Goal: Task Accomplishment & Management: Manage account settings

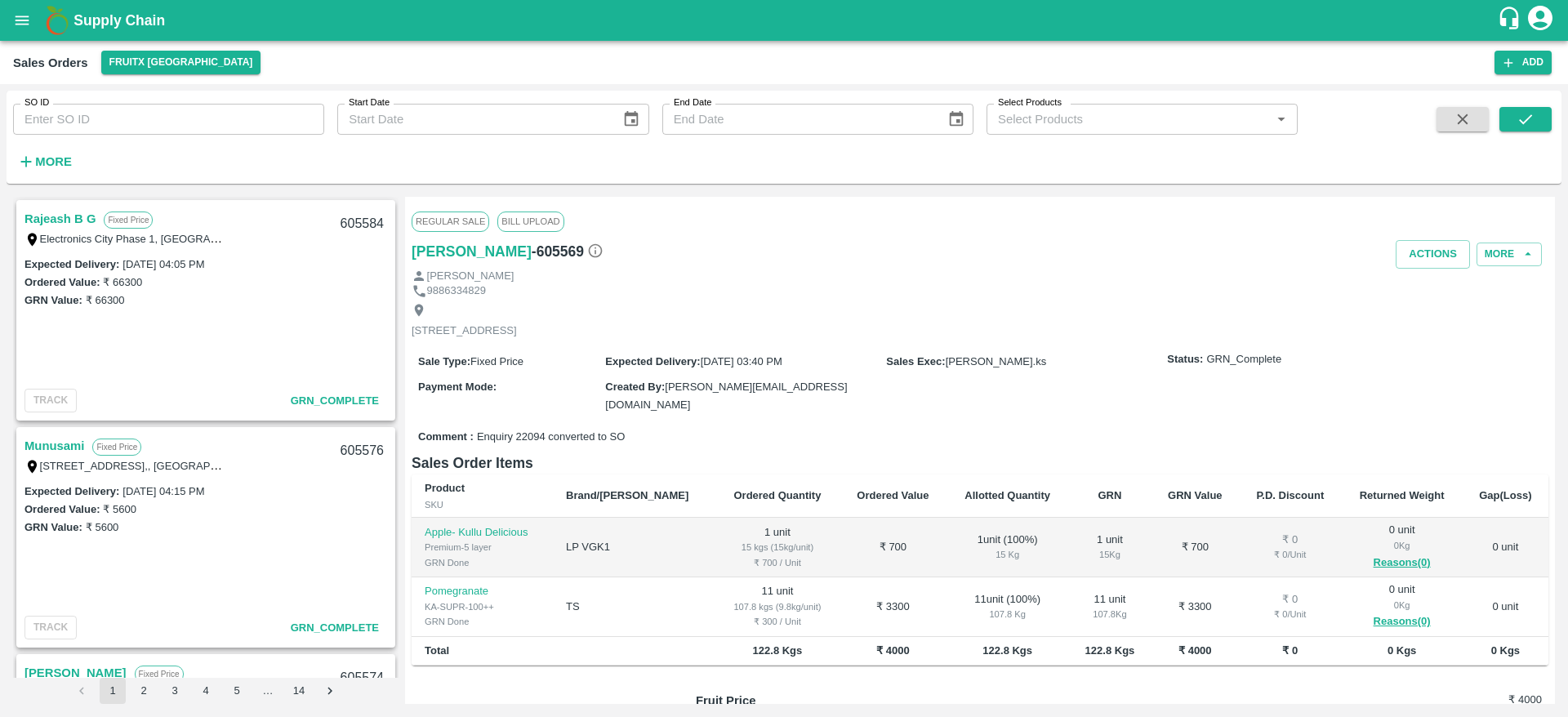
scroll to position [894, 0]
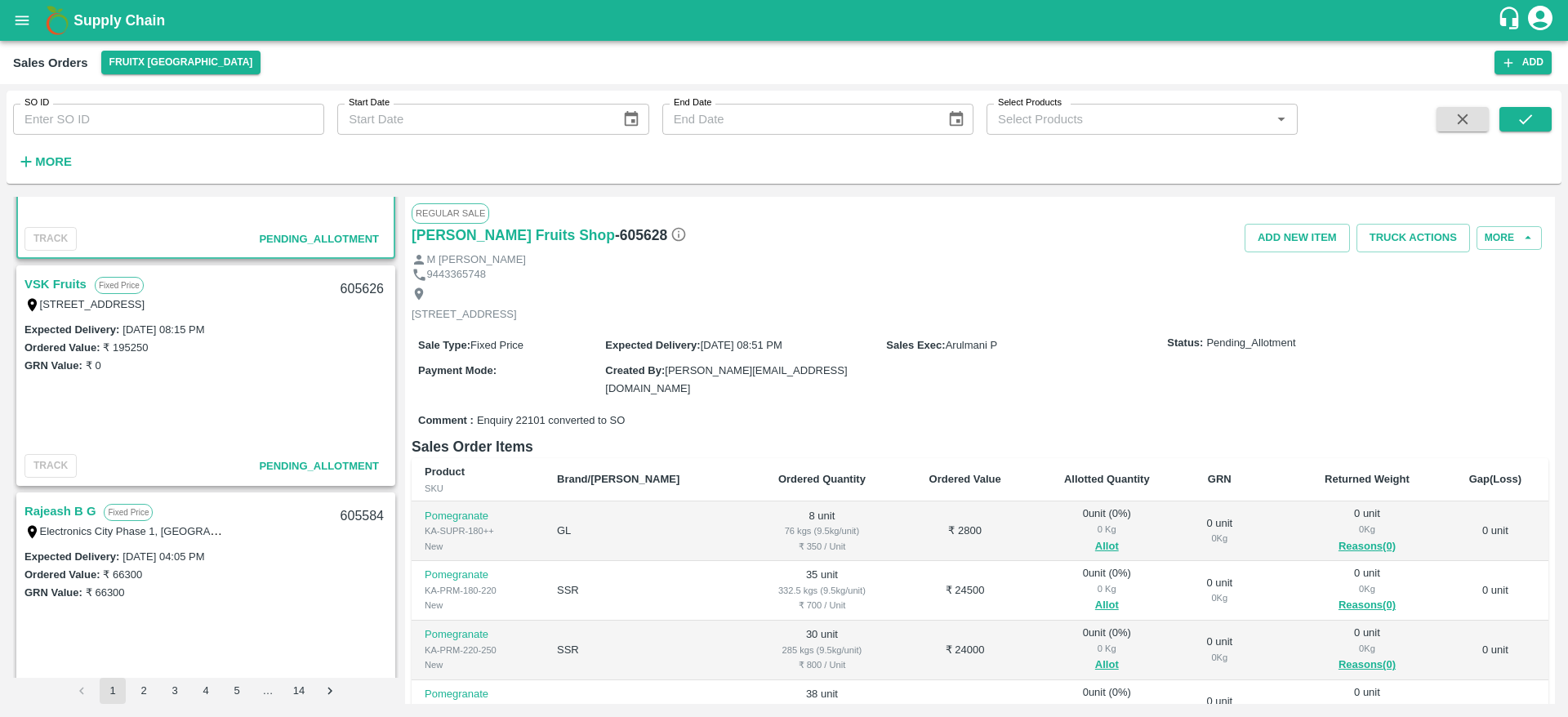
scroll to position [93, 0]
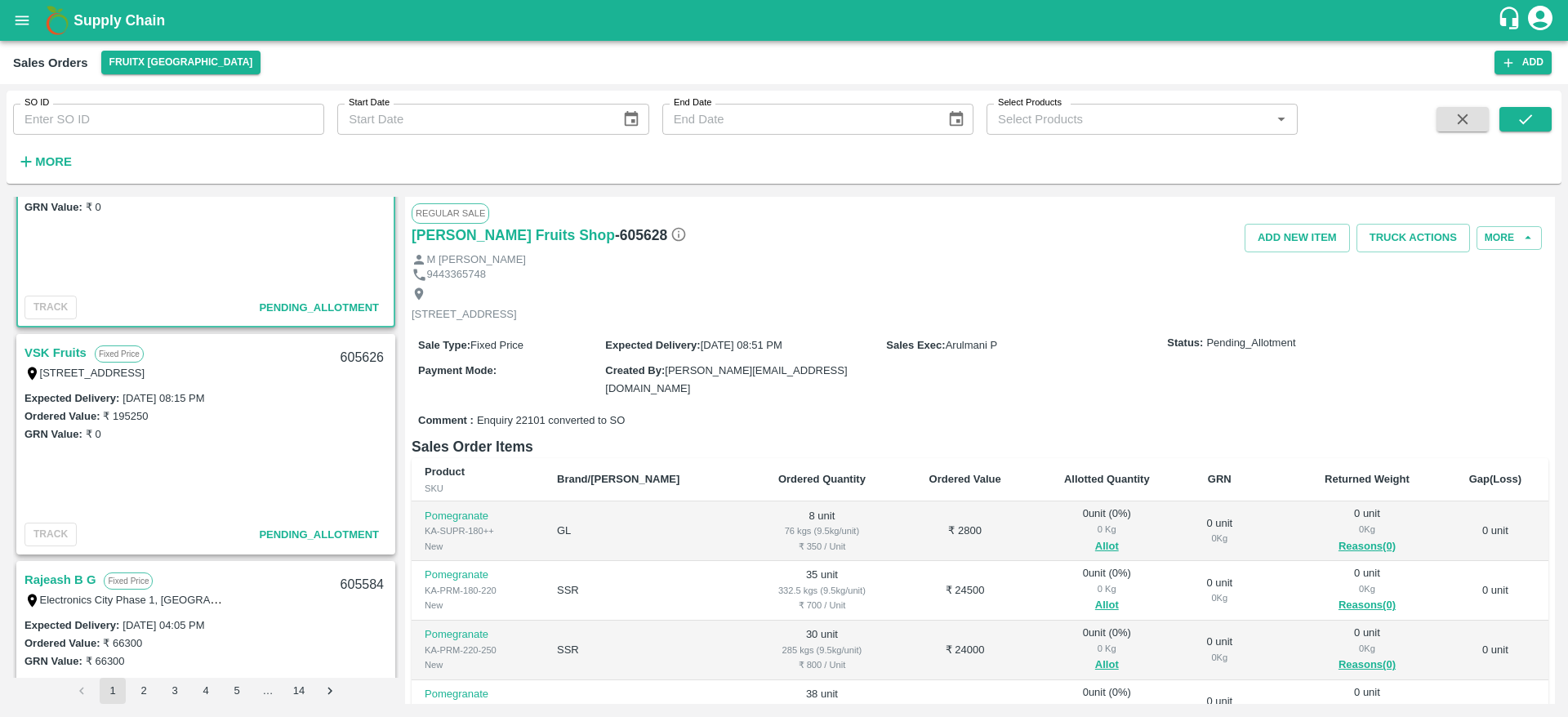
click at [74, 351] on link "VSK Fruits" at bounding box center [55, 352] width 62 height 21
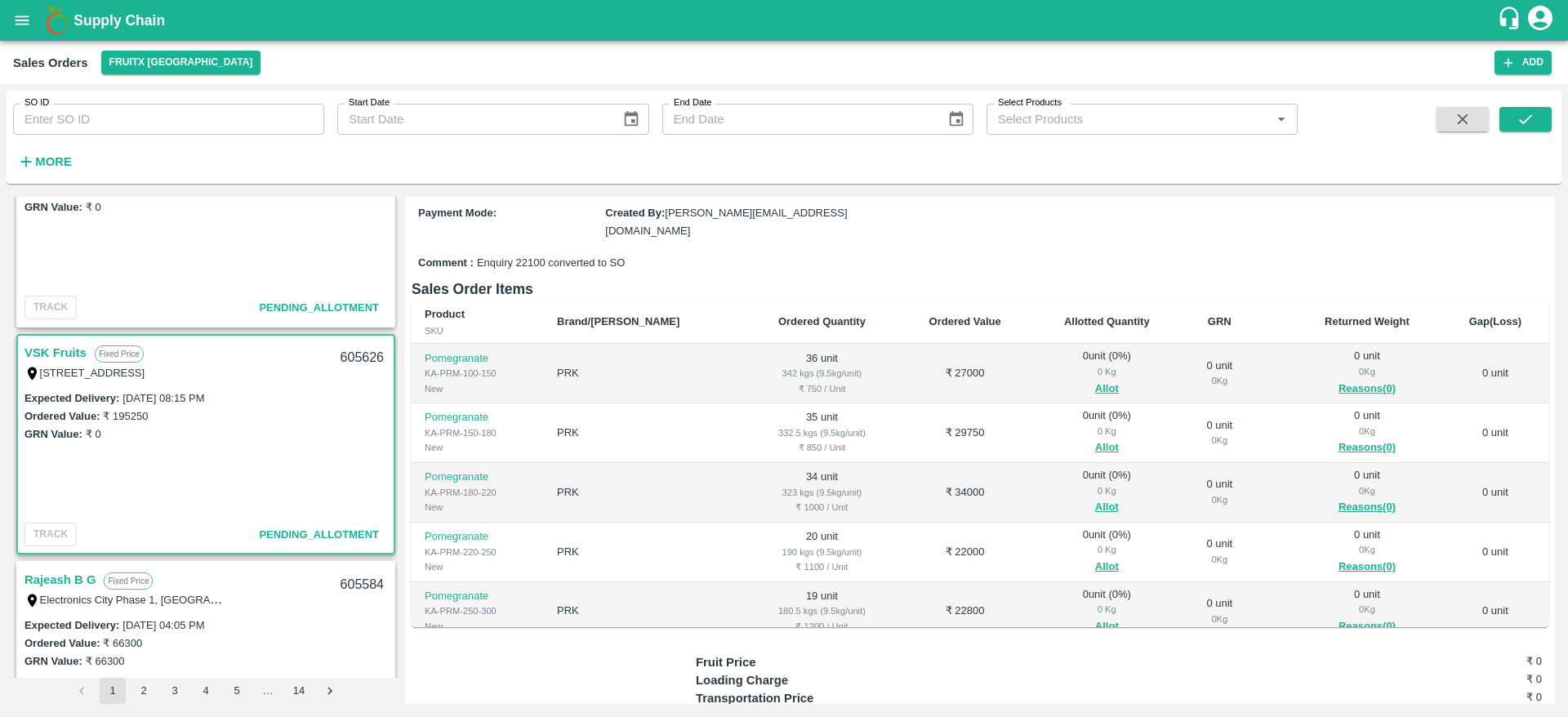
scroll to position [153, 0]
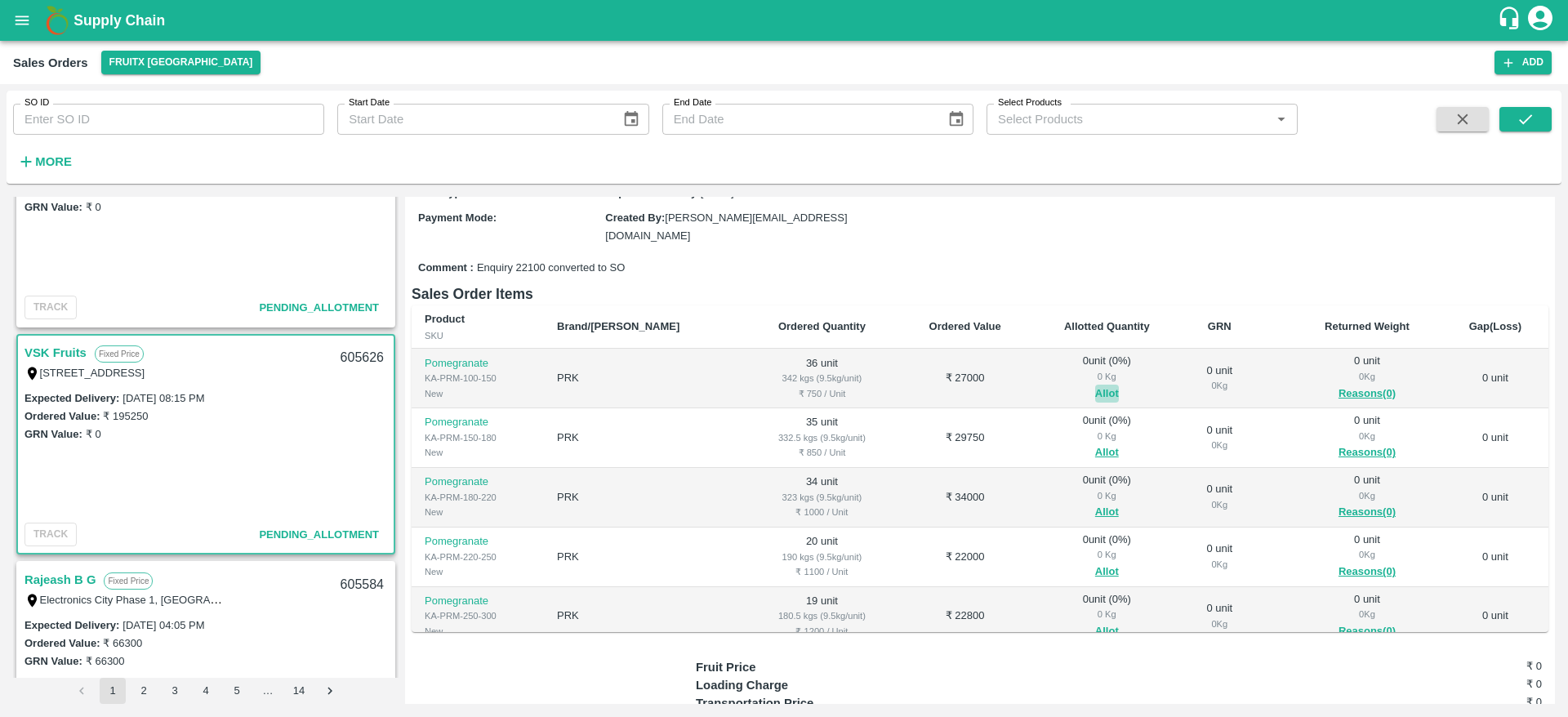
click at [1096, 387] on button "Allot" at bounding box center [1107, 393] width 24 height 19
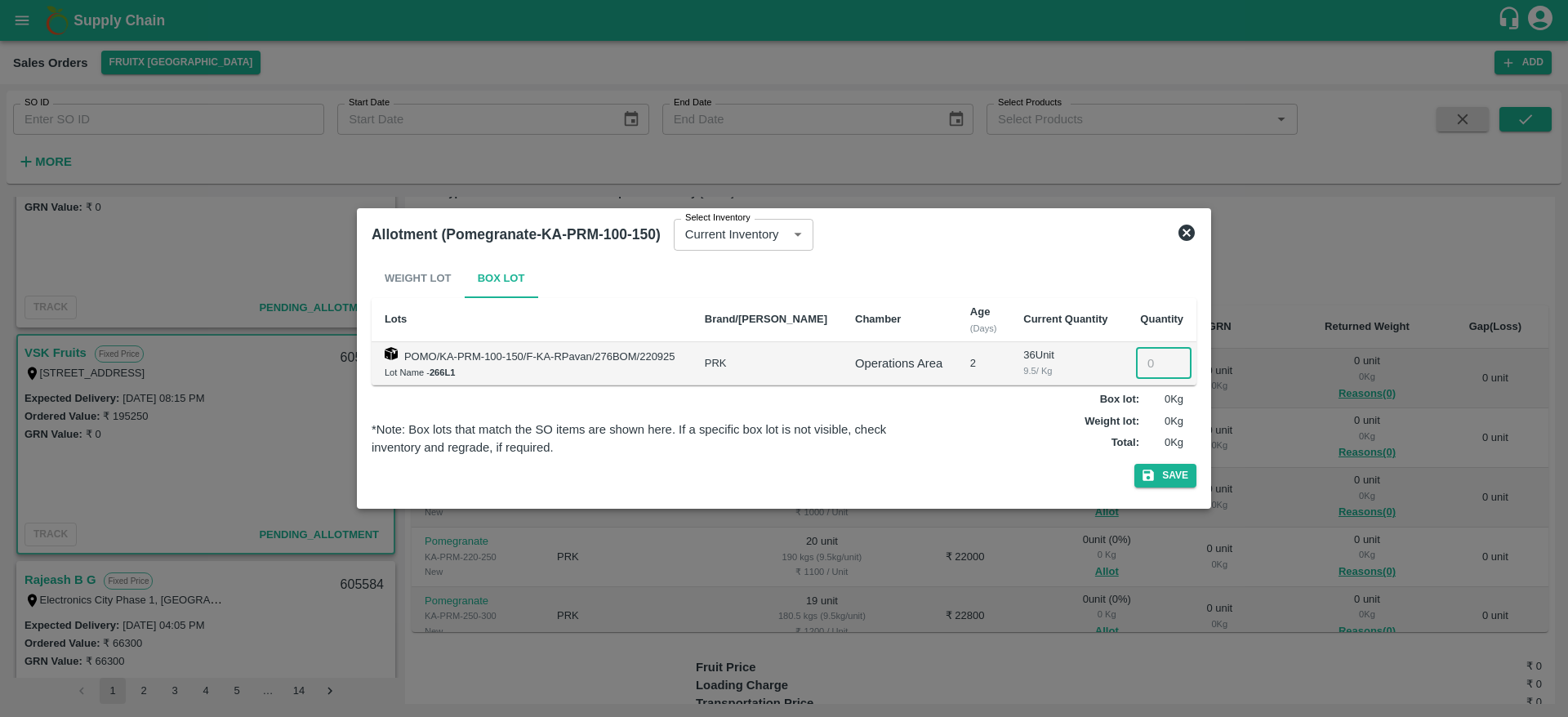
click at [1142, 358] on input "number" at bounding box center [1164, 362] width 55 height 31
type input "36"
click at [1134, 463] on button "Save" at bounding box center [1165, 475] width 62 height 24
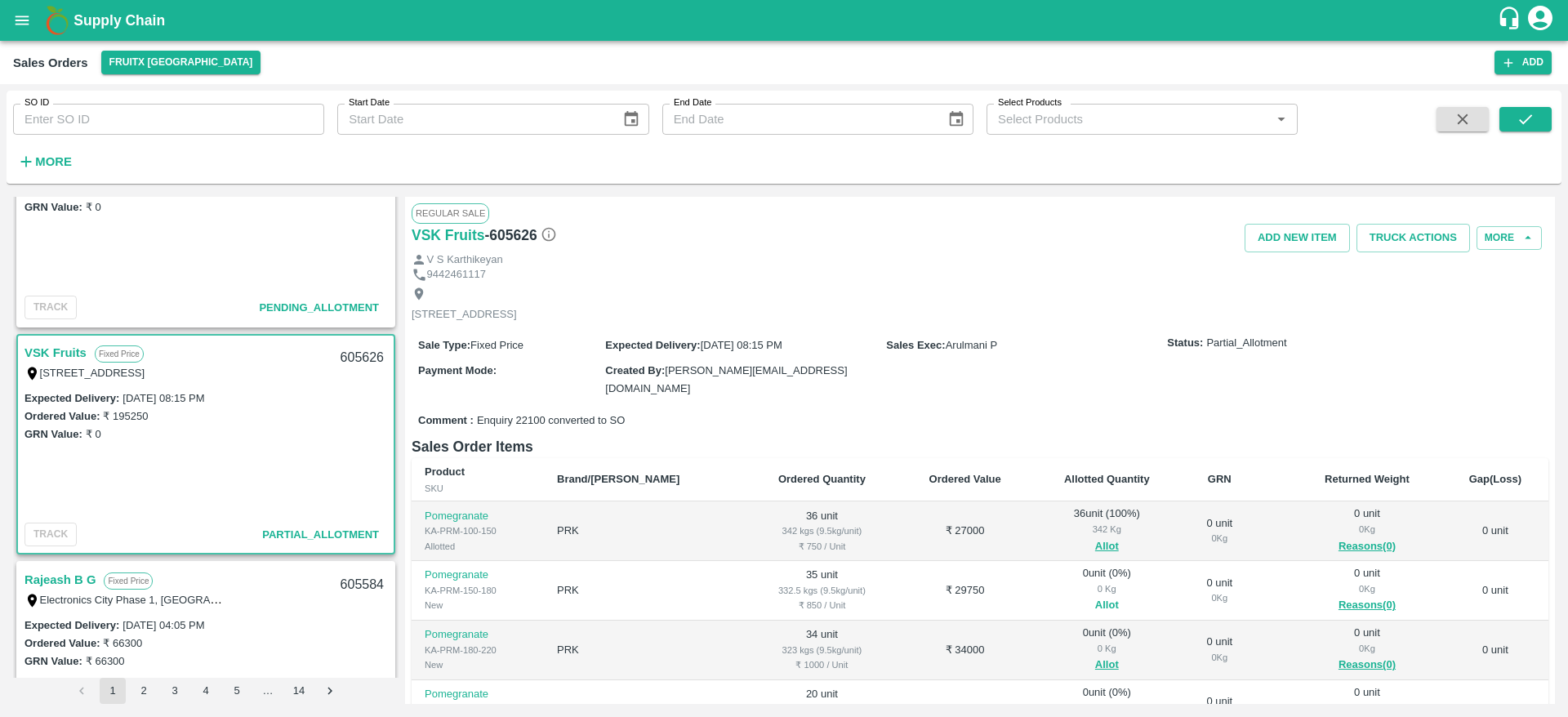
click at [1096, 597] on button "Allot" at bounding box center [1107, 605] width 24 height 19
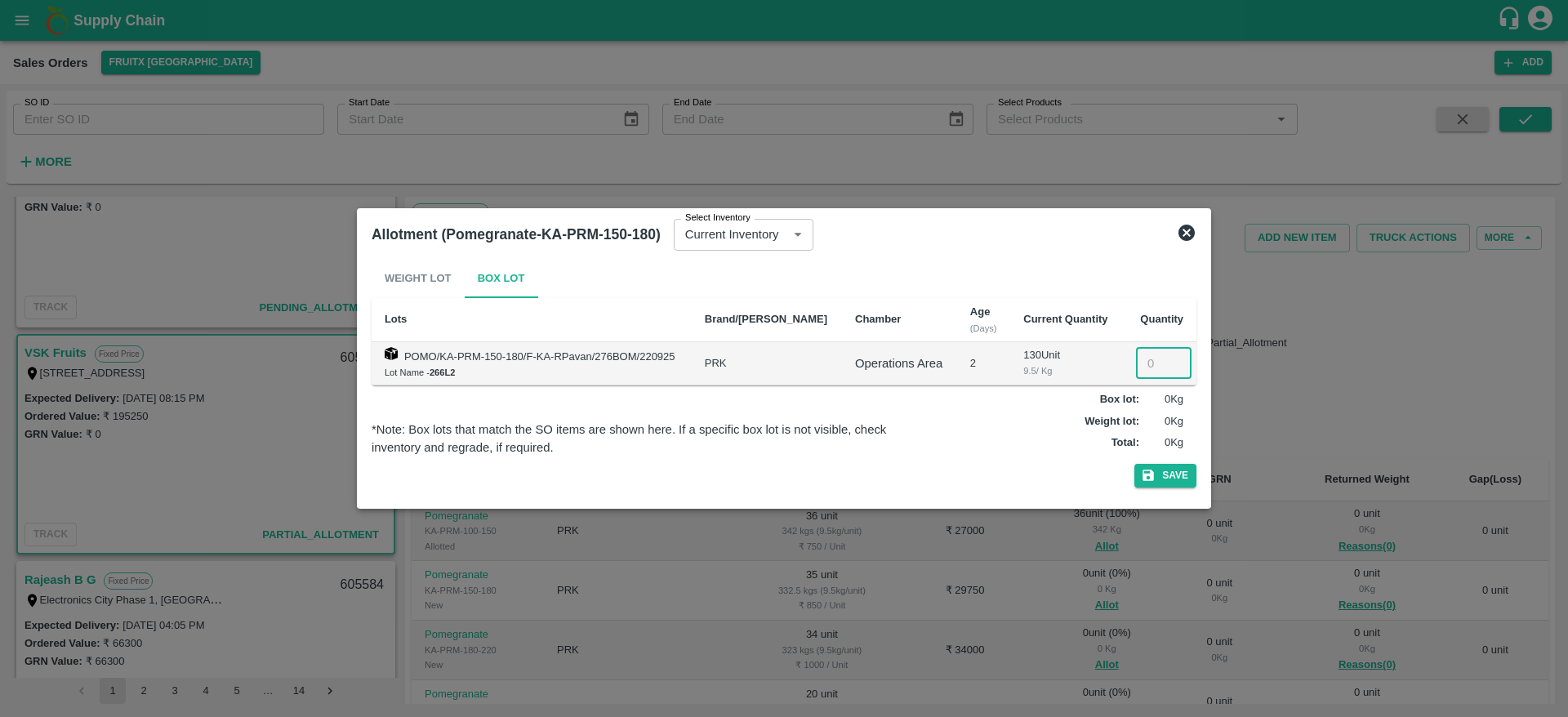
click at [1147, 372] on input "number" at bounding box center [1164, 362] width 55 height 31
type input "35"
click at [1134, 463] on button "Save" at bounding box center [1165, 475] width 62 height 24
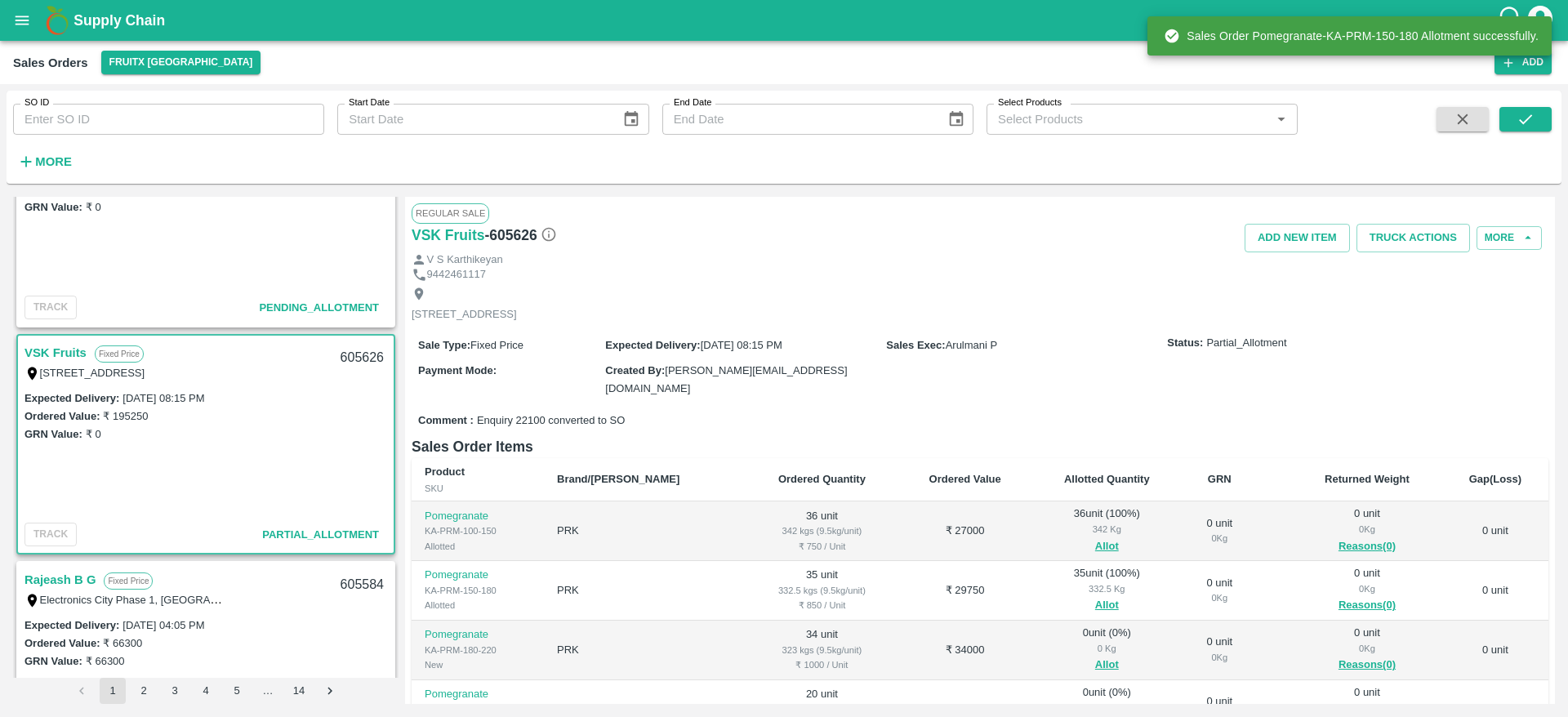
scroll to position [154, 0]
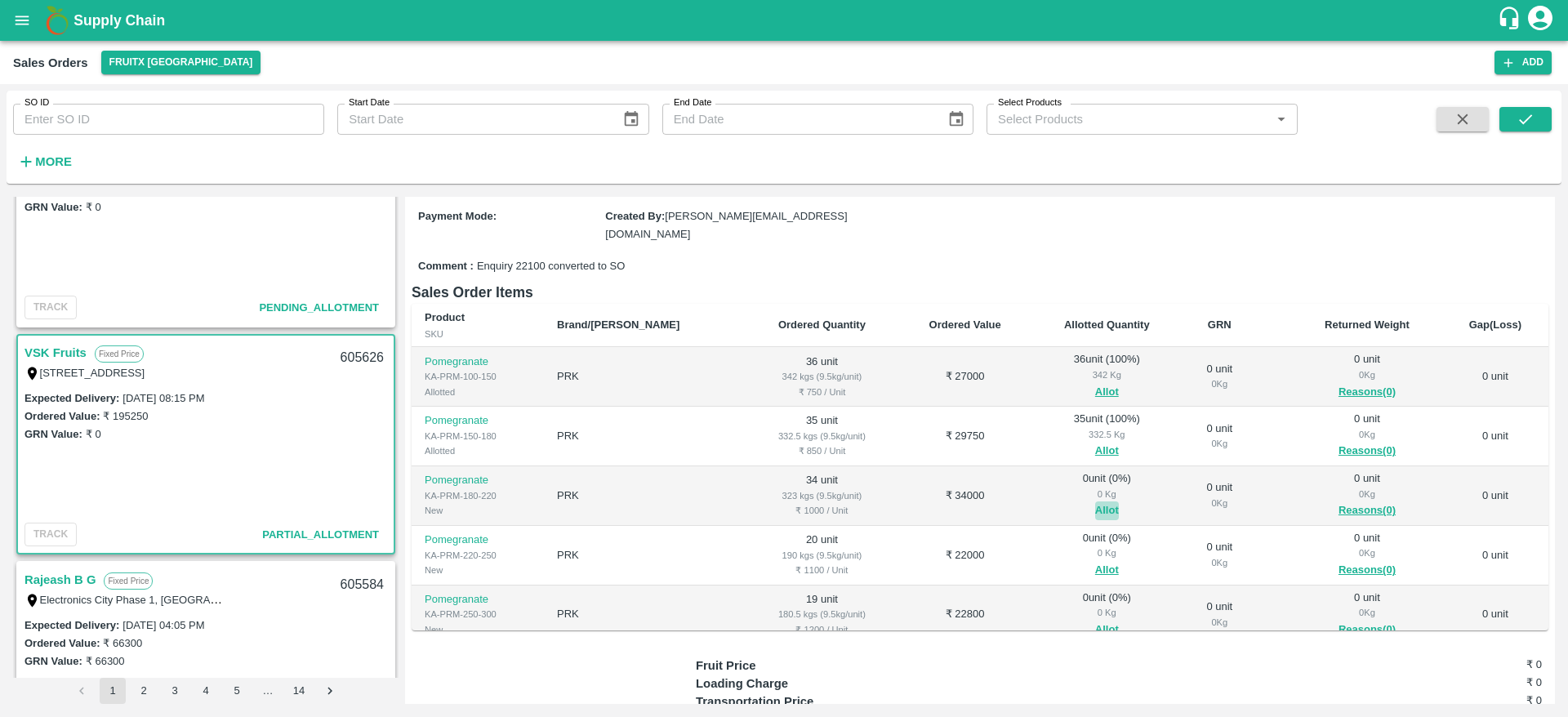
click at [1096, 502] on button "Allot" at bounding box center [1107, 510] width 24 height 19
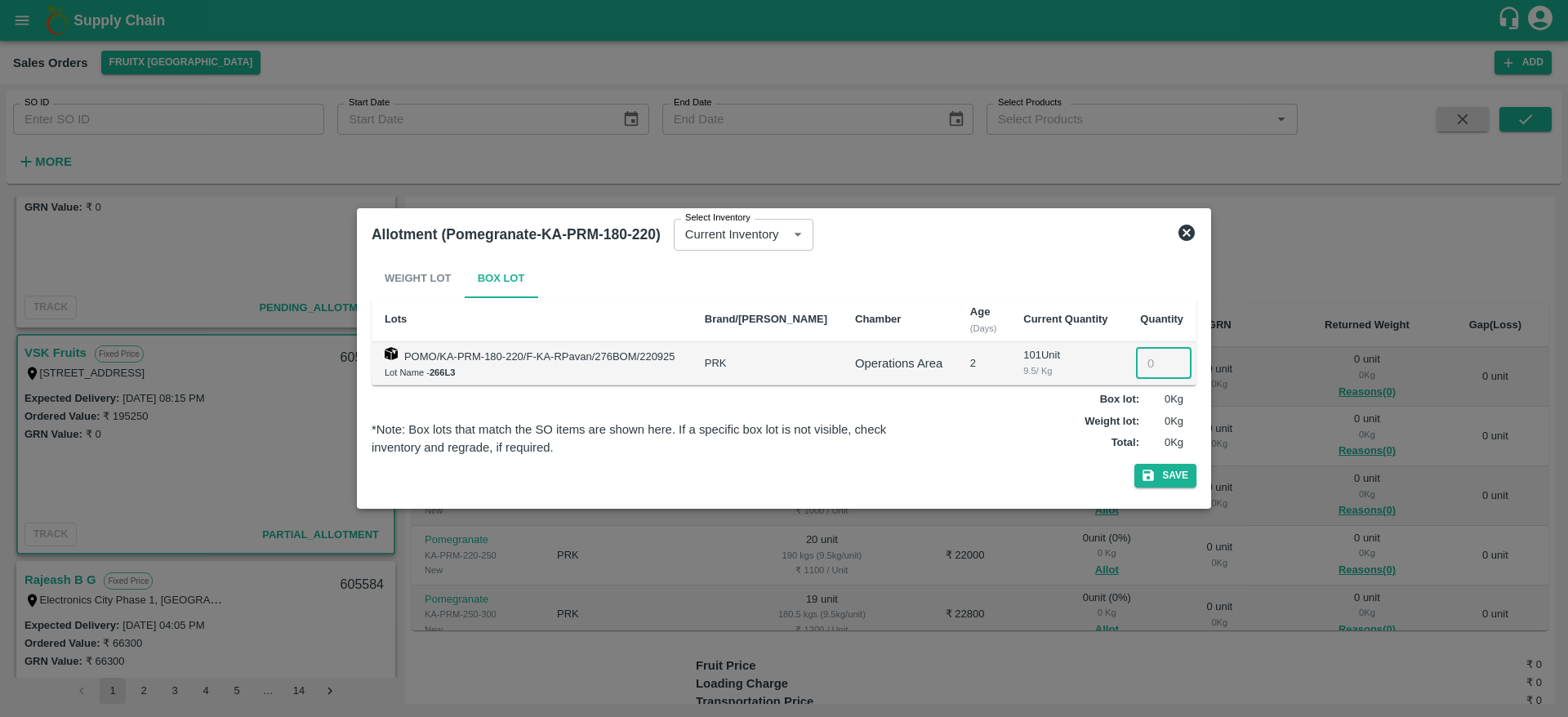
click at [1148, 363] on input "number" at bounding box center [1164, 362] width 55 height 31
type input "34"
click at [1134, 463] on button "Save" at bounding box center [1165, 475] width 62 height 24
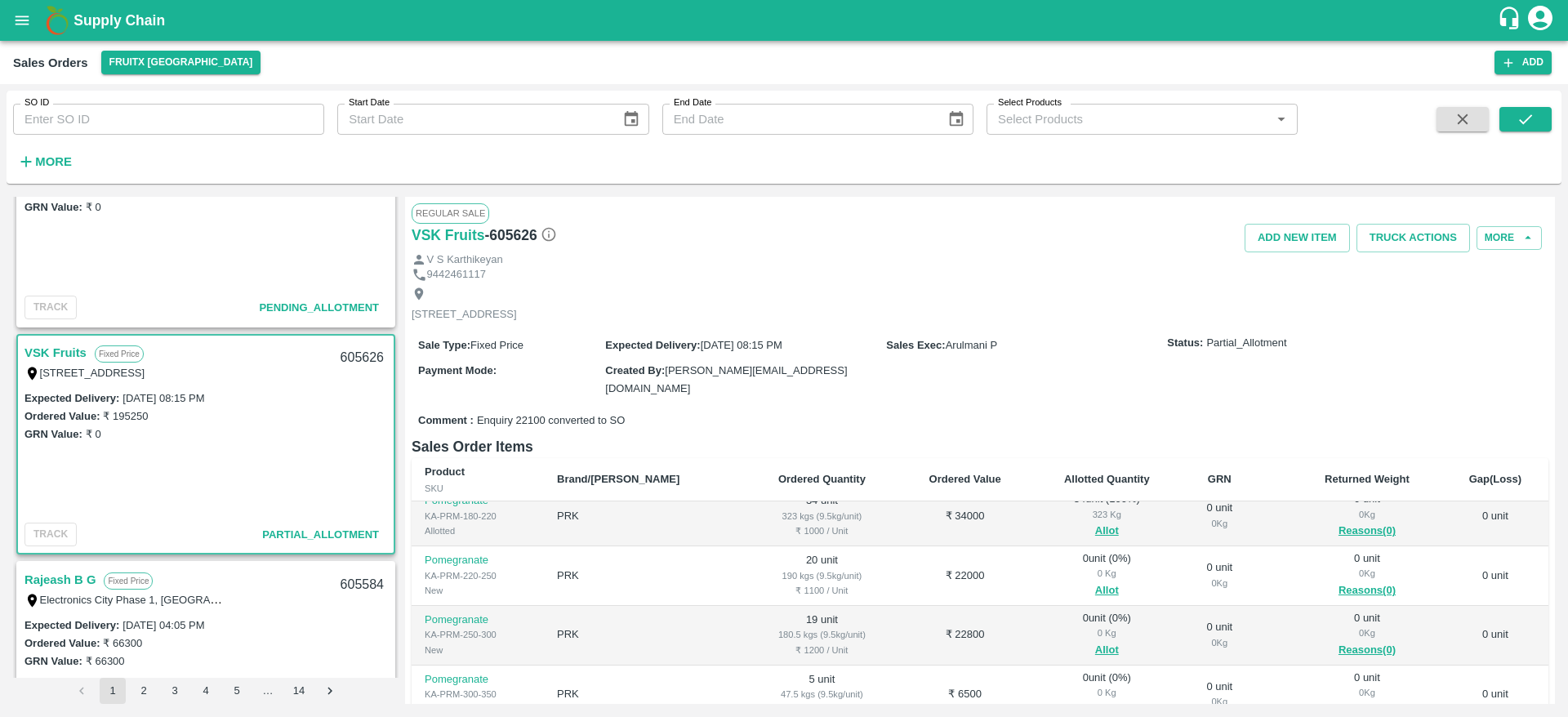
scroll to position [138, 0]
click at [1096, 588] on button "Allot" at bounding box center [1107, 587] width 24 height 19
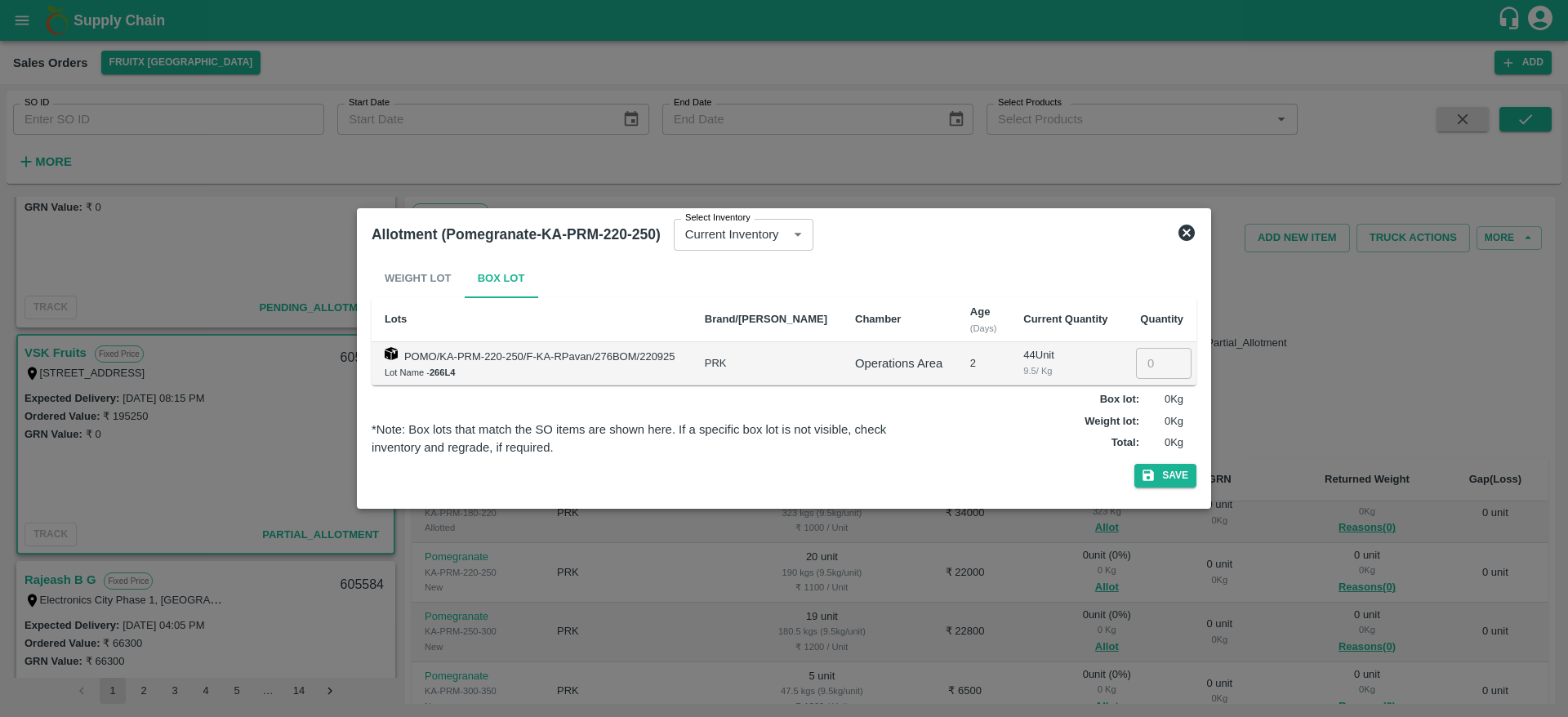
click at [1146, 365] on input "number" at bounding box center [1164, 362] width 55 height 31
type input "20"
click at [1134, 463] on button "Save" at bounding box center [1165, 475] width 62 height 24
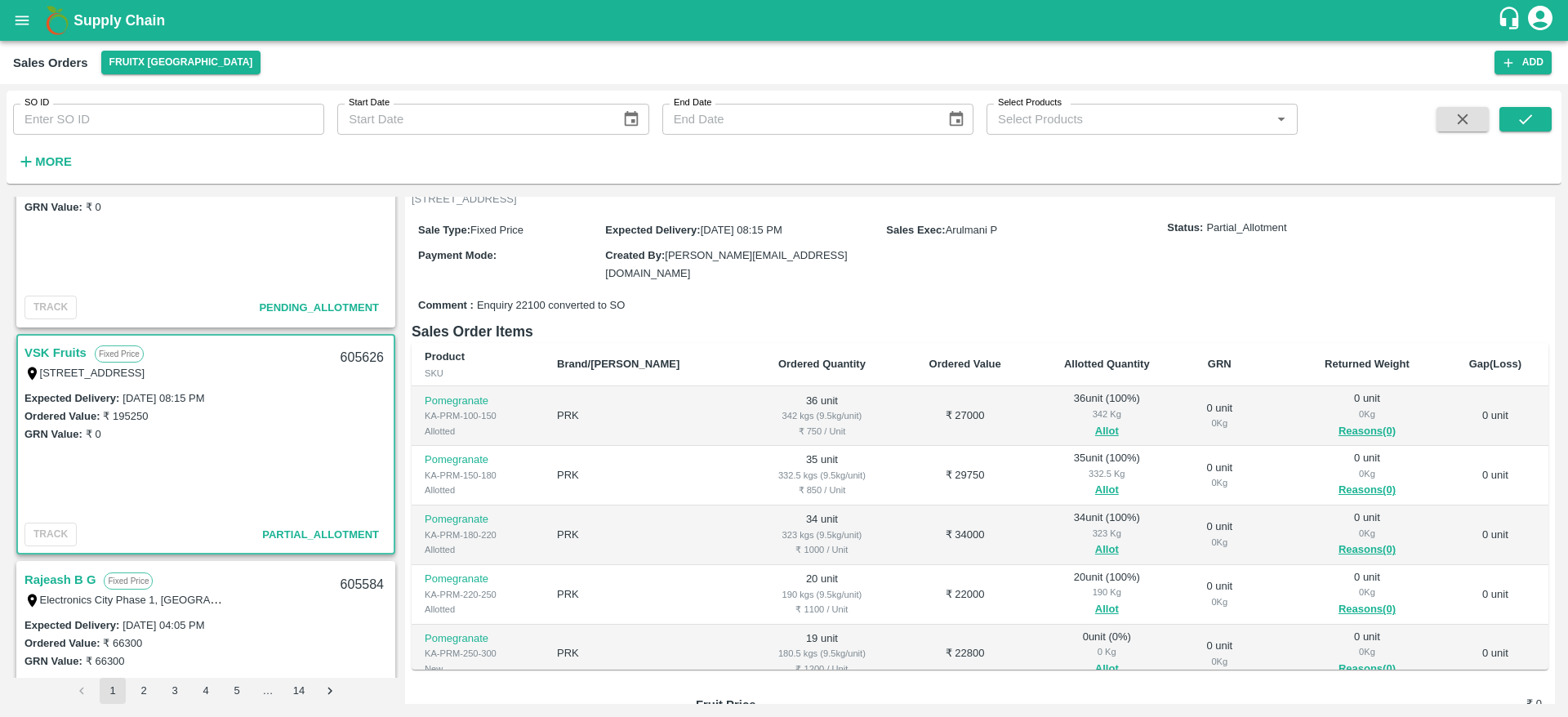
scroll to position [132, 0]
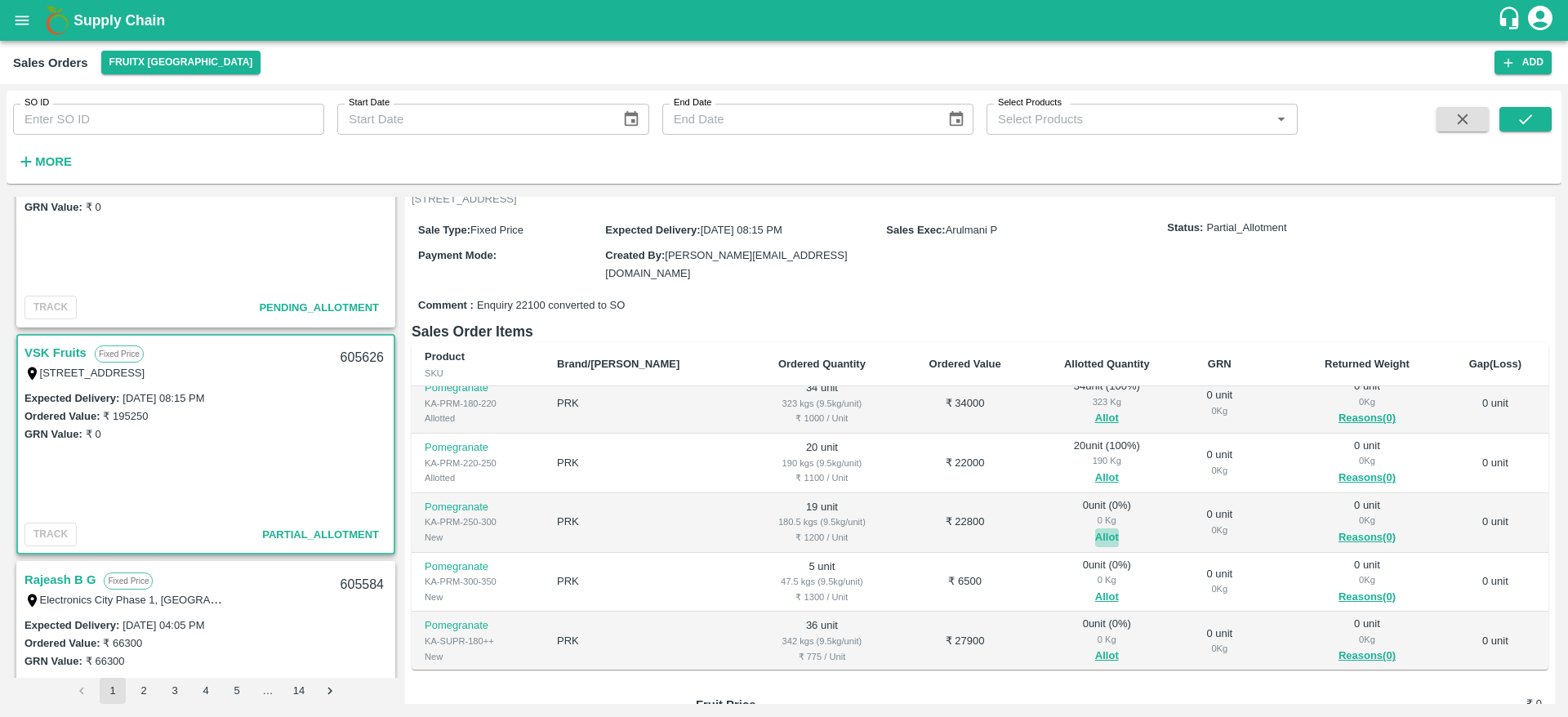
click at [1096, 534] on button "Allot" at bounding box center [1107, 537] width 24 height 19
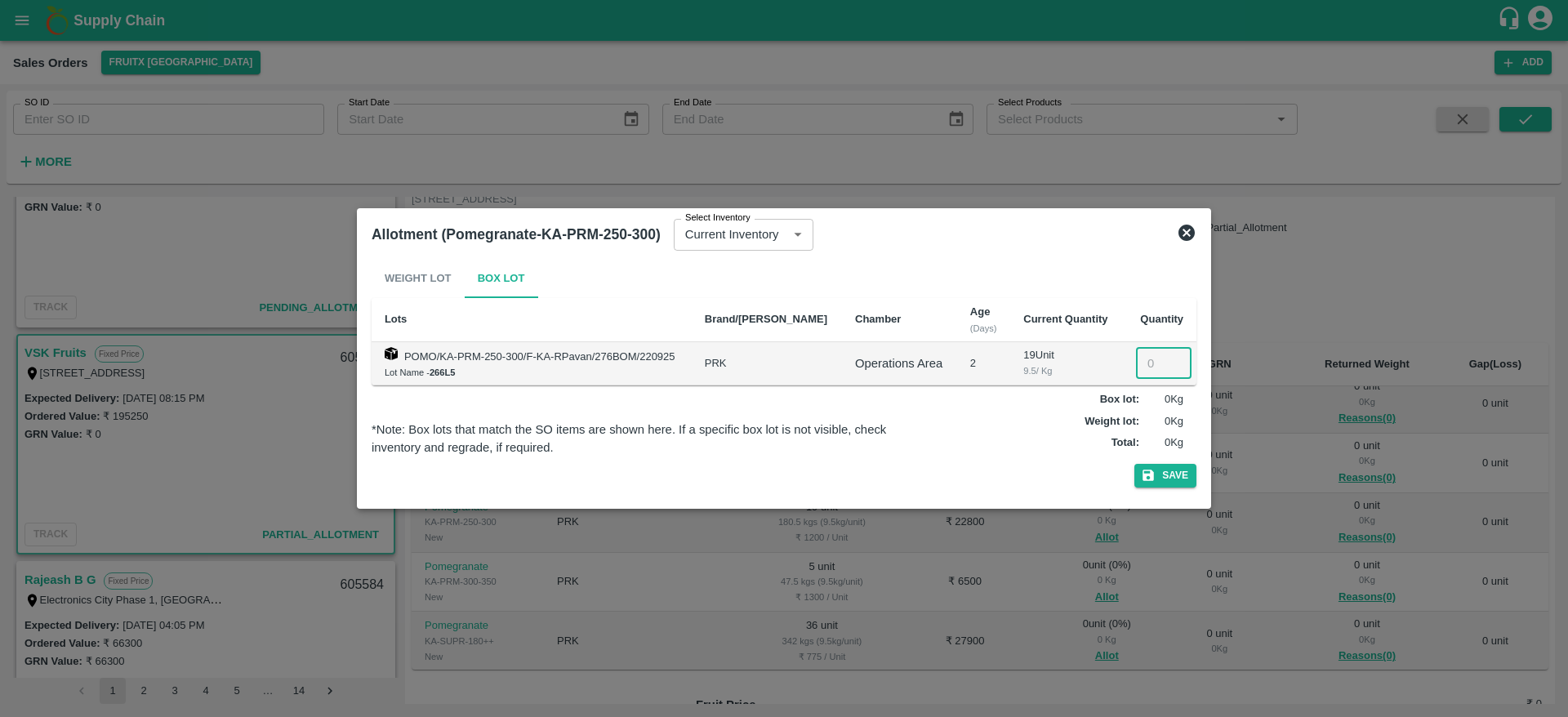
click at [1137, 351] on input "number" at bounding box center [1164, 362] width 55 height 31
type input "19"
click at [1134, 463] on button "Save" at bounding box center [1165, 475] width 62 height 24
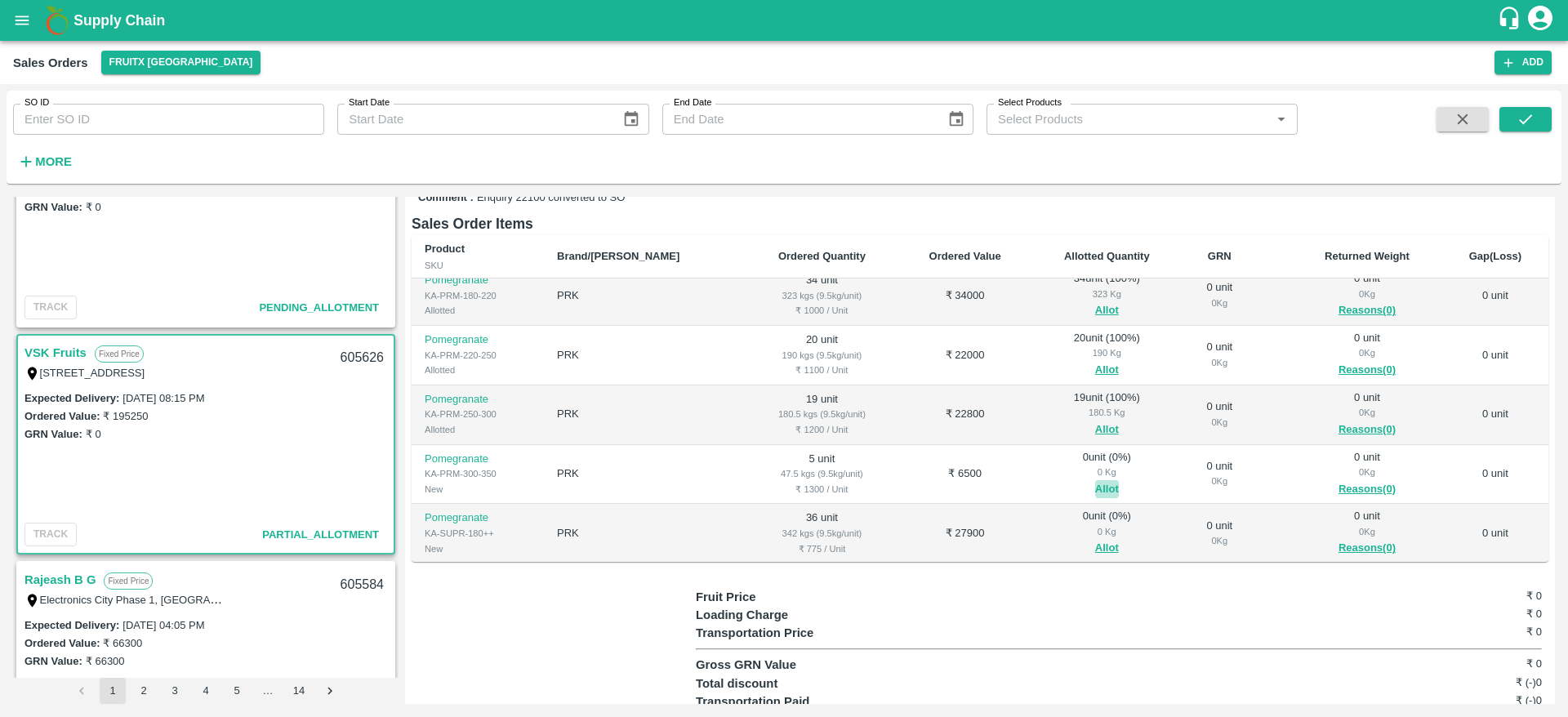
click at [1096, 481] on button "Allot" at bounding box center [1107, 489] width 24 height 19
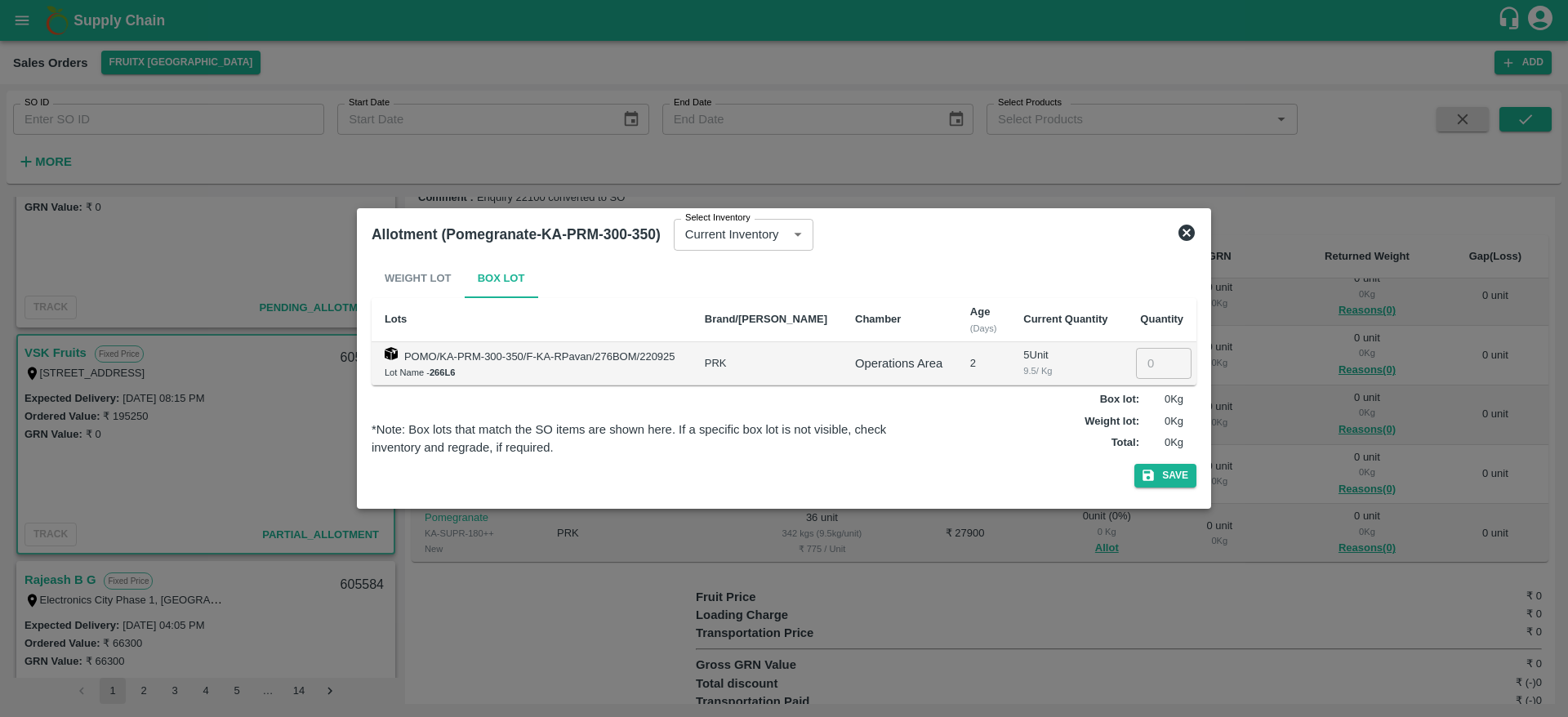
click at [1136, 364] on input "number" at bounding box center [1164, 362] width 55 height 31
type input "5"
click at [1134, 463] on button "Save" at bounding box center [1165, 475] width 62 height 24
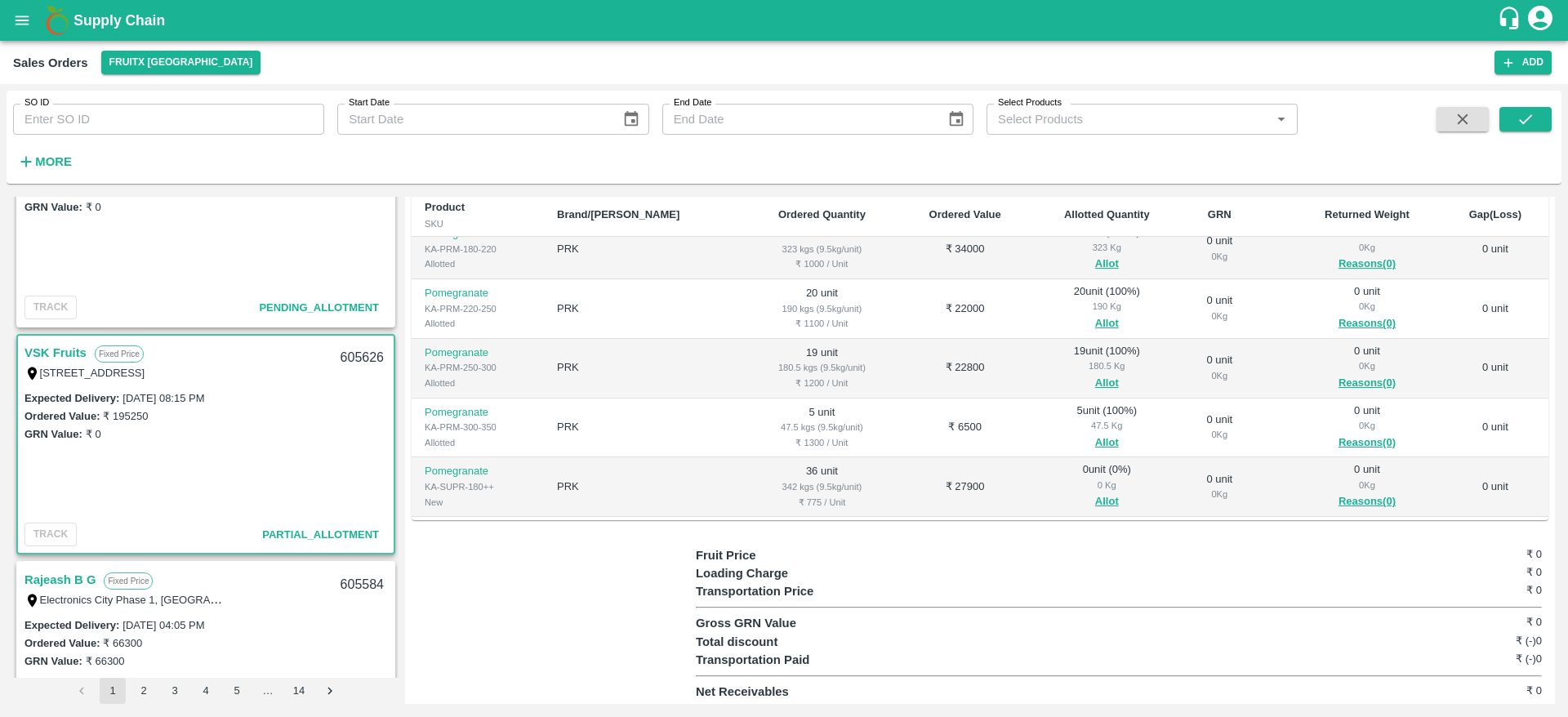
scroll to position [198, 0]
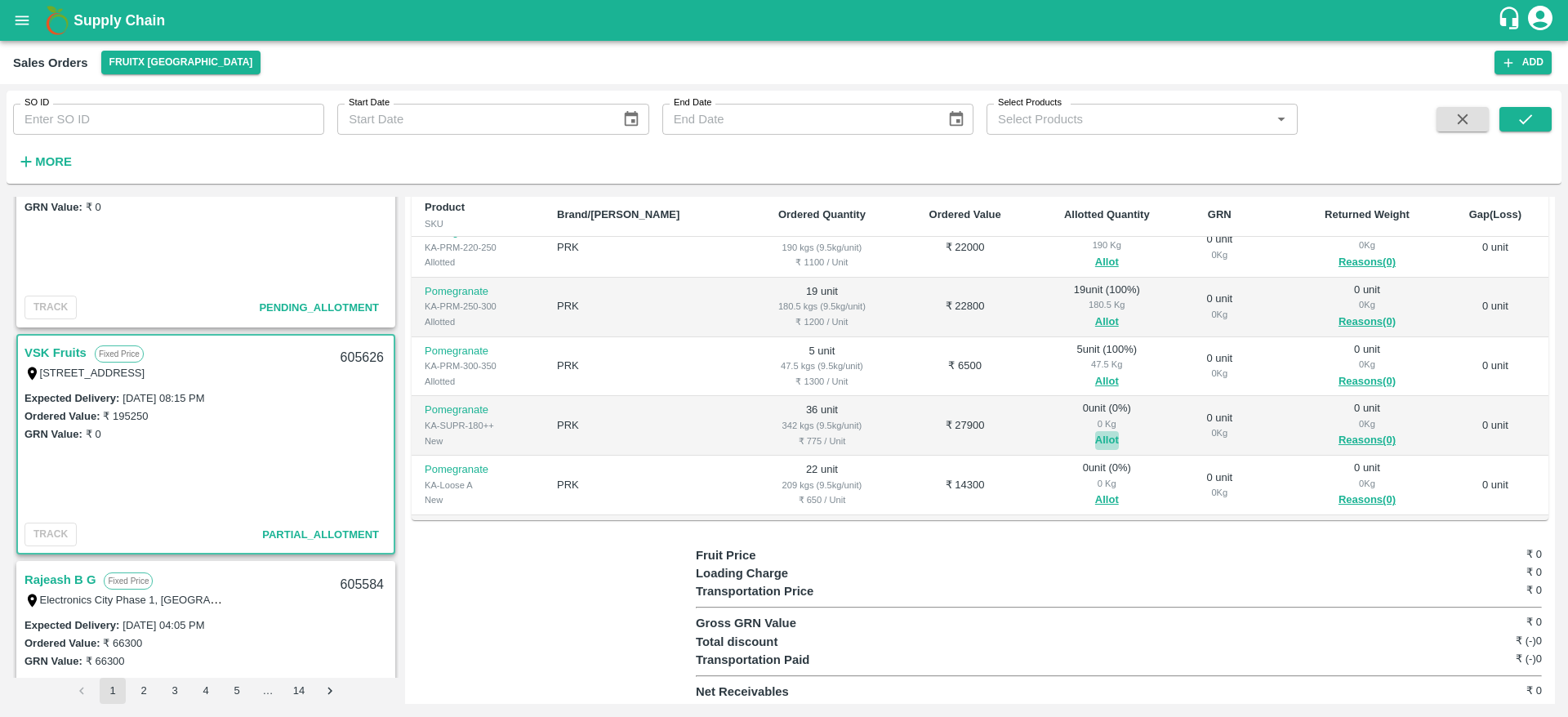
click at [1096, 439] on button "Allot" at bounding box center [1107, 440] width 24 height 19
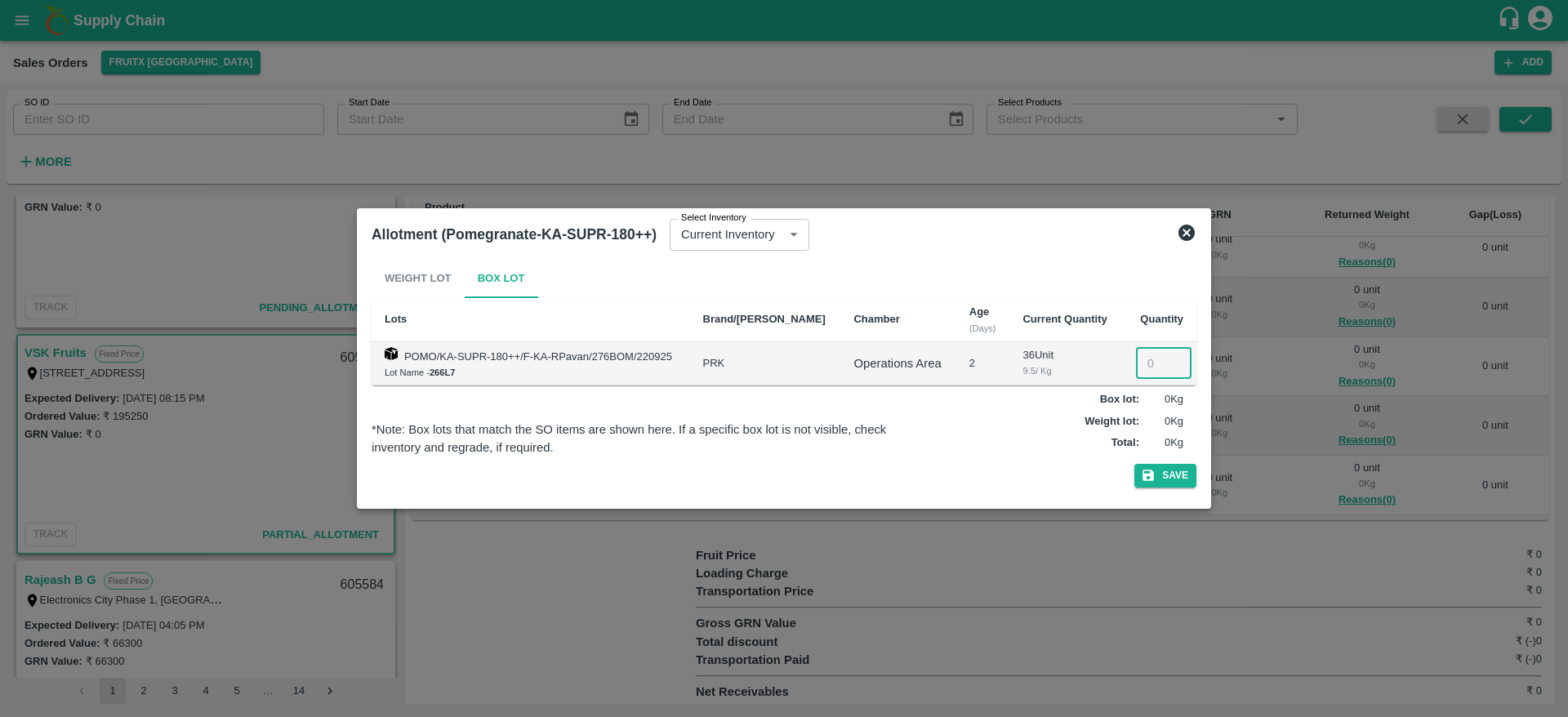
click at [1136, 363] on input "number" at bounding box center [1164, 362] width 55 height 31
type input "36"
click at [1174, 466] on button "Save" at bounding box center [1165, 475] width 62 height 24
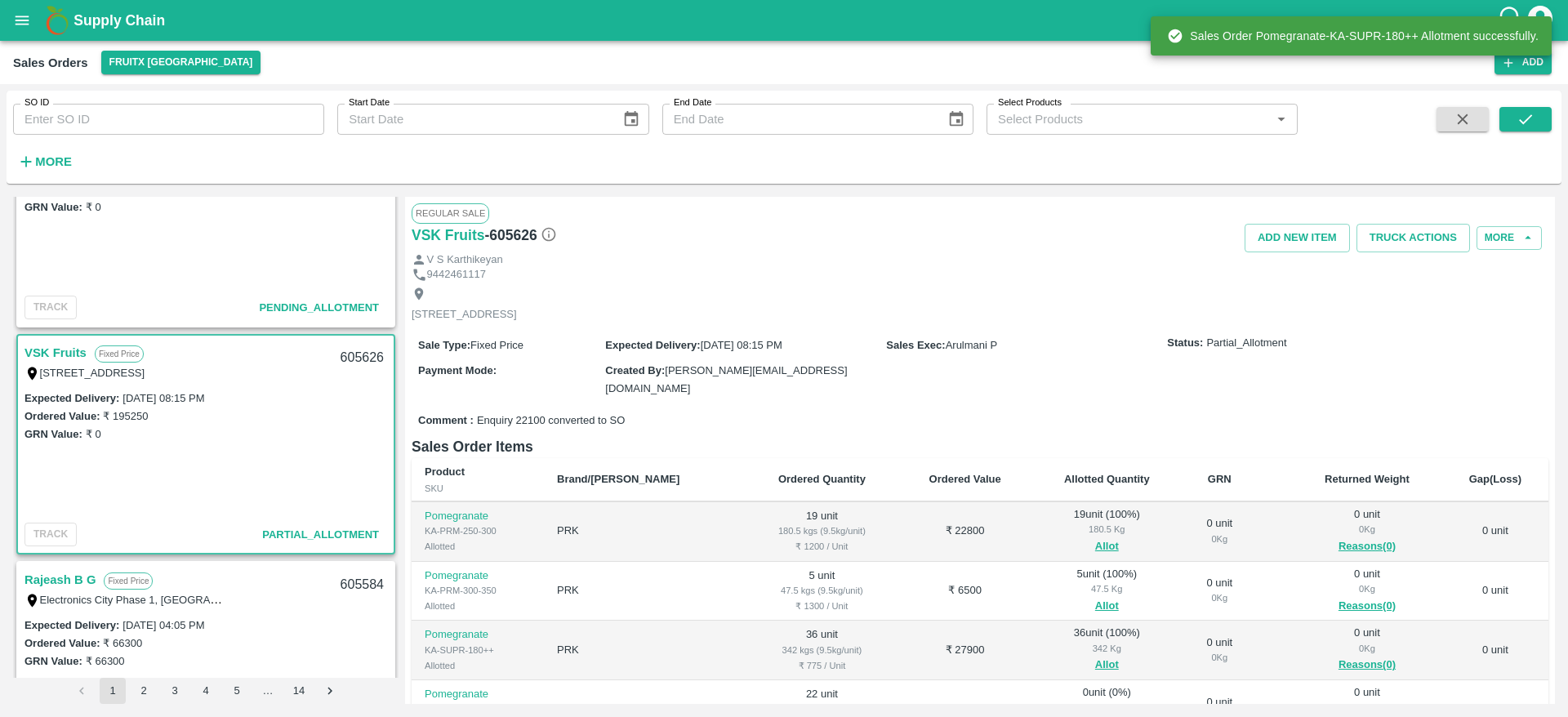
scroll to position [281, 0]
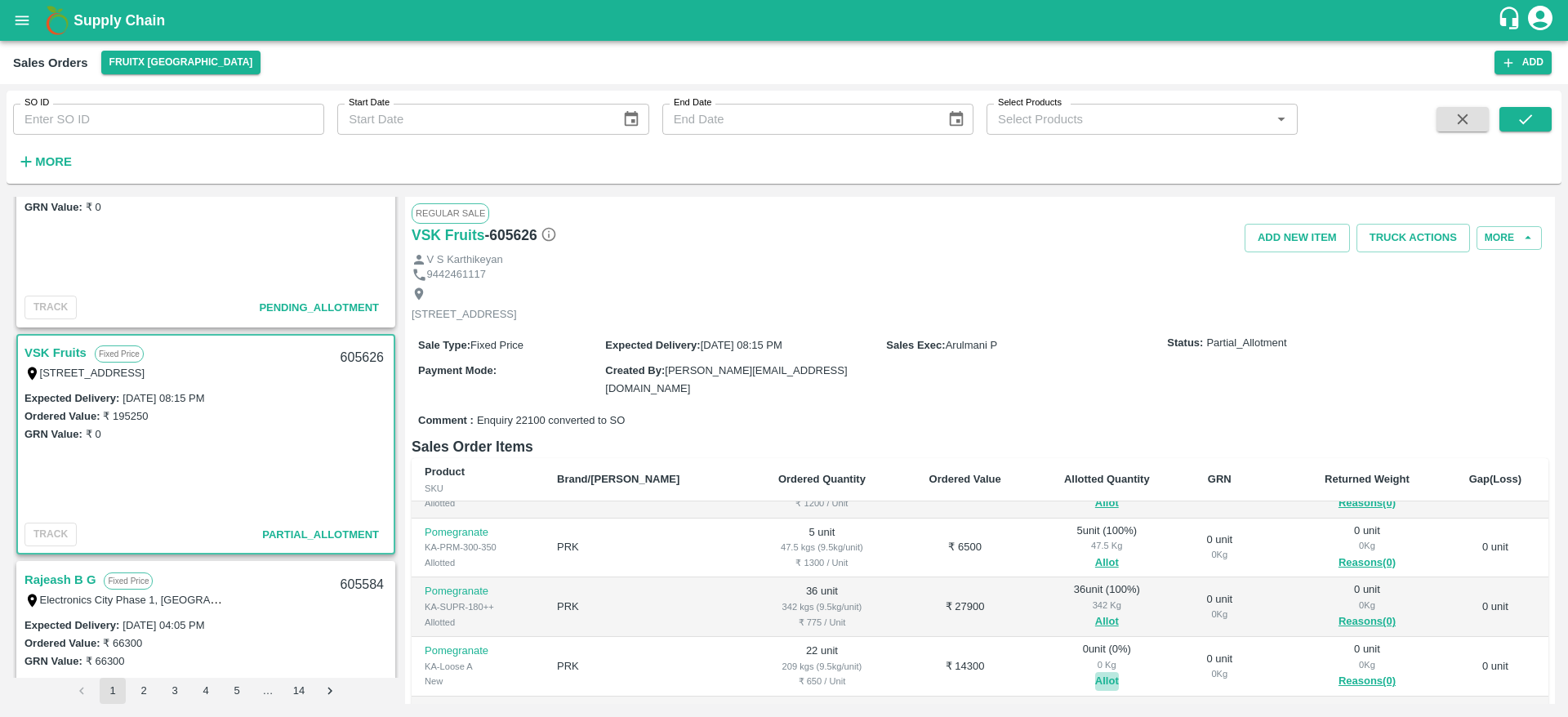
click at [1096, 676] on button "Allot" at bounding box center [1107, 681] width 24 height 19
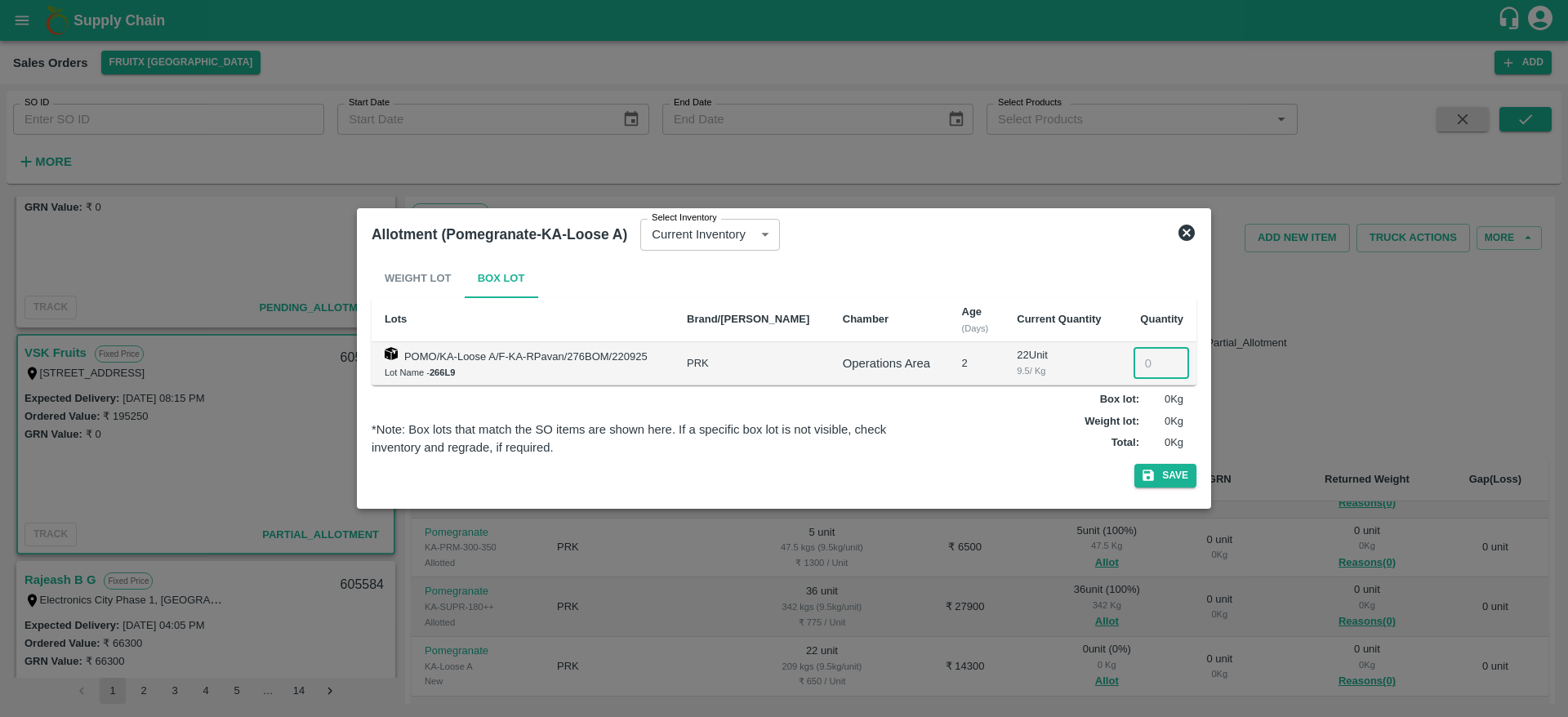
click at [1133, 355] on input "number" at bounding box center [1161, 362] width 55 height 31
type input "22"
click at [1134, 463] on button "Save" at bounding box center [1165, 475] width 62 height 24
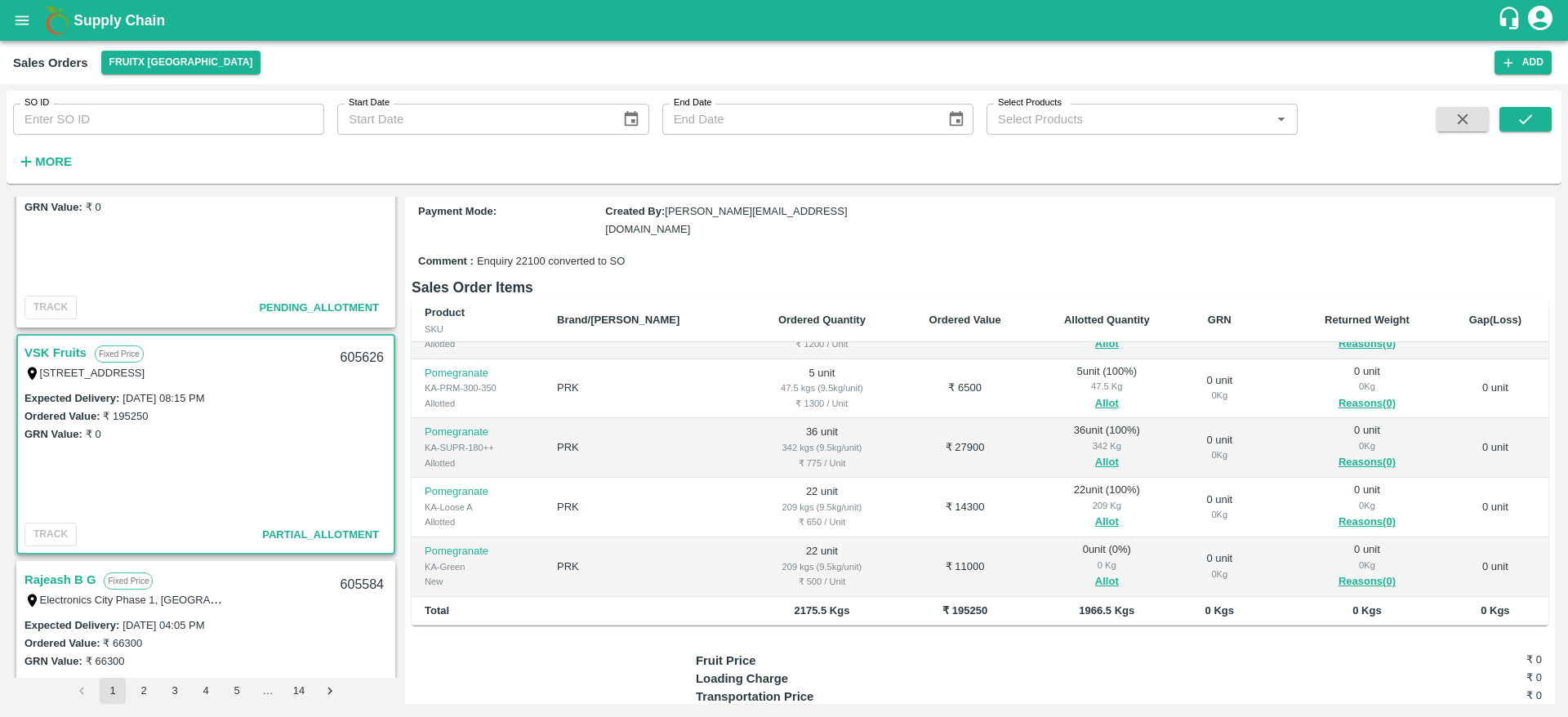
scroll to position [160, 0]
click at [1096, 573] on button "Allot" at bounding box center [1107, 579] width 24 height 19
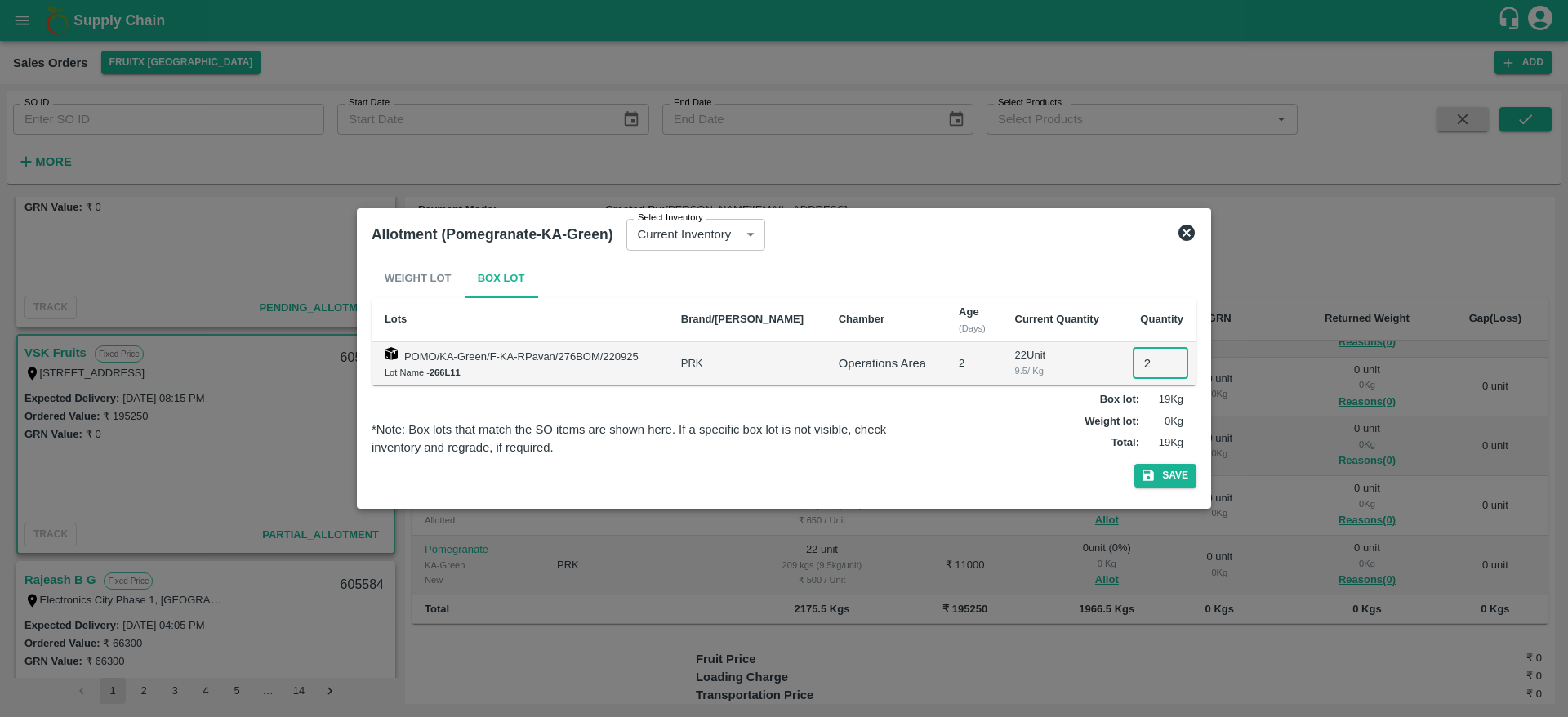
click at [1133, 364] on input "2" at bounding box center [1161, 362] width 55 height 31
type input "22"
click at [1134, 463] on button "Save" at bounding box center [1165, 475] width 62 height 24
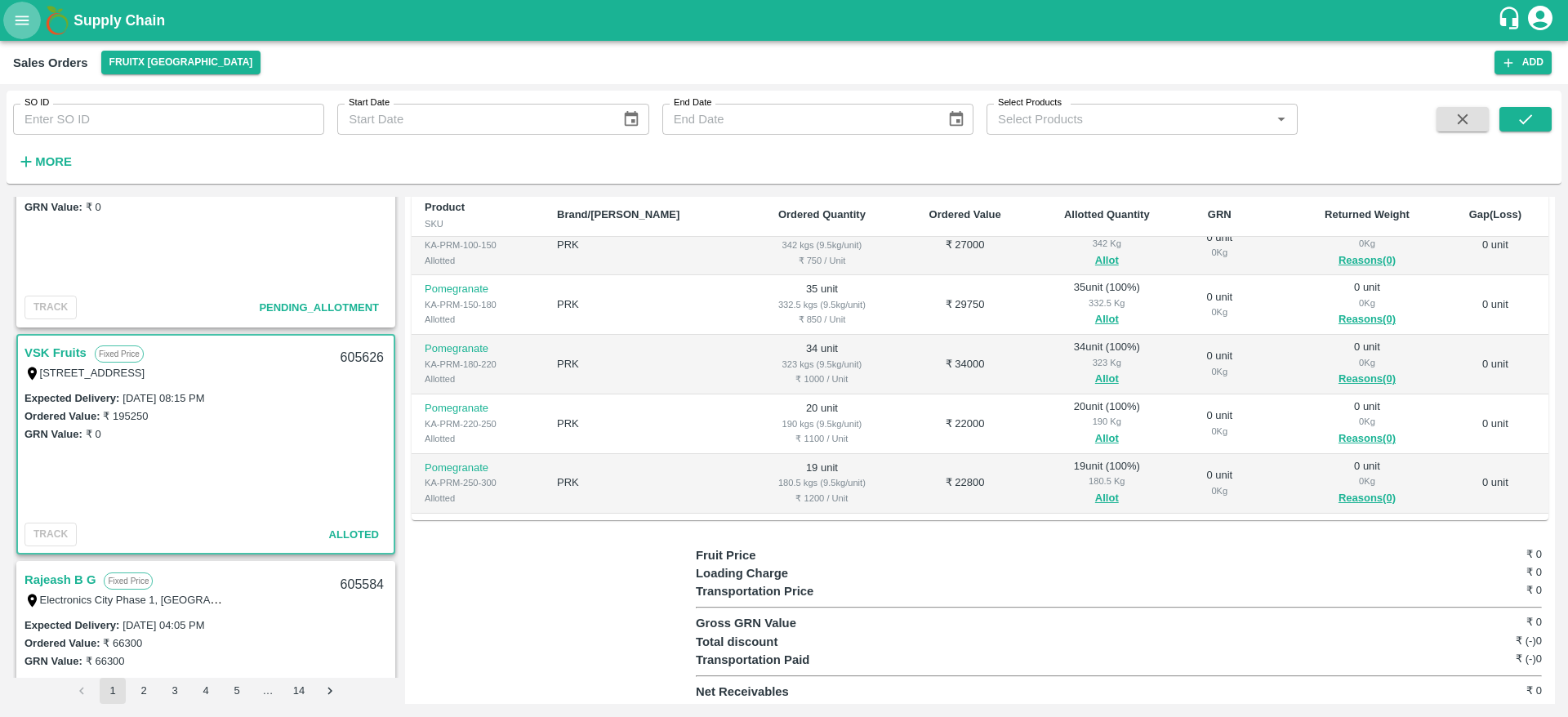
scroll to position [0, 0]
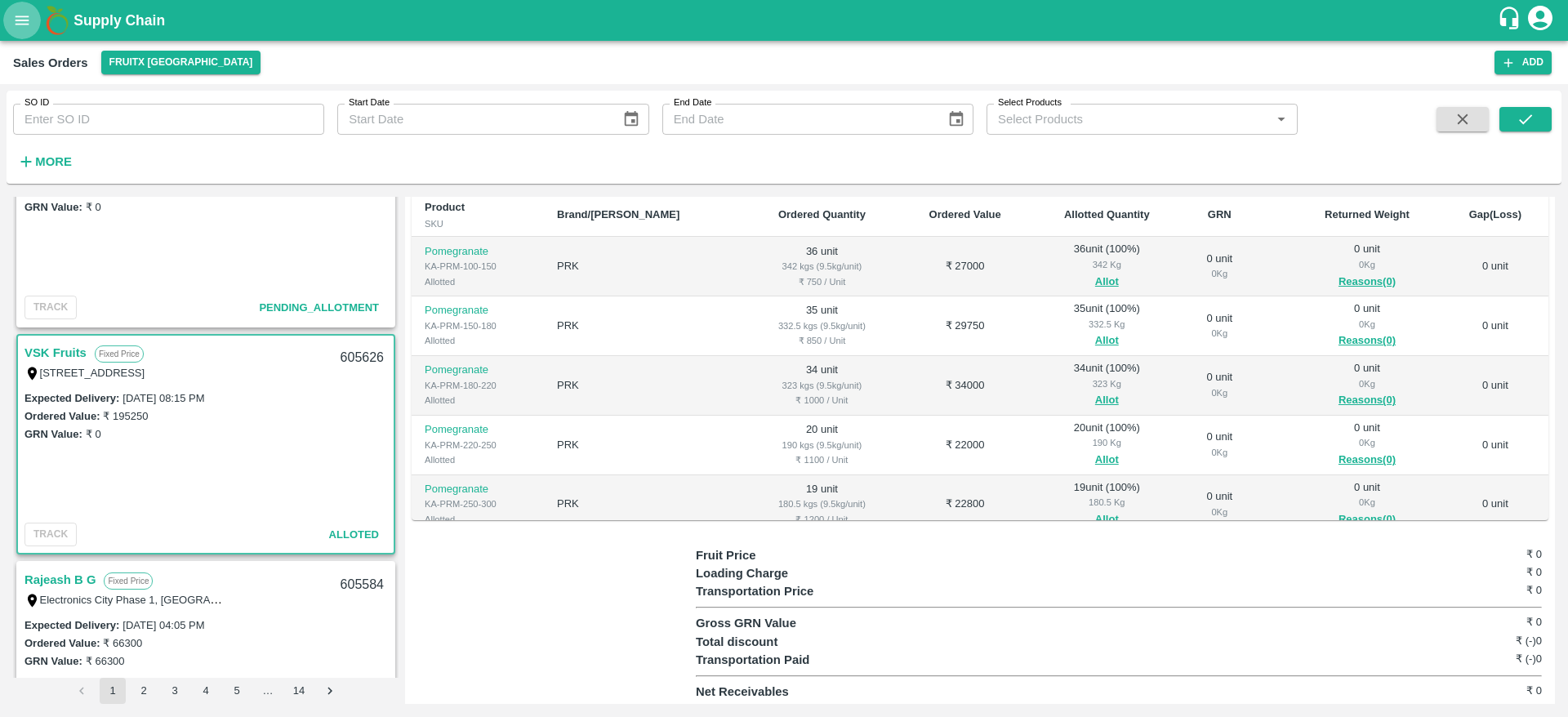
click at [360, 356] on div "605626" at bounding box center [362, 358] width 62 height 39
copy div "605626"
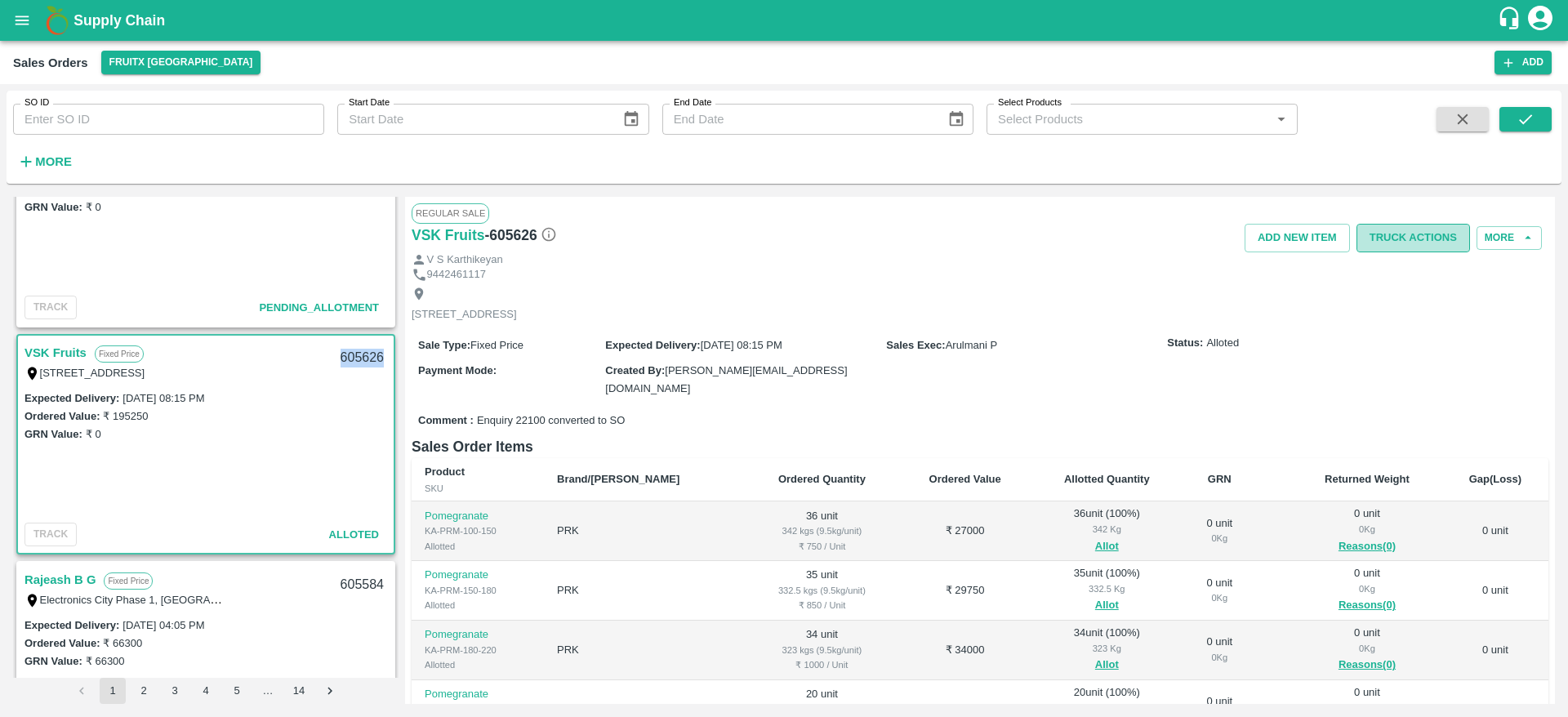
click at [1408, 230] on button "Truck Actions" at bounding box center [1412, 238] width 114 height 29
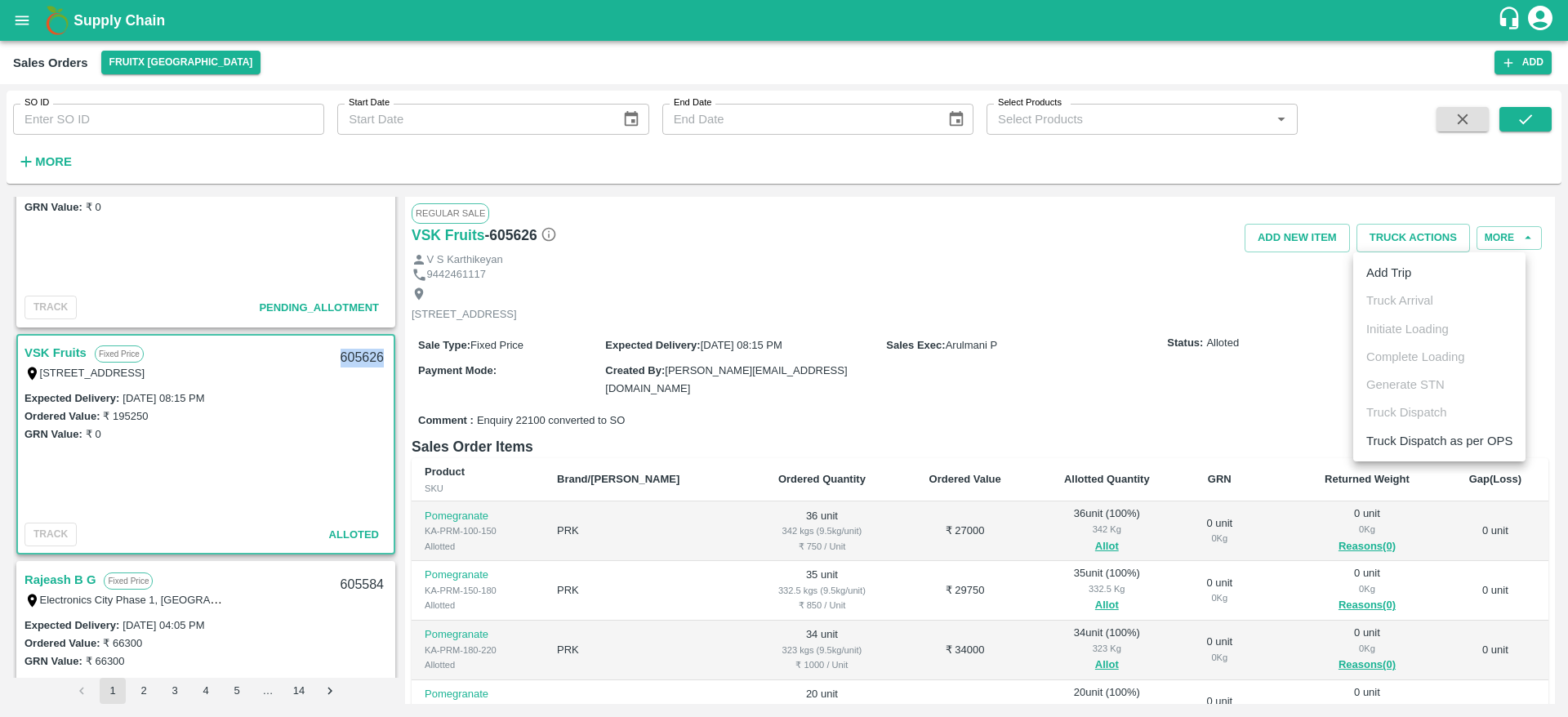
click at [1396, 260] on li "Add Trip" at bounding box center [1439, 272] width 172 height 28
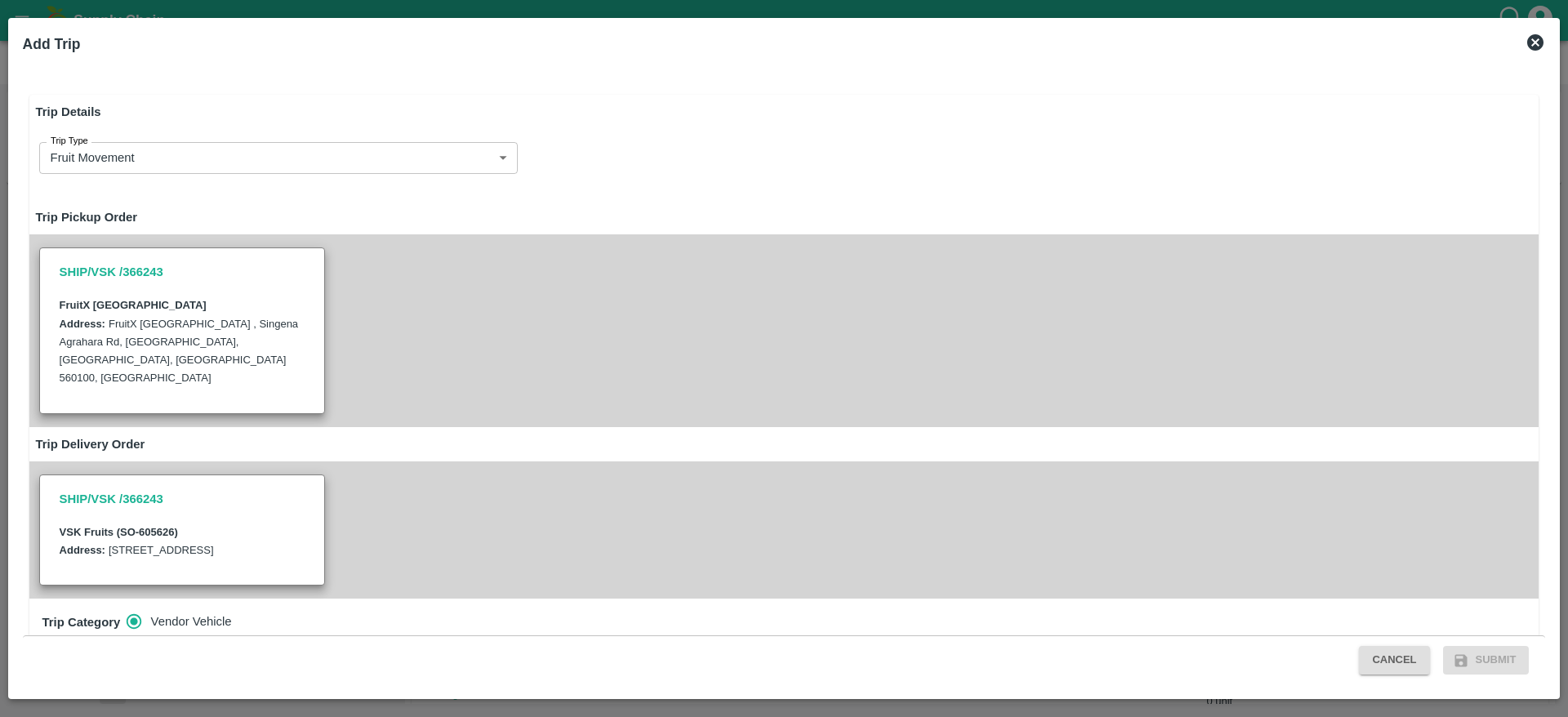
radio input "true"
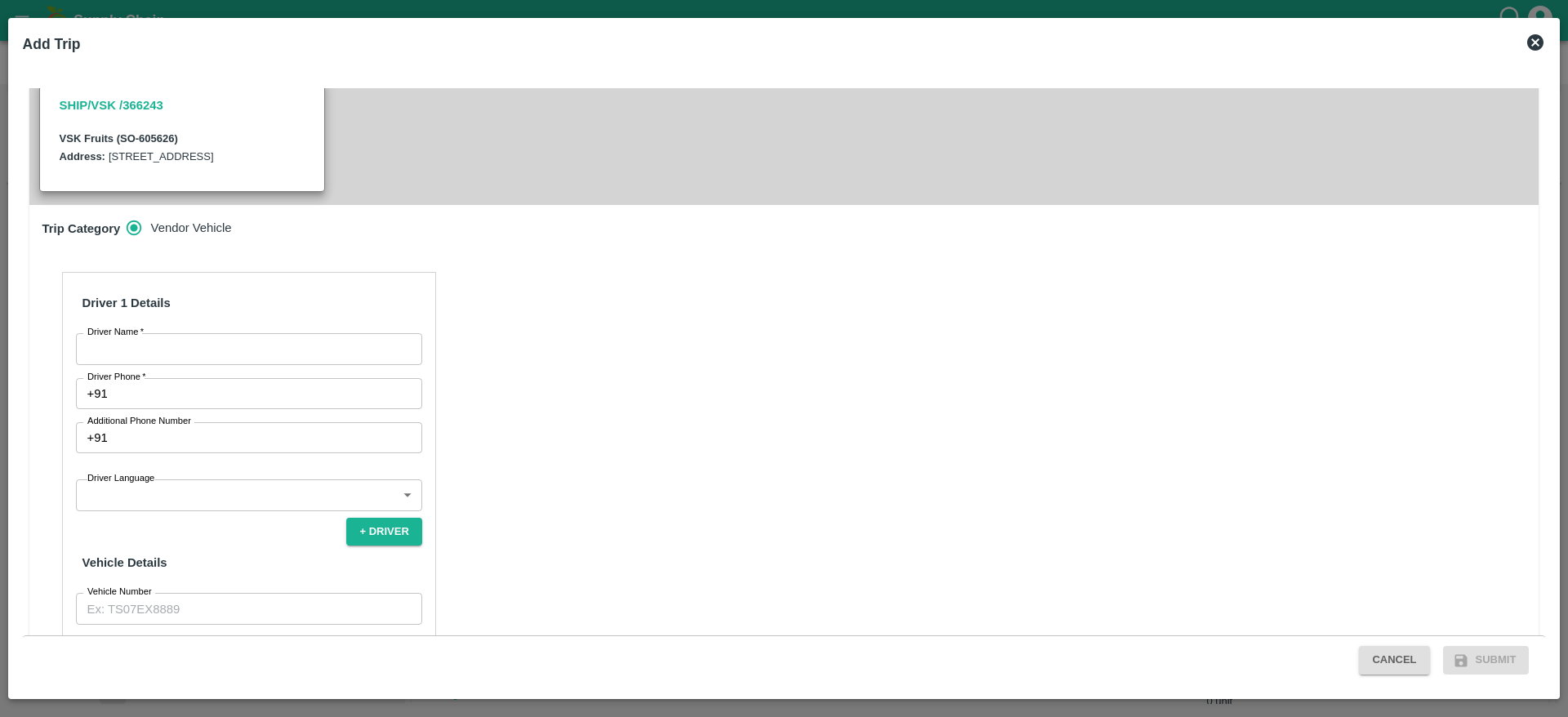
scroll to position [394, 0]
click at [316, 333] on input "Driver Name   *" at bounding box center [250, 348] width 347 height 31
type input "VSK"
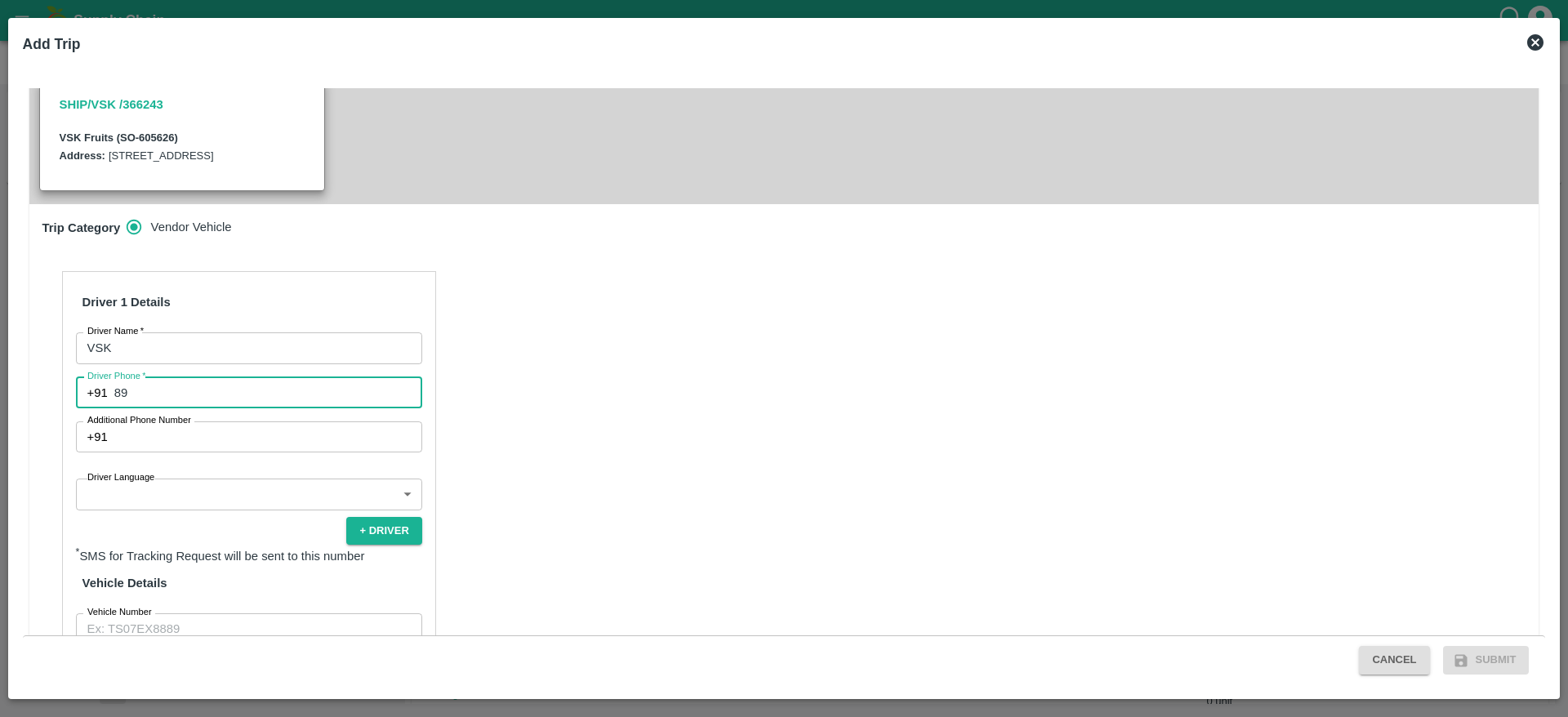
type input "8971481252"
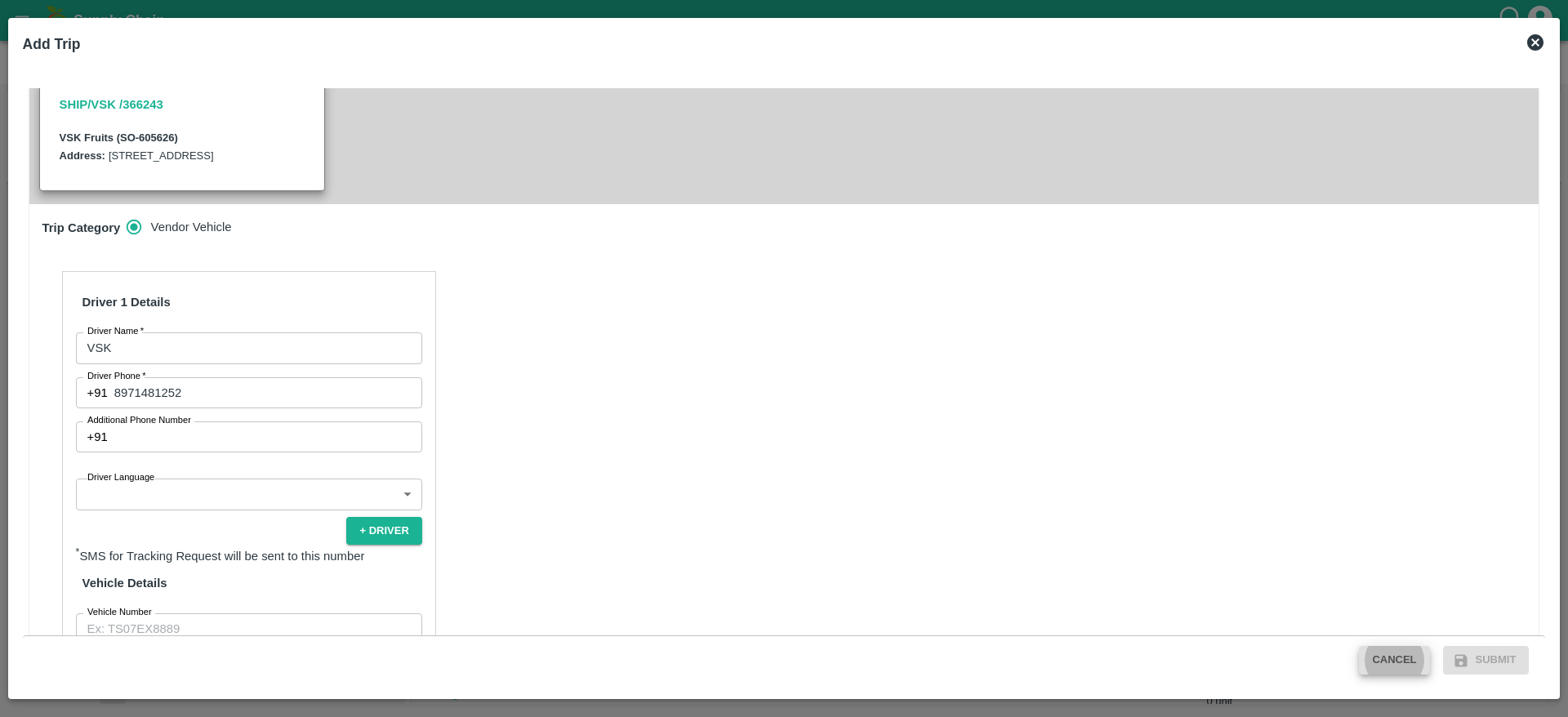
click button "Cancel" at bounding box center [1394, 660] width 70 height 29
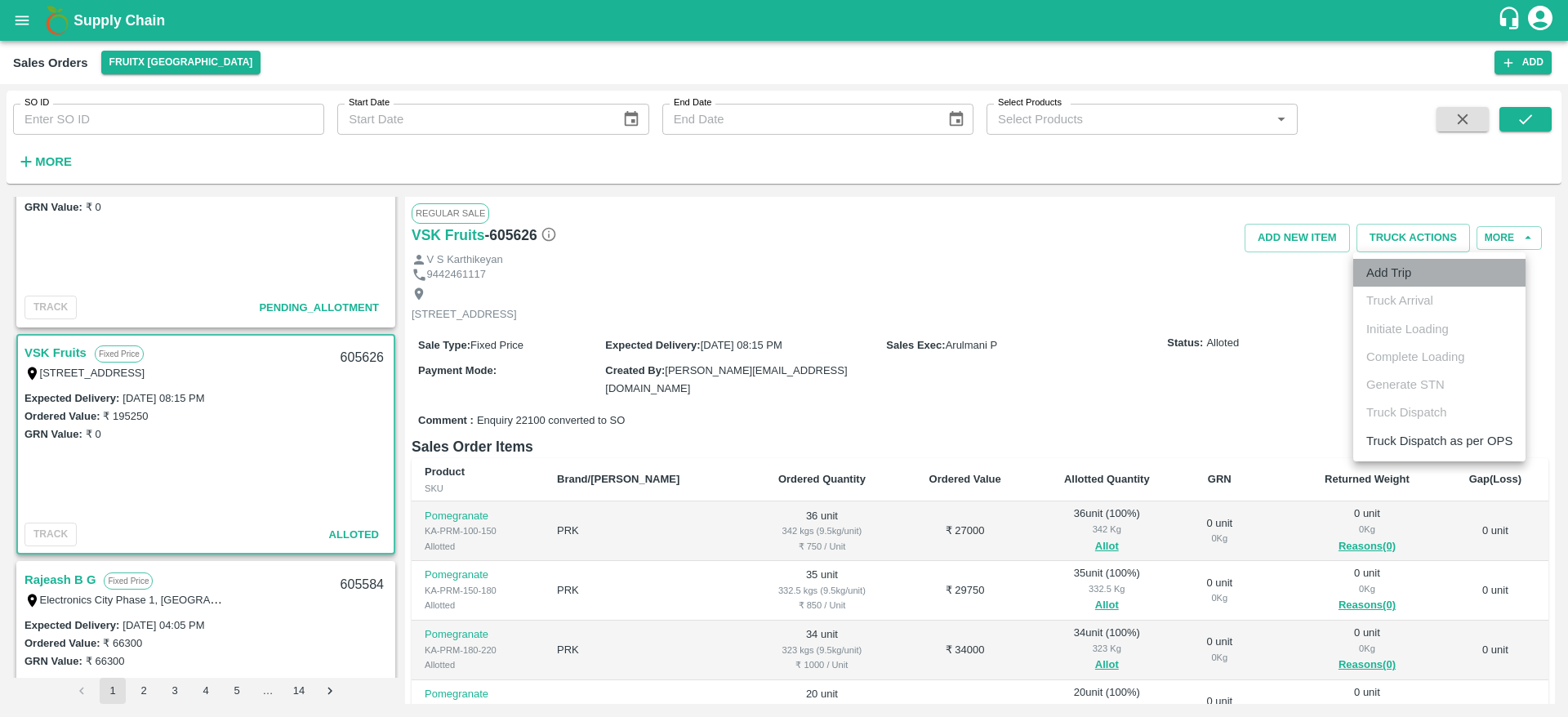
click at [1429, 272] on li "Add Trip" at bounding box center [1439, 272] width 172 height 28
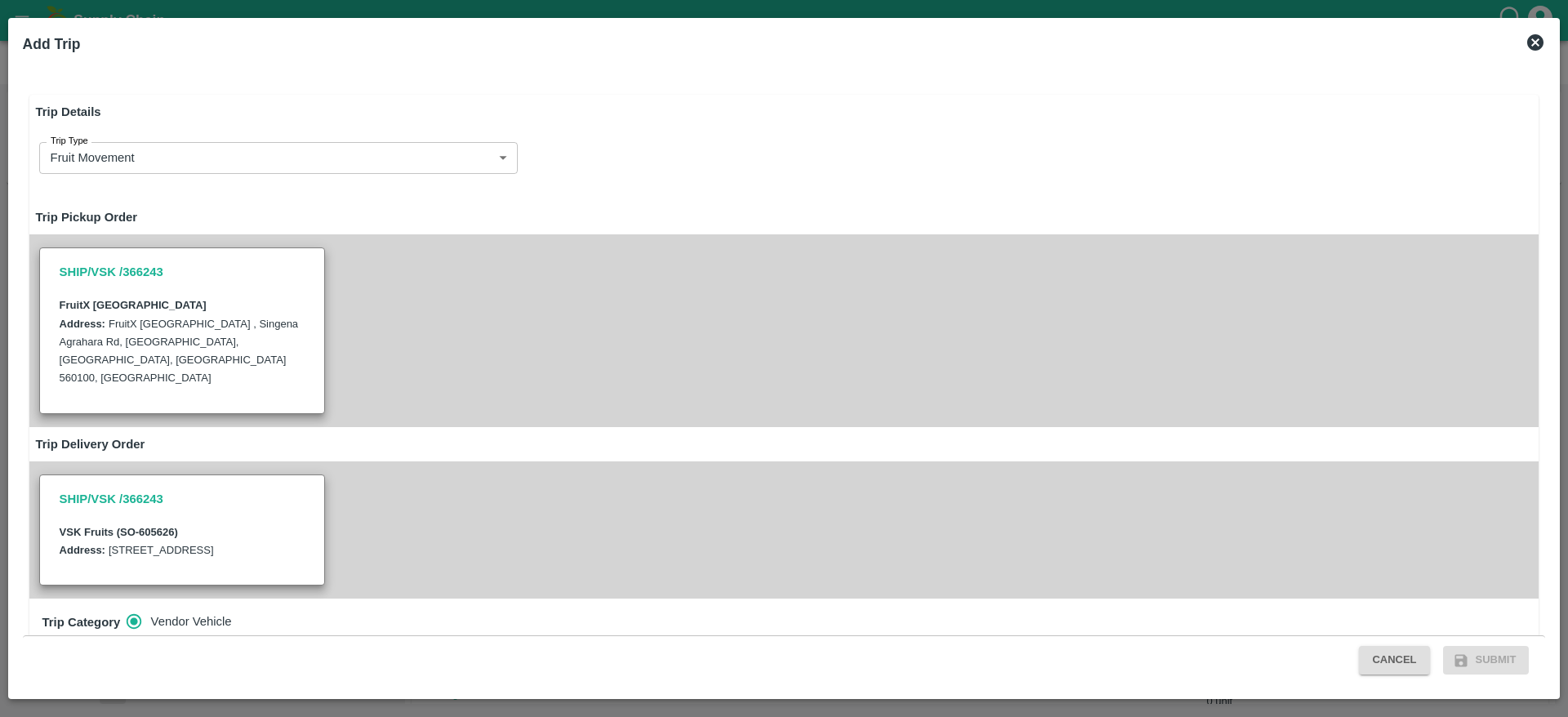
radio input "true"
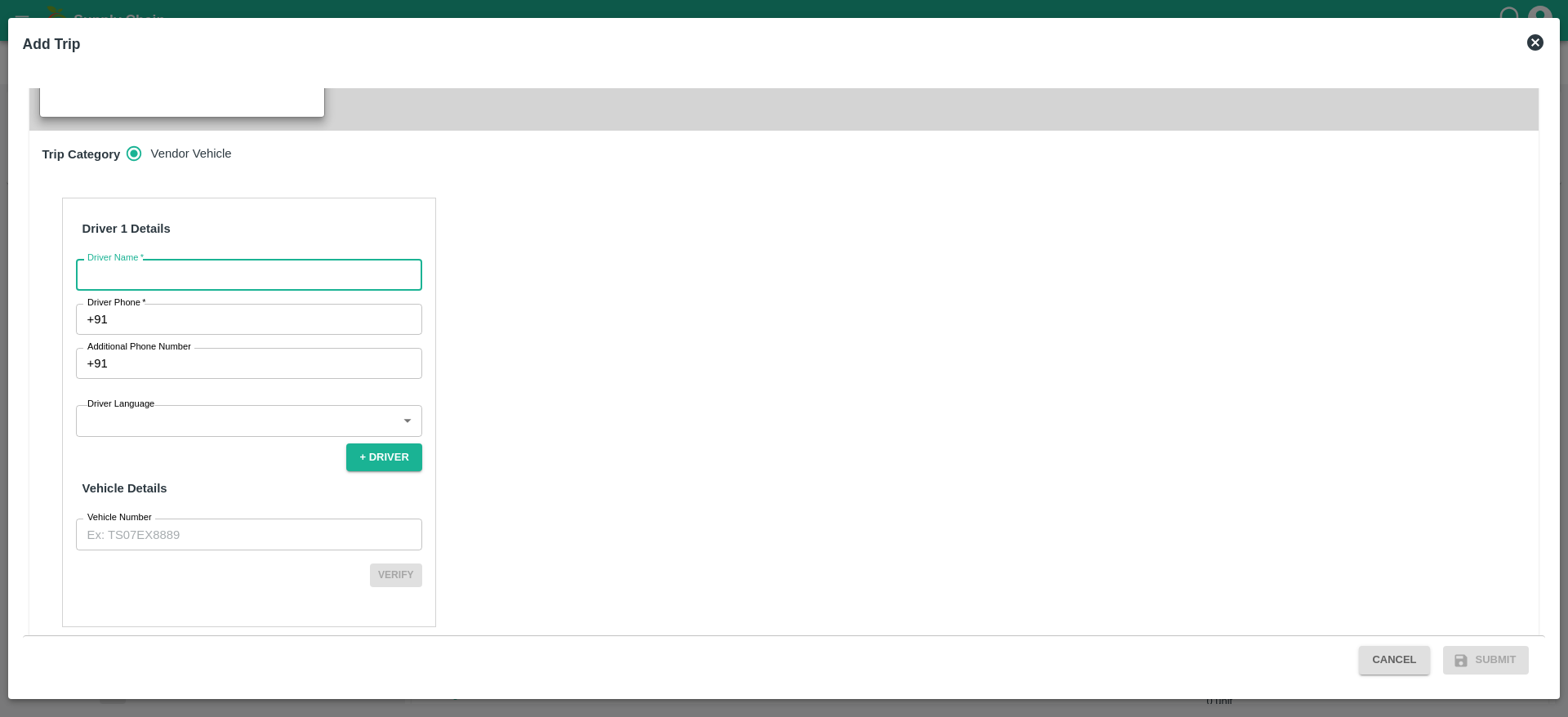
click at [207, 258] on input "Driver Name   *" at bounding box center [250, 273] width 347 height 31
type input "VSK"
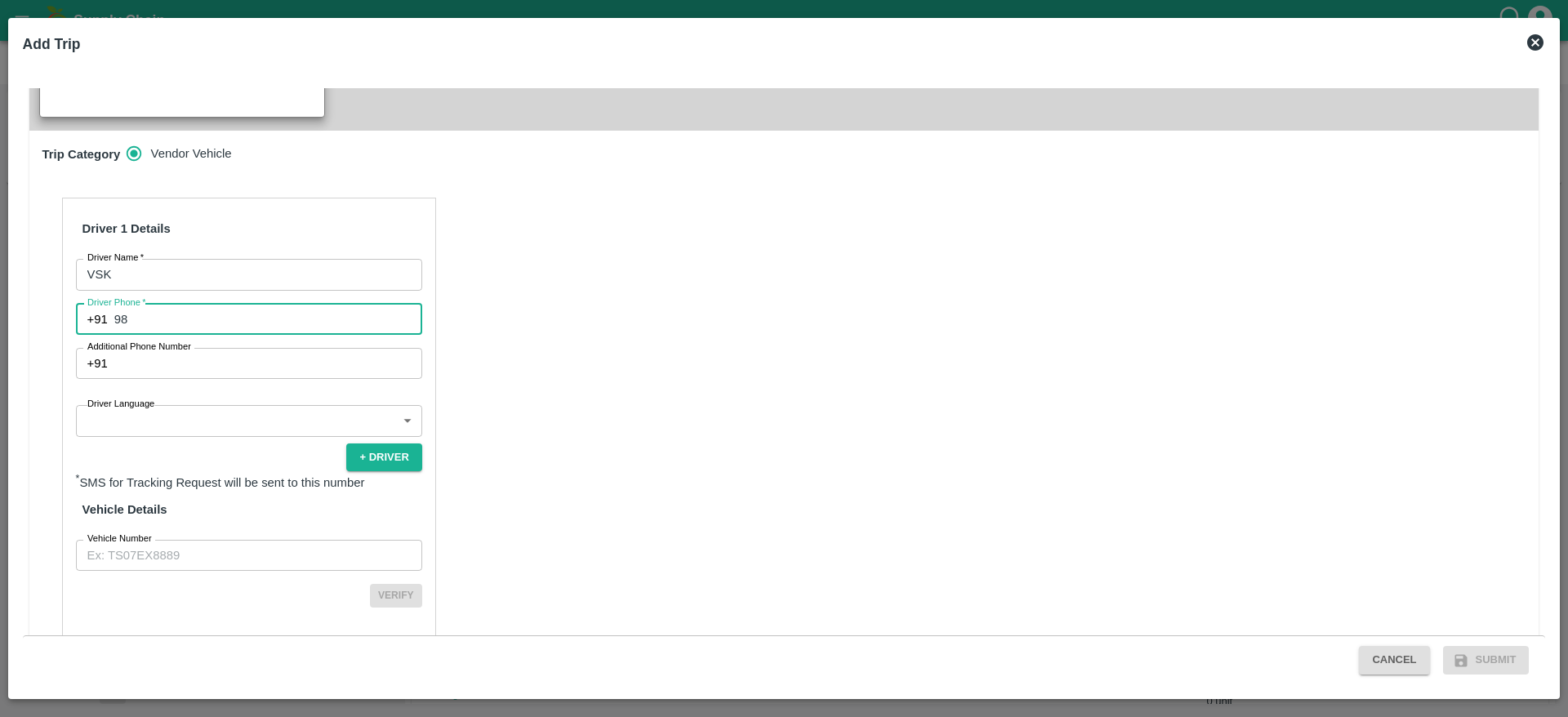
type input "9844415321"
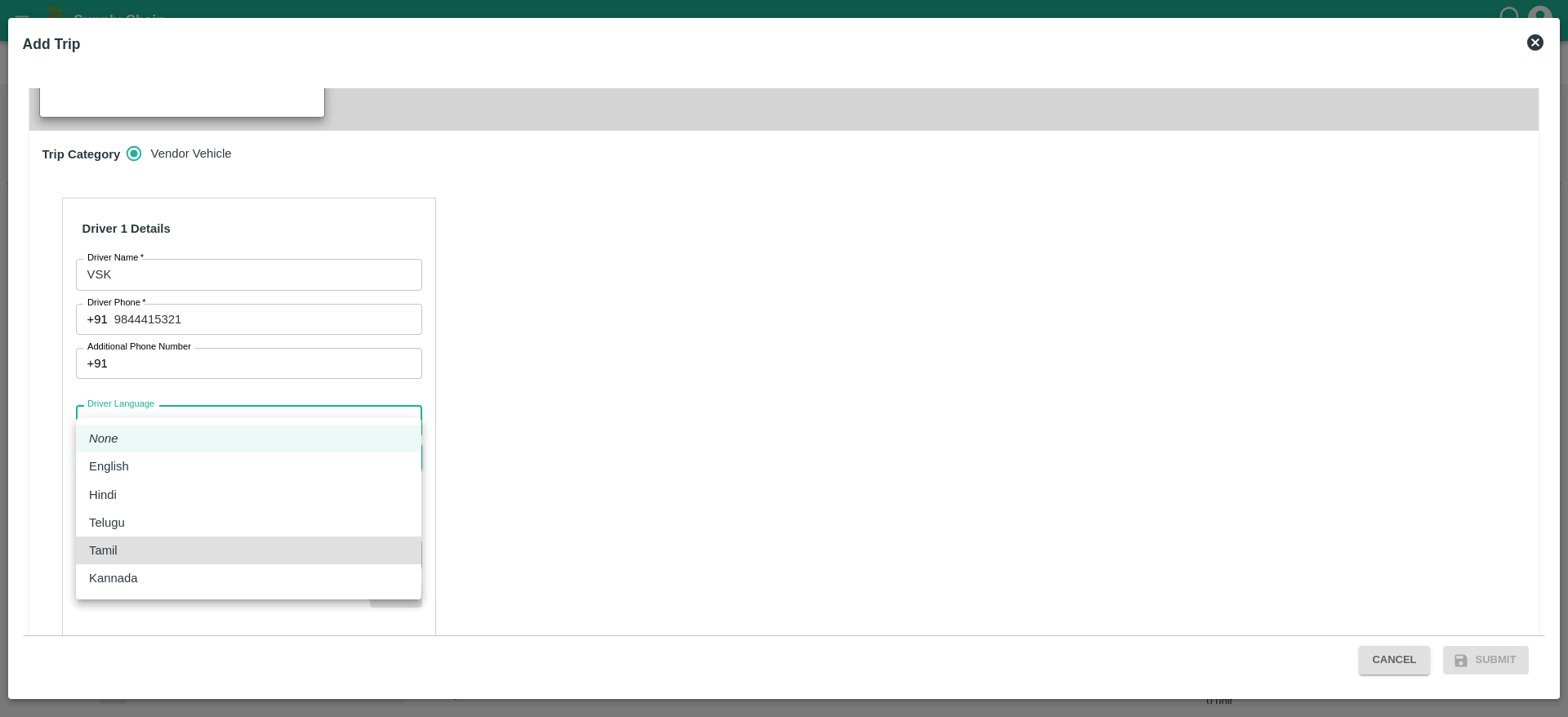
type input "ta"
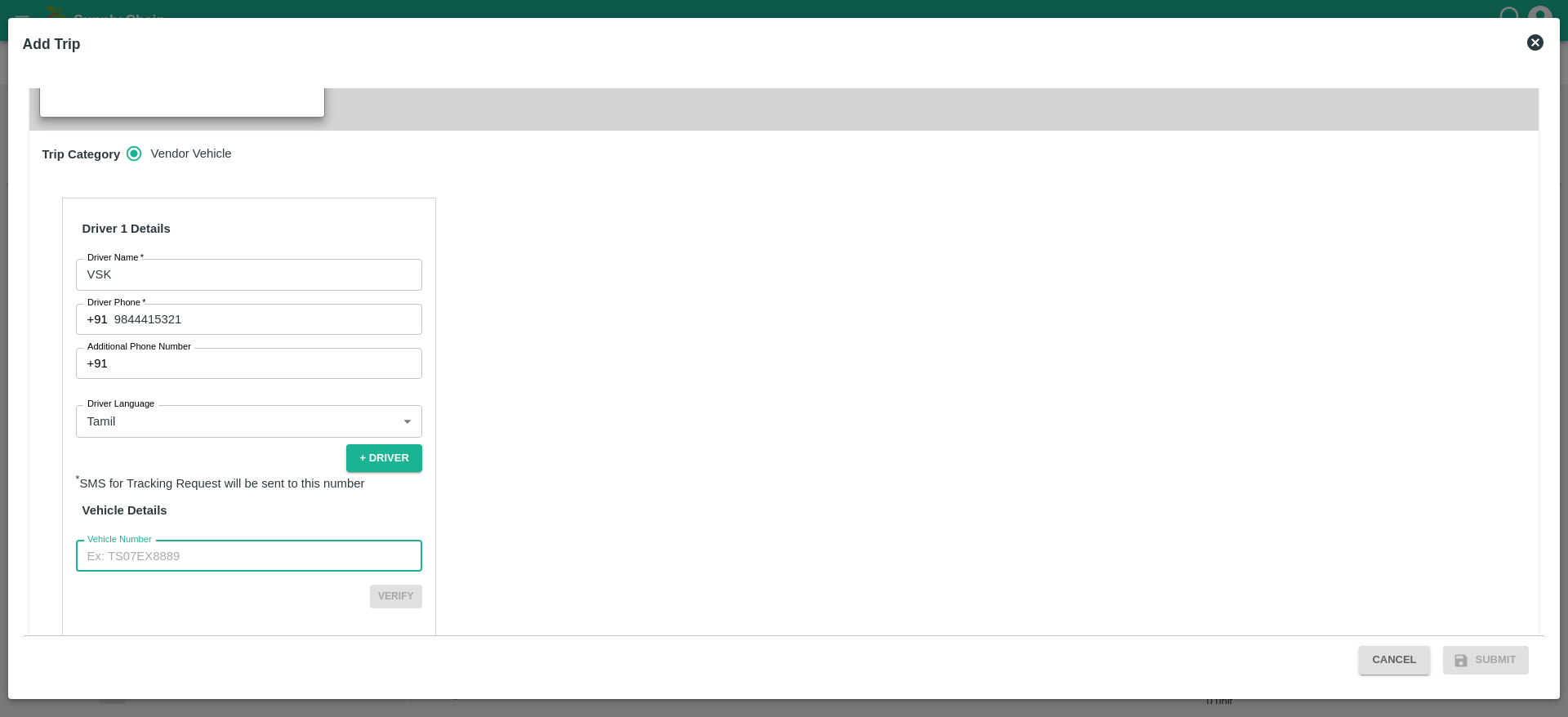
click at [194, 541] on input "Vehicle Number" at bounding box center [250, 556] width 347 height 31
type input "TN88AZ3720"
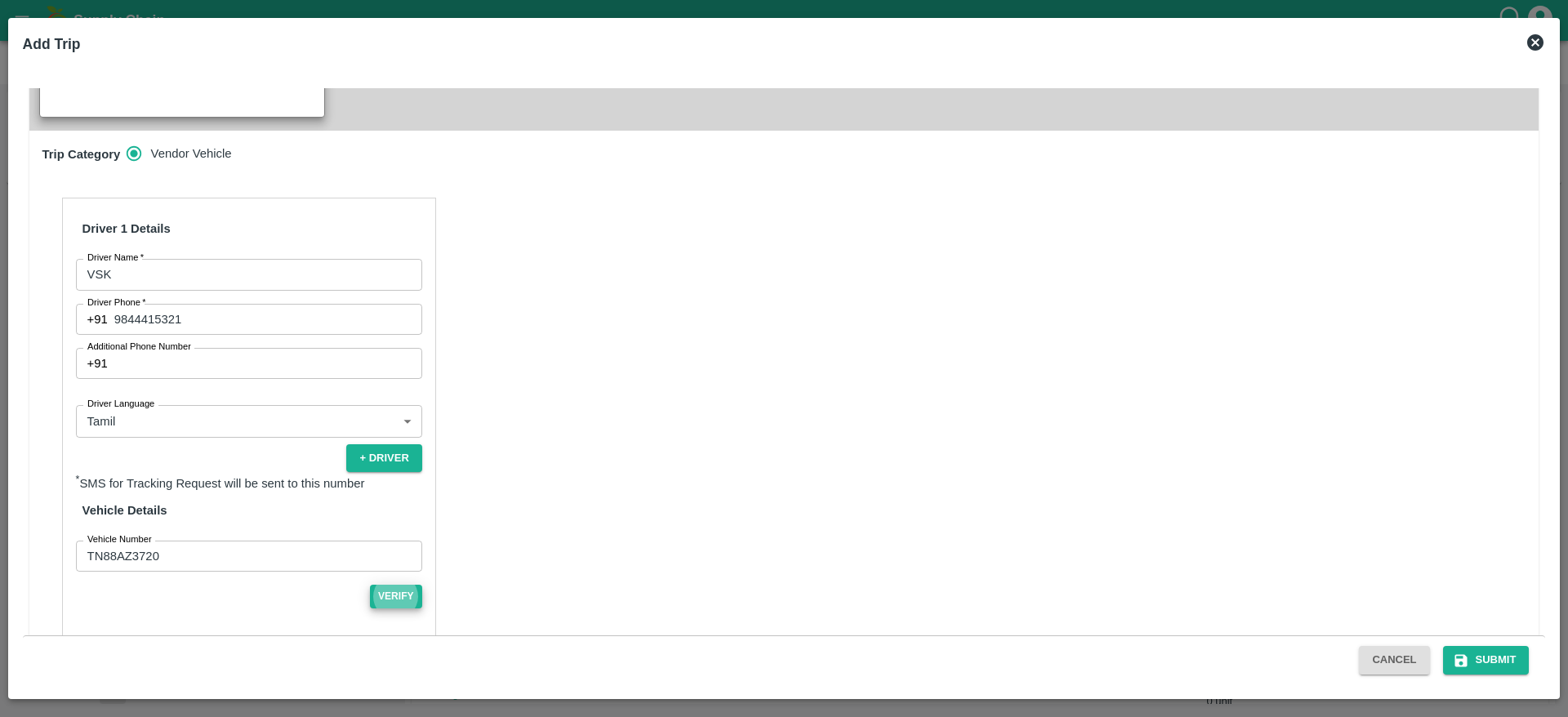
click at [369, 584] on button "Verify" at bounding box center [395, 596] width 52 height 24
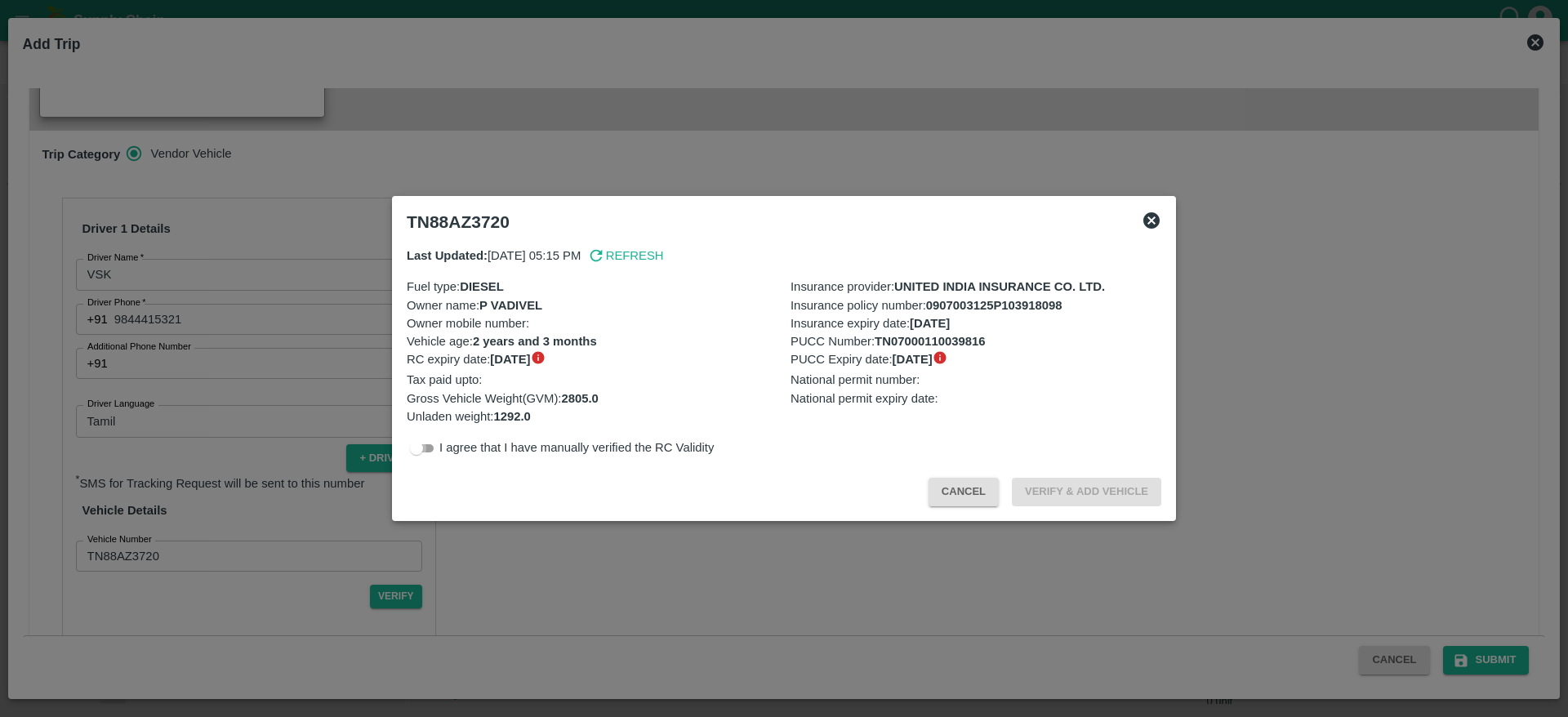
click at [426, 442] on input "checkbox" at bounding box center [416, 449] width 58 height 20
checkbox input "true"
click at [1109, 485] on button "Verify & Add Vehicle" at bounding box center [1086, 491] width 150 height 29
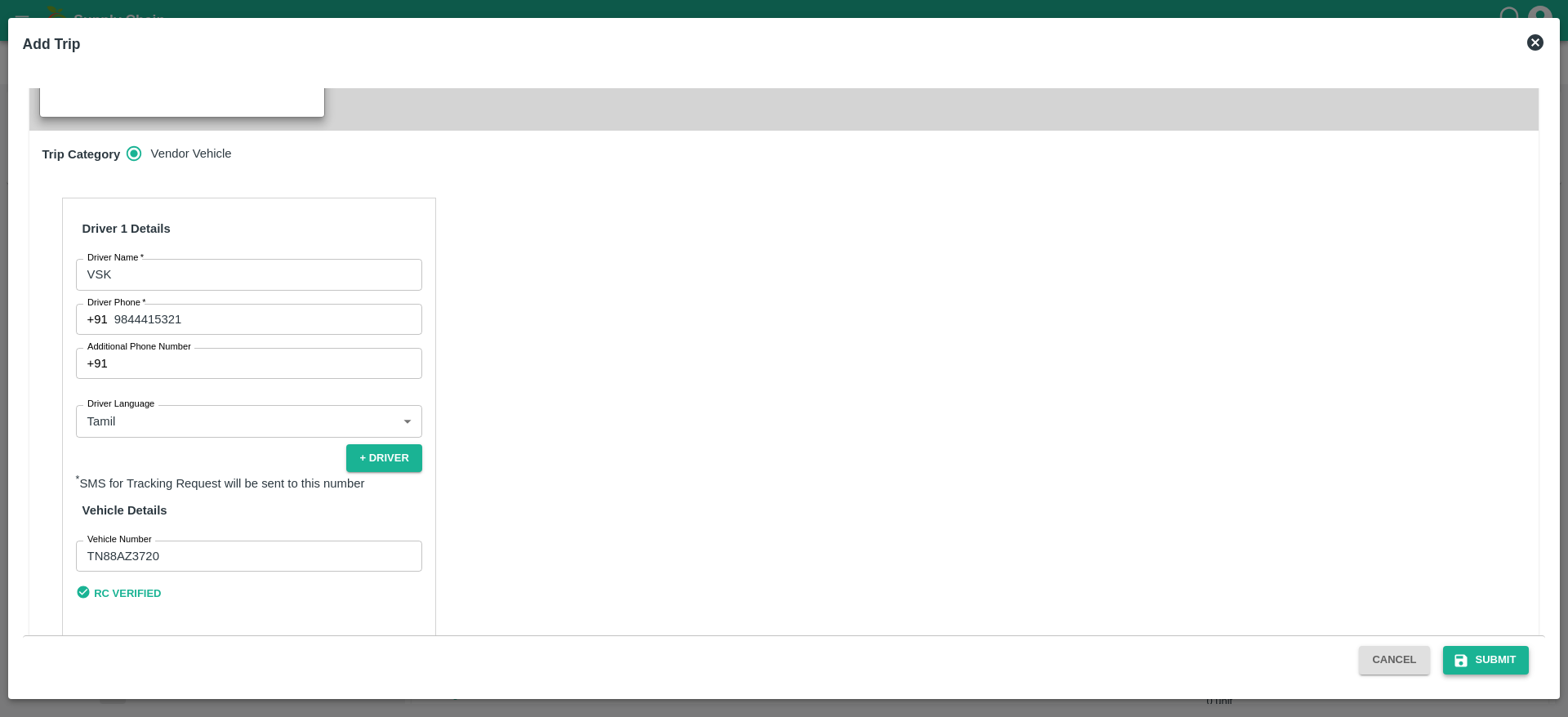
click at [1469, 653] on button "Submit" at bounding box center [1486, 660] width 86 height 29
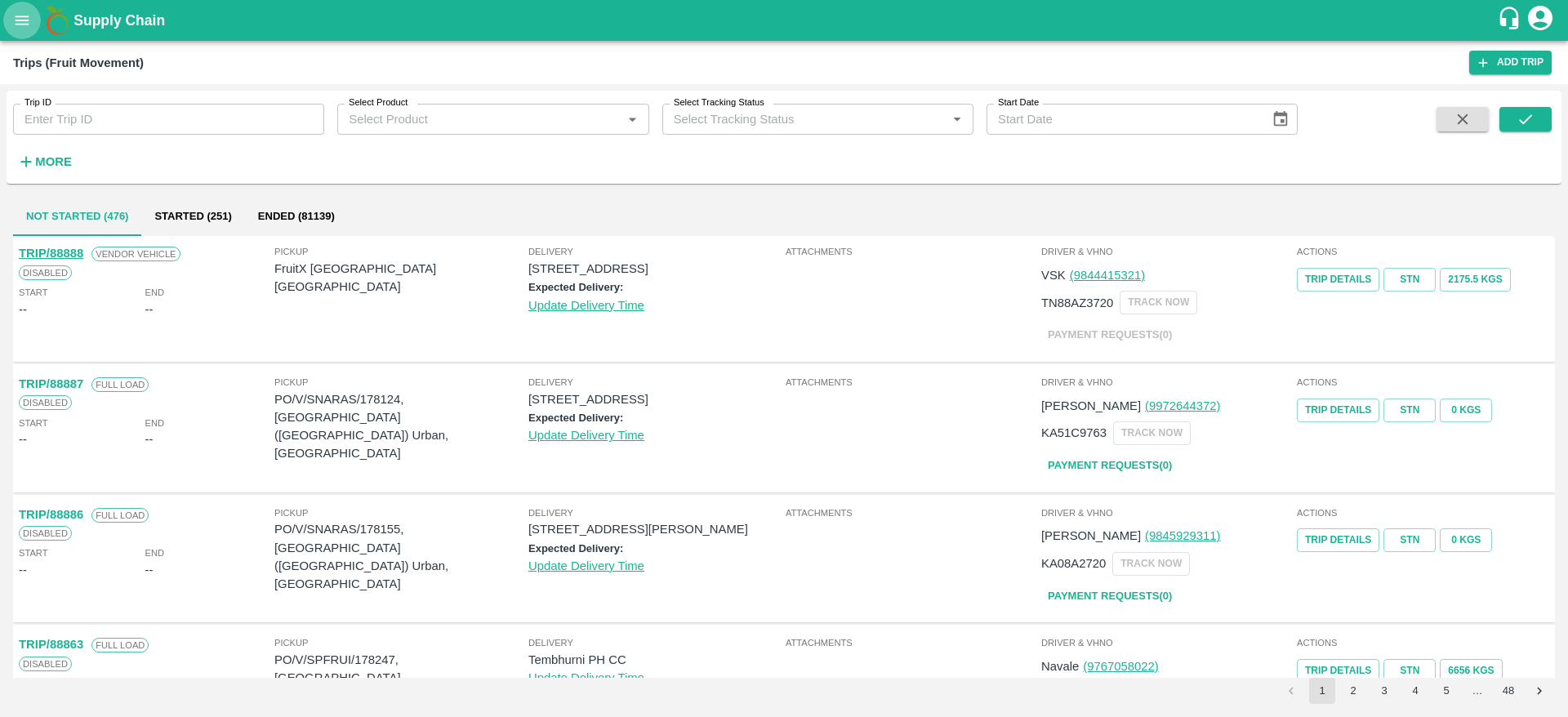
click at [26, 12] on icon "open drawer" at bounding box center [22, 21] width 18 height 18
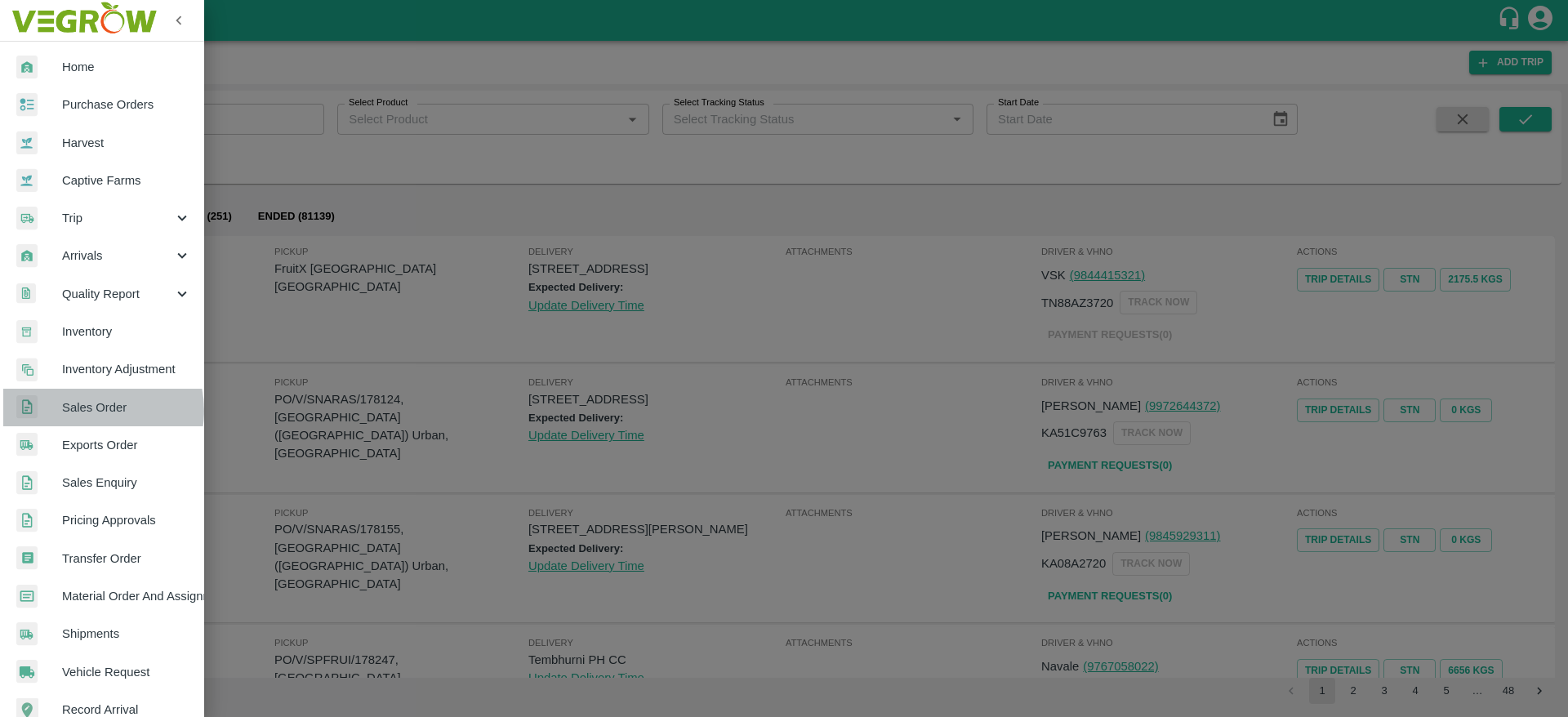
click at [95, 411] on span "Sales Order" at bounding box center [127, 407] width 129 height 18
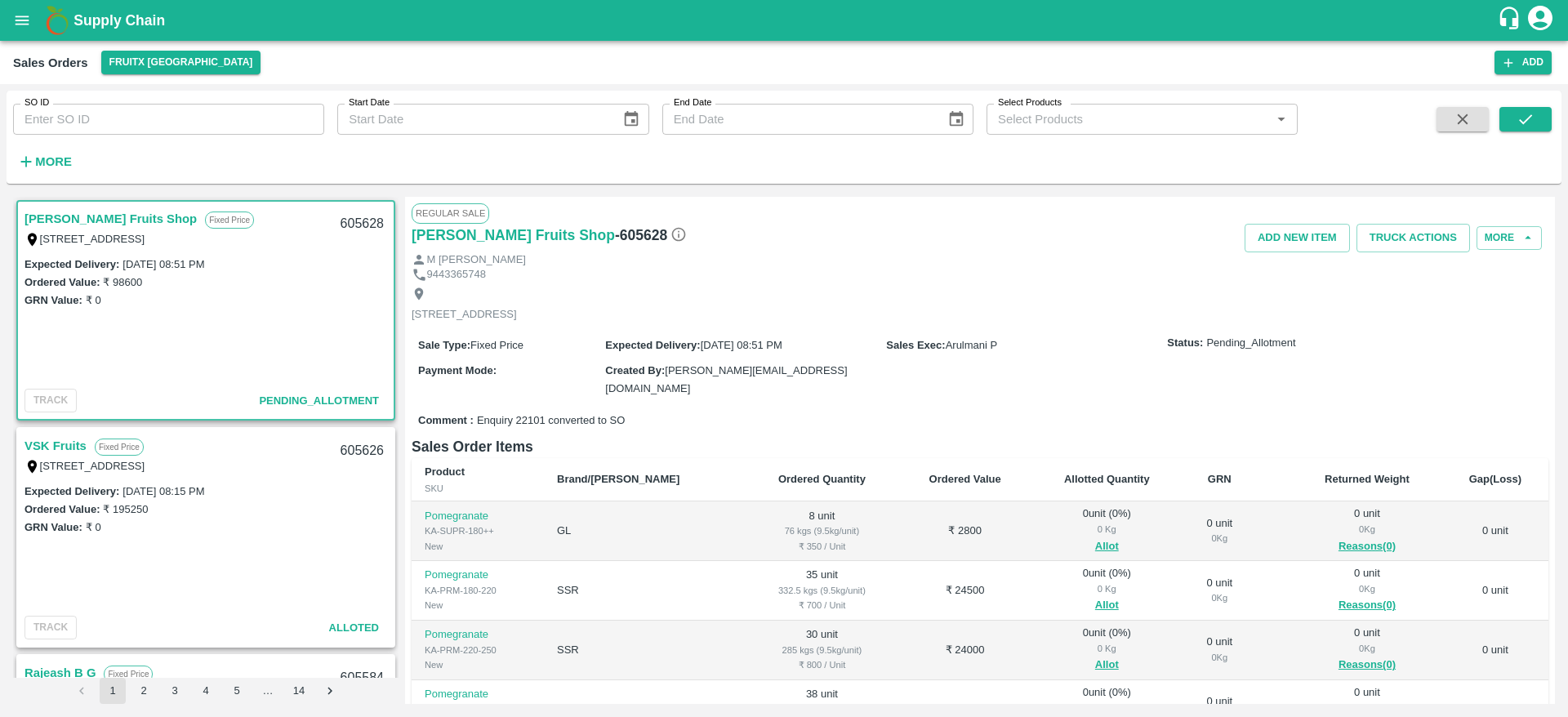
click at [59, 443] on link "VSK Fruits" at bounding box center [55, 445] width 62 height 21
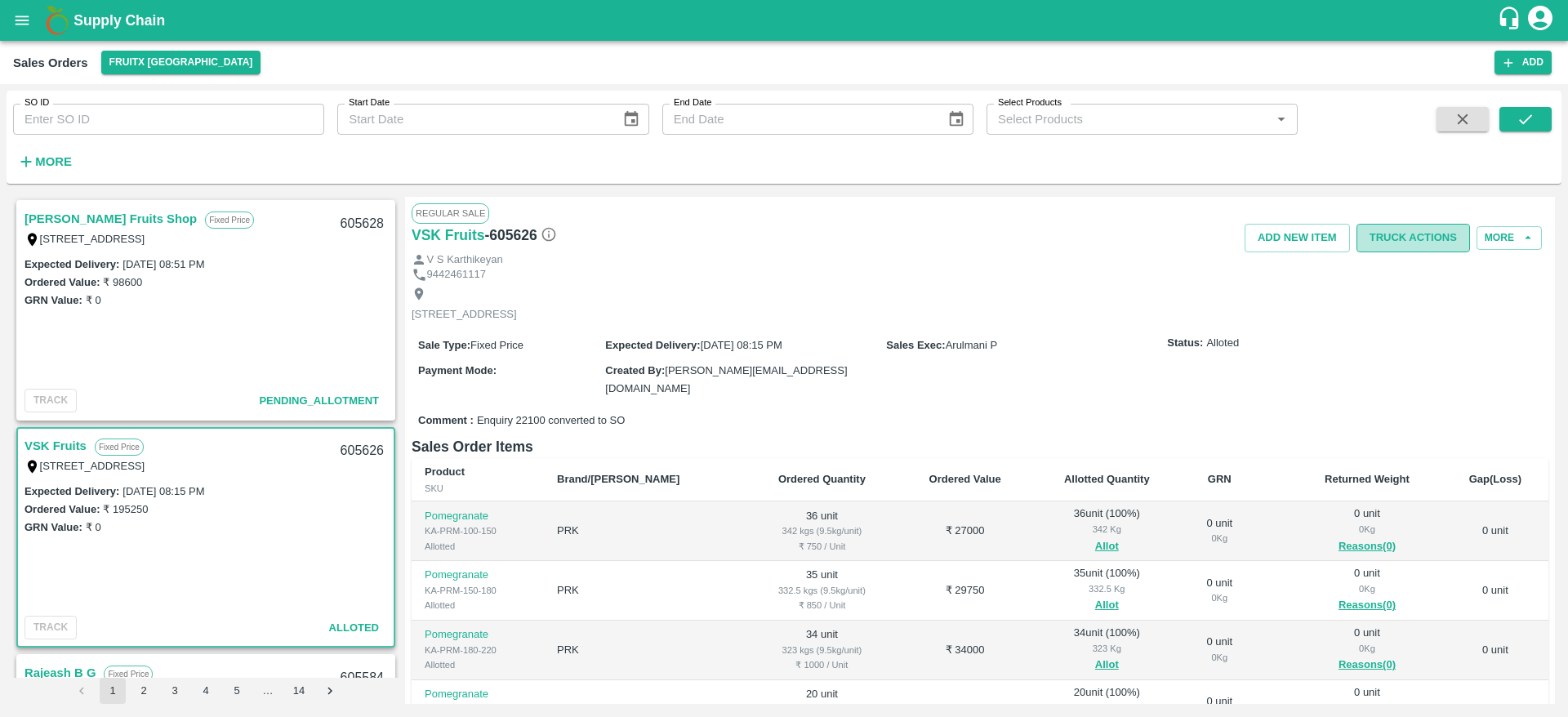
click at [1430, 227] on button "Truck Actions" at bounding box center [1412, 238] width 114 height 29
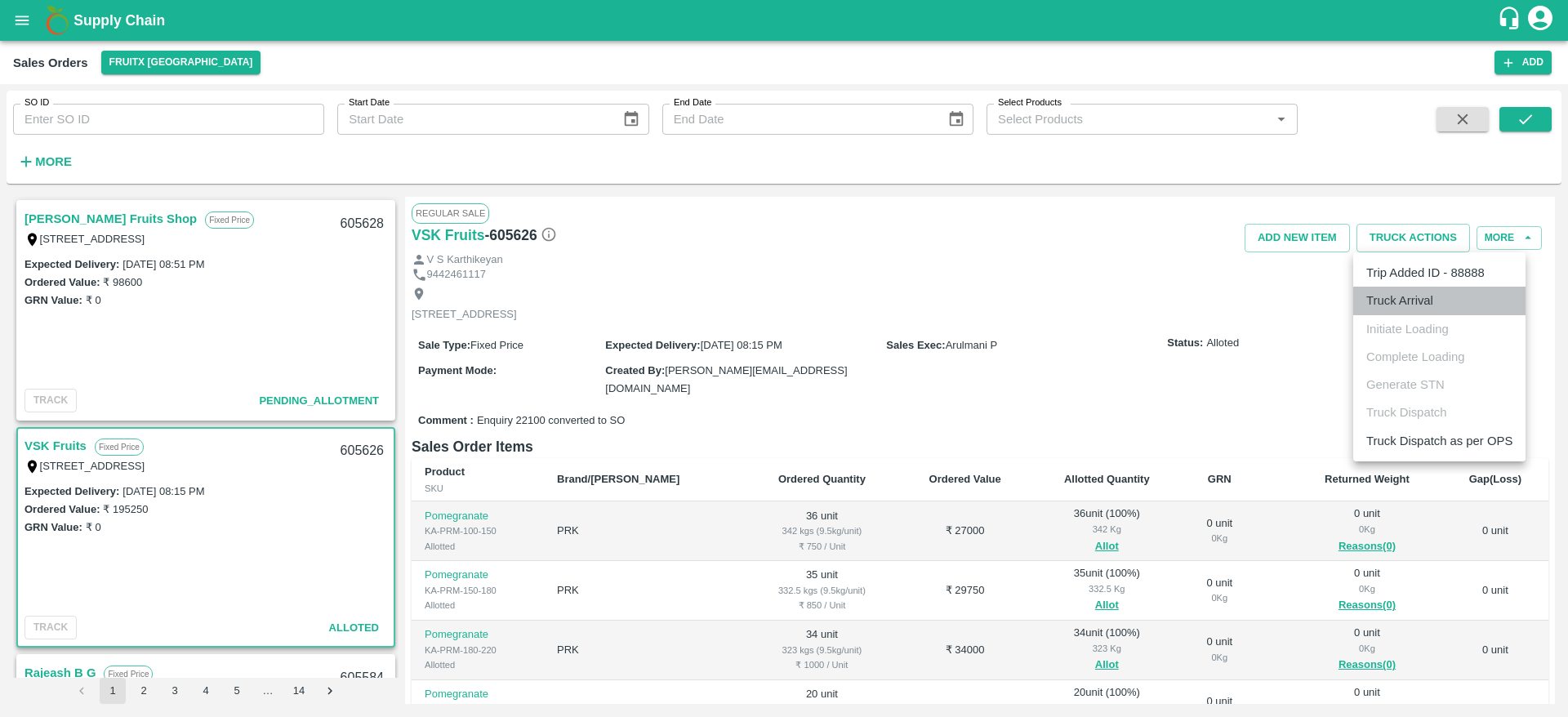
click at [1415, 300] on li "Truck Arrival" at bounding box center [1439, 300] width 172 height 28
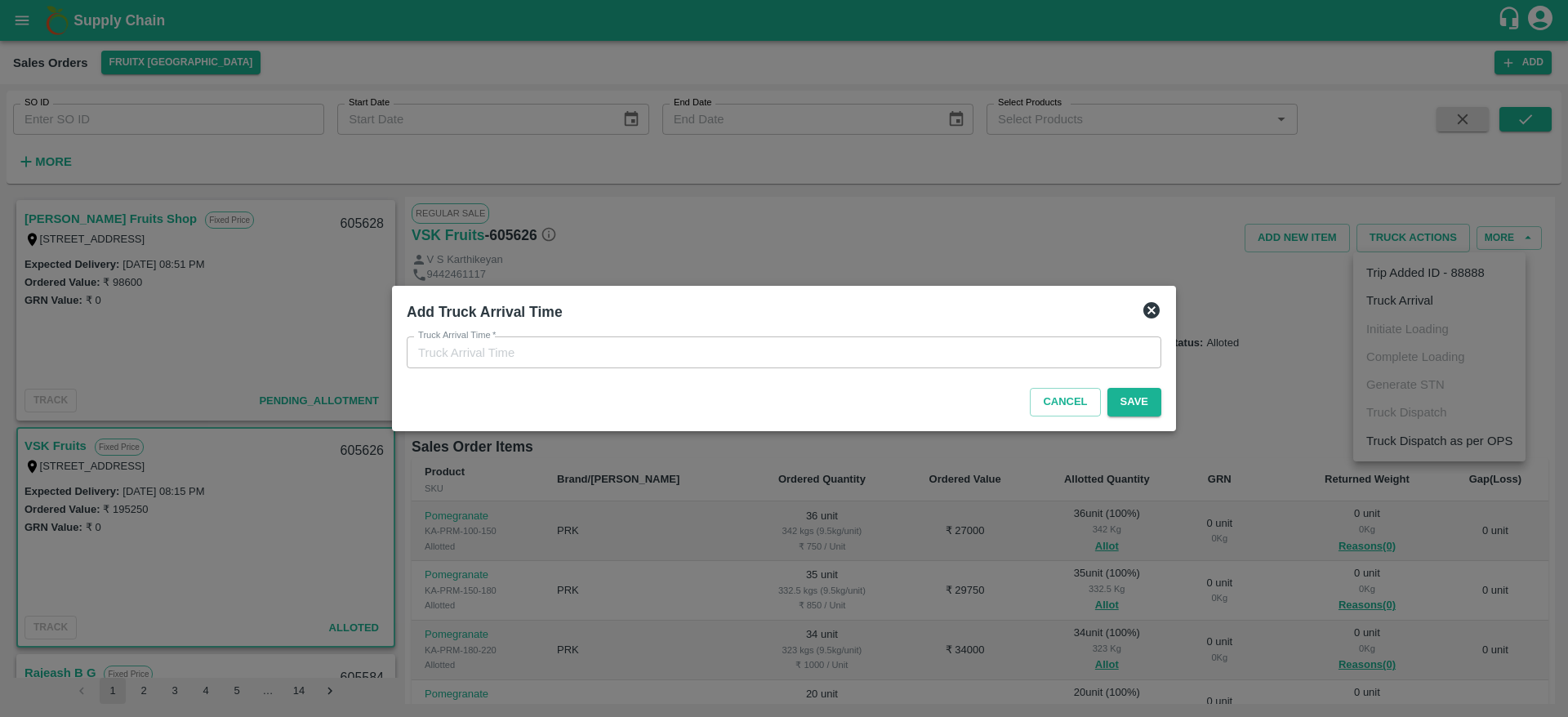
type input "24/09/2025 09:17 PM"
click at [1149, 396] on button "Save" at bounding box center [1134, 402] width 53 height 29
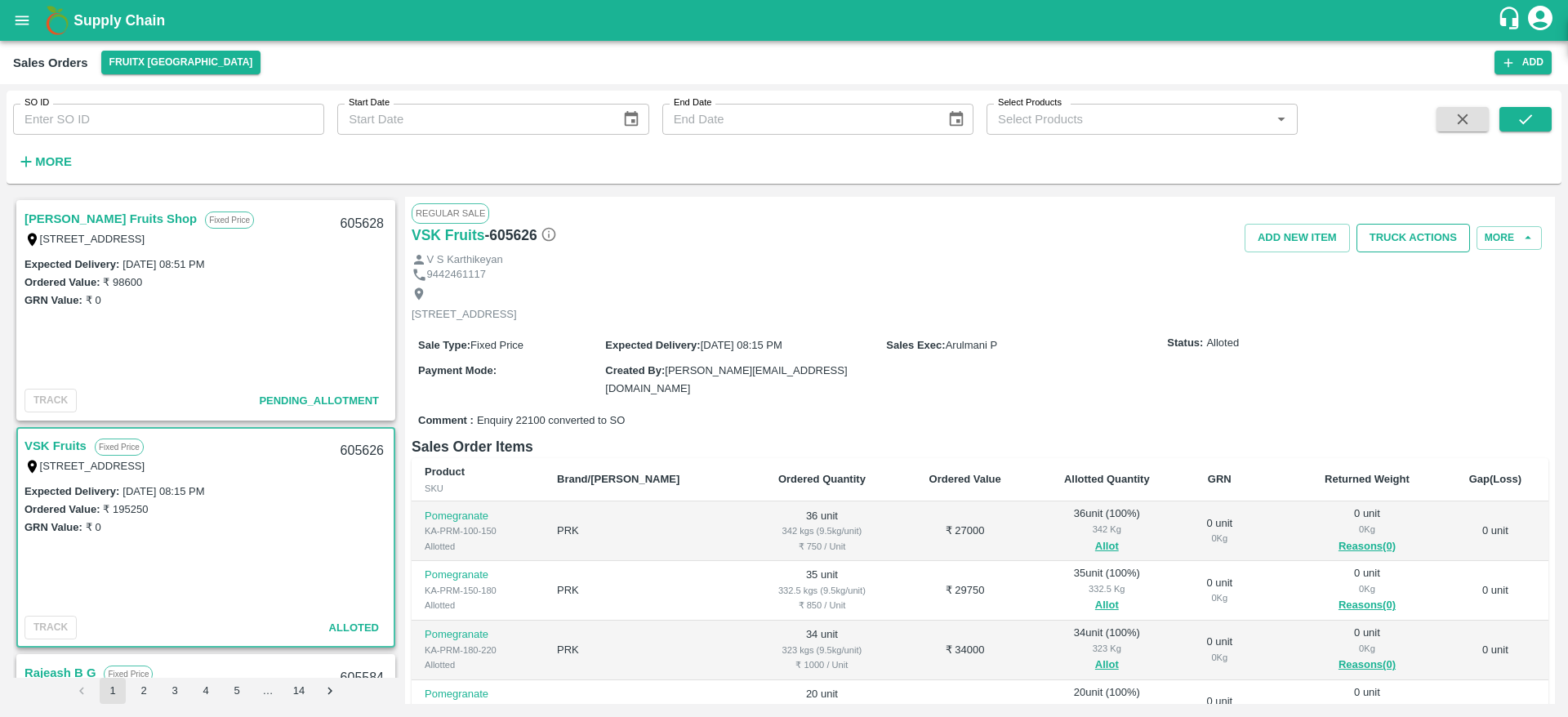
click at [1418, 231] on button "Truck Actions" at bounding box center [1412, 238] width 114 height 29
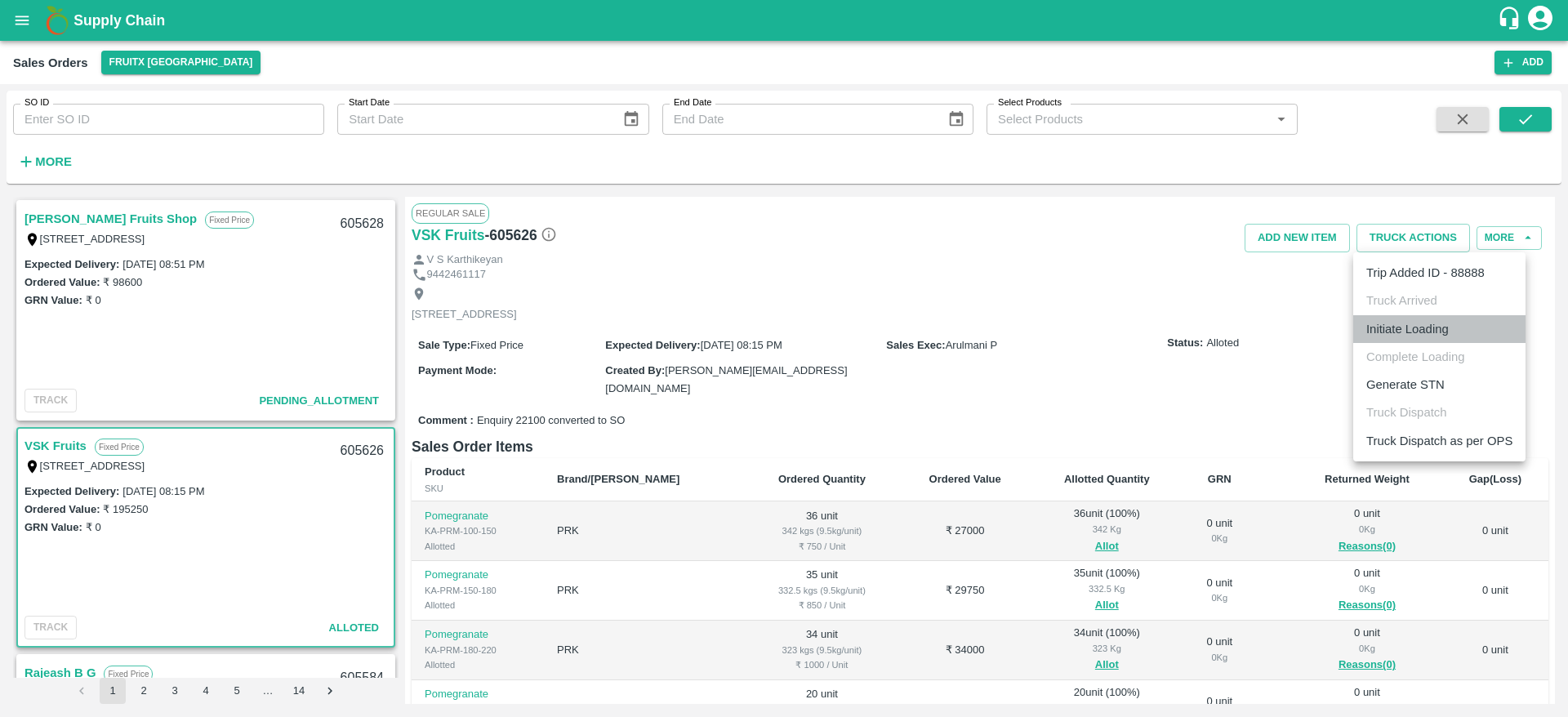
click at [1421, 331] on li "Initiate Loading" at bounding box center [1439, 329] width 172 height 28
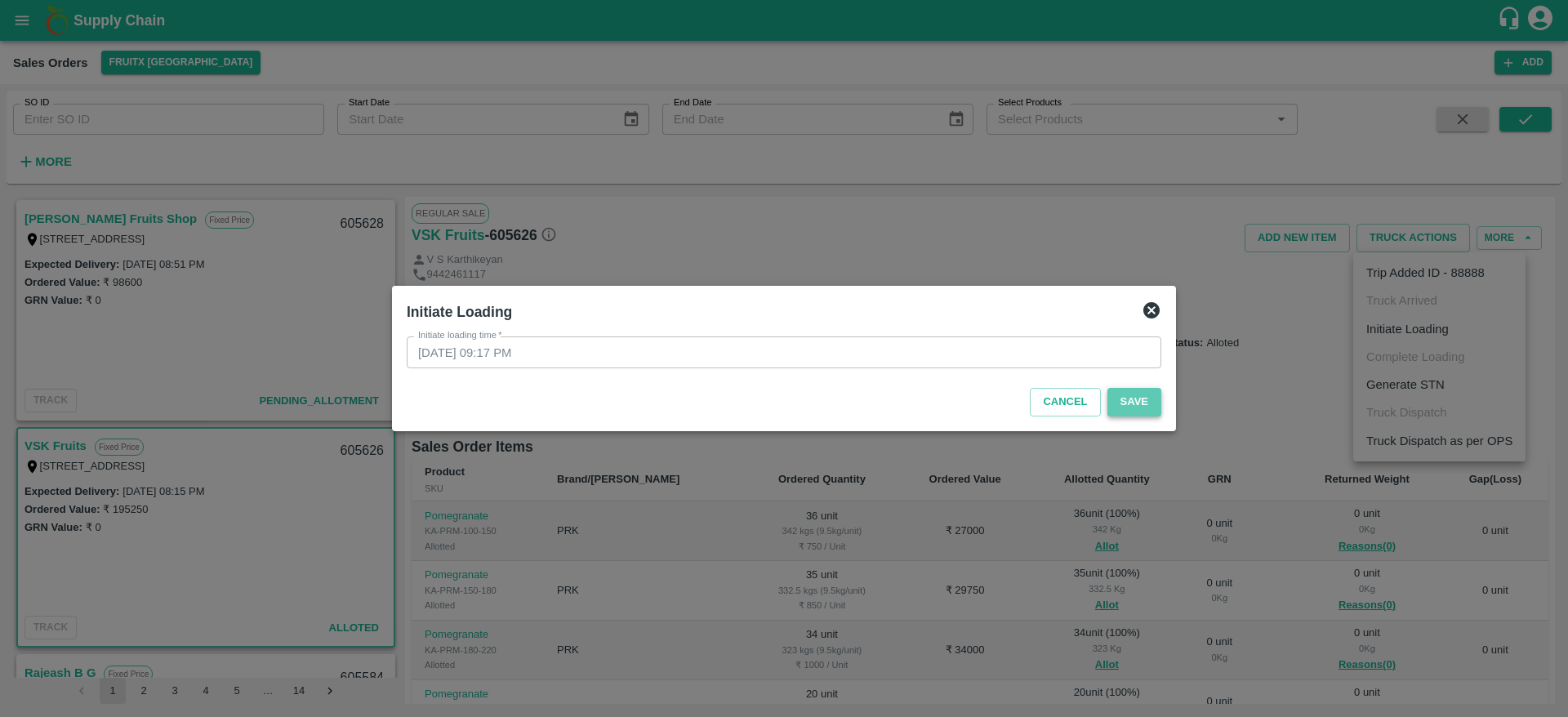
click at [1133, 407] on button "Save" at bounding box center [1134, 402] width 53 height 29
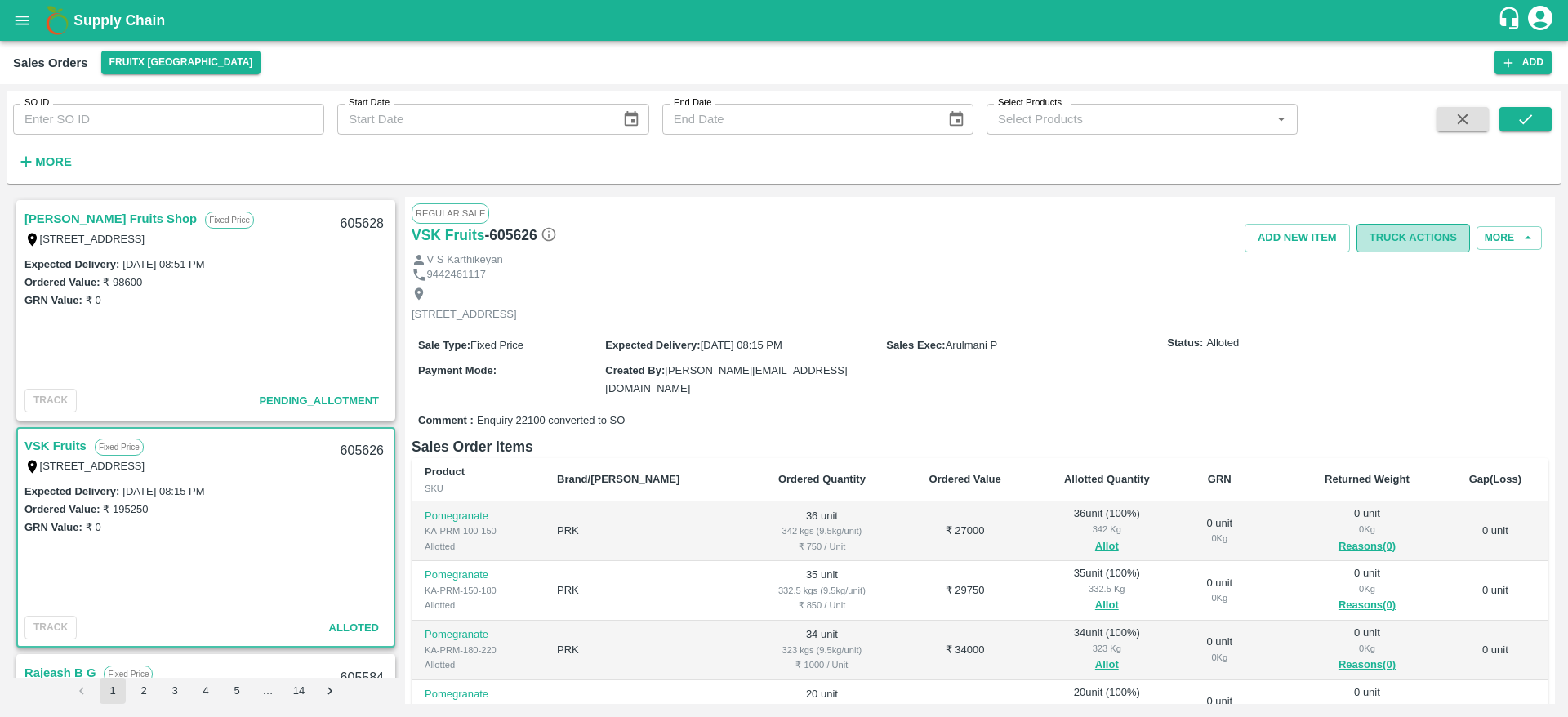
click at [1416, 229] on button "Truck Actions" at bounding box center [1412, 238] width 114 height 29
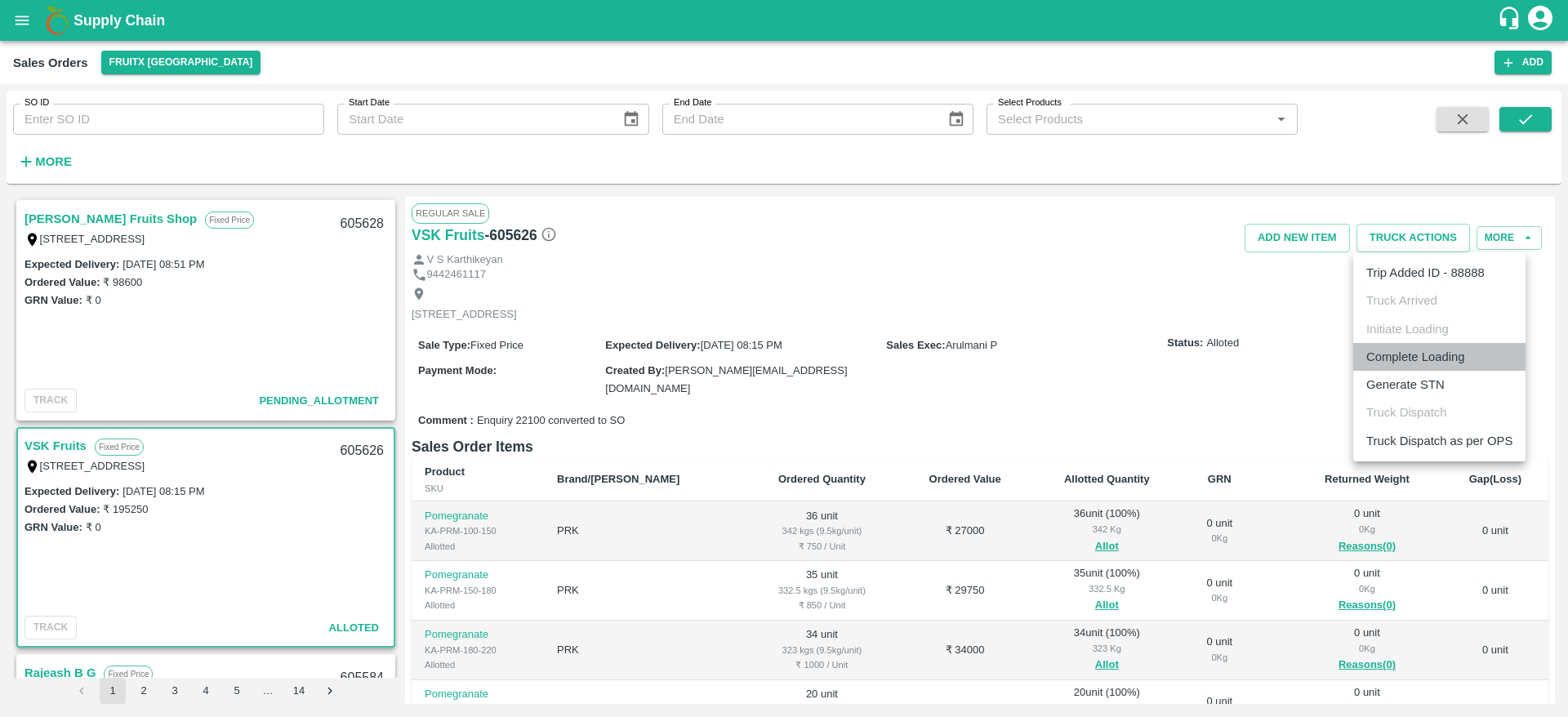
click at [1415, 362] on li "Complete Loading" at bounding box center [1439, 357] width 172 height 28
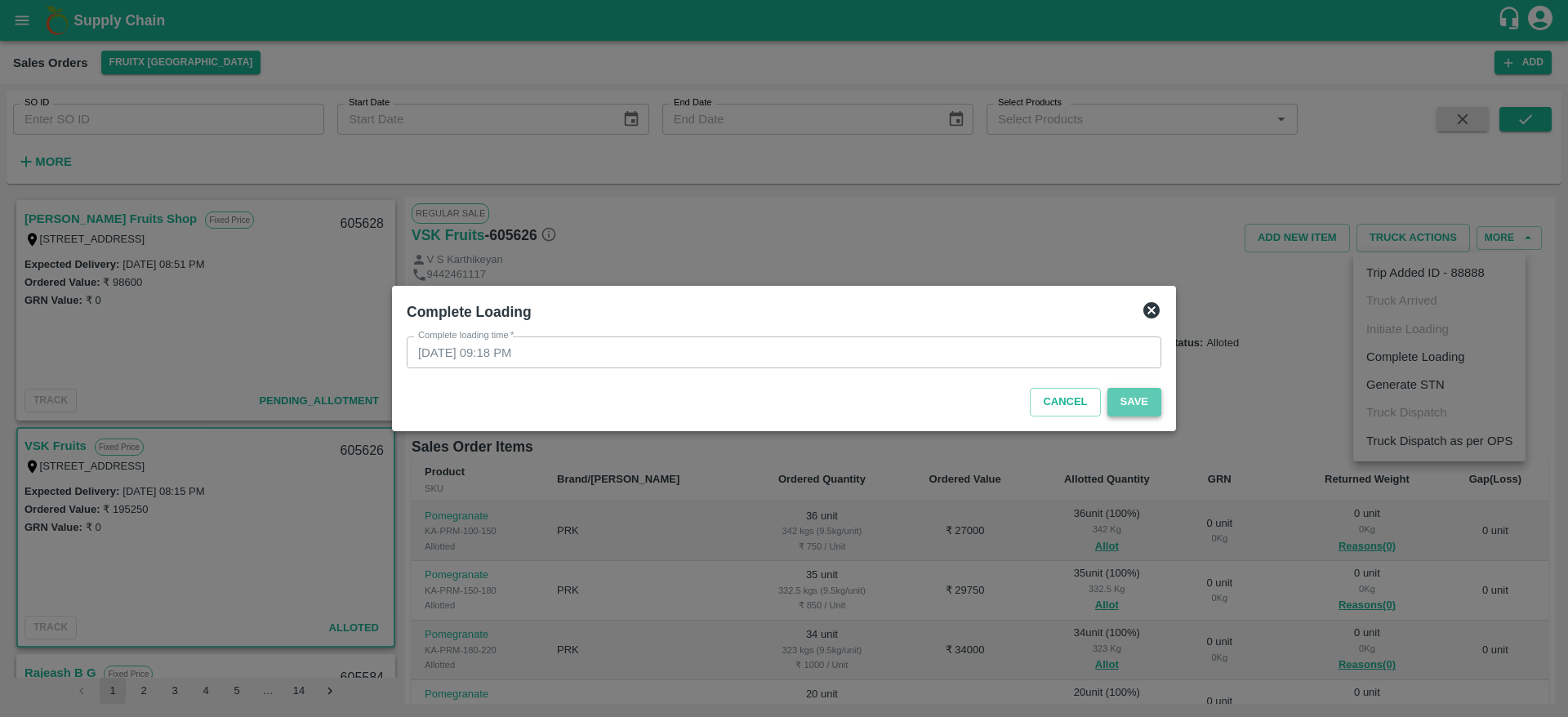
click at [1145, 401] on button "Save" at bounding box center [1134, 402] width 53 height 29
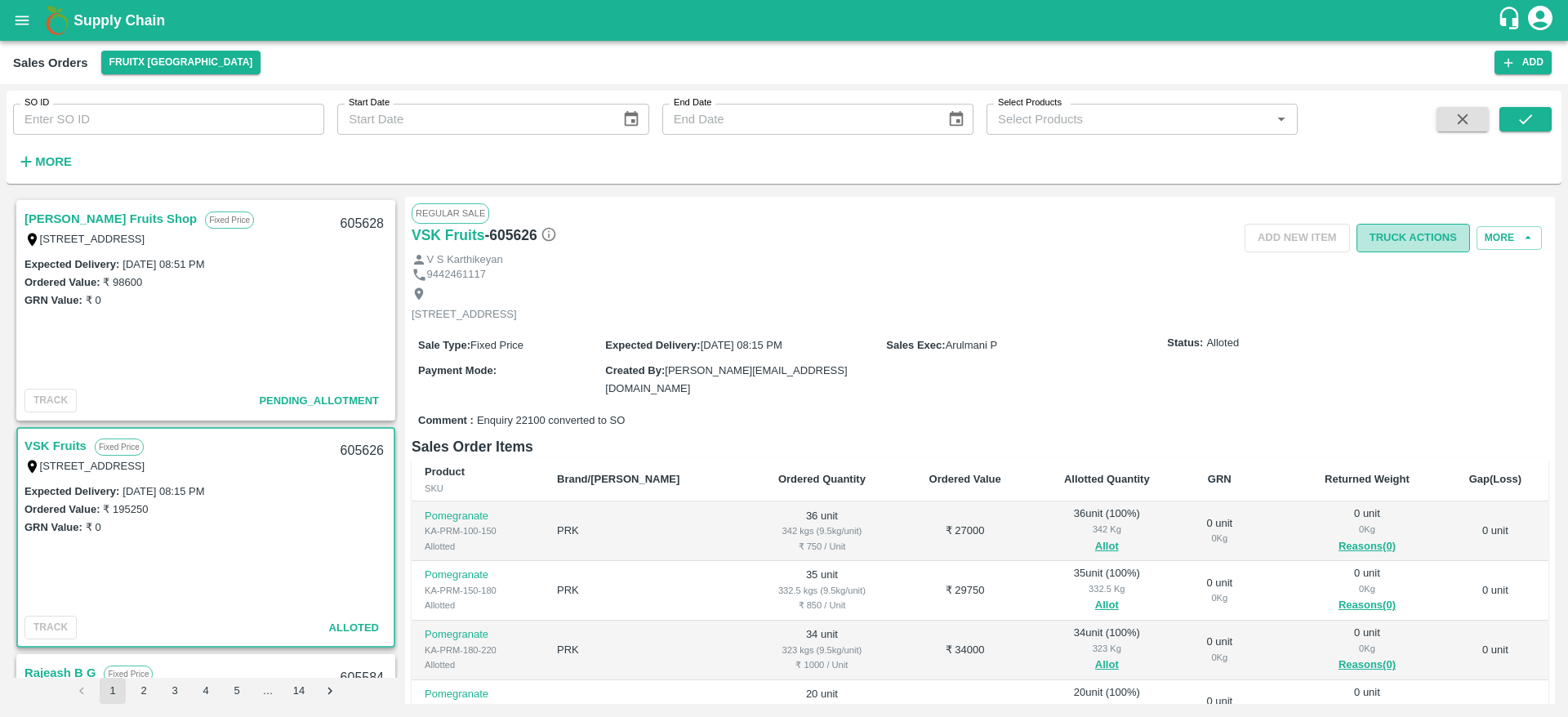
click at [1405, 233] on button "Truck Actions" at bounding box center [1412, 238] width 114 height 29
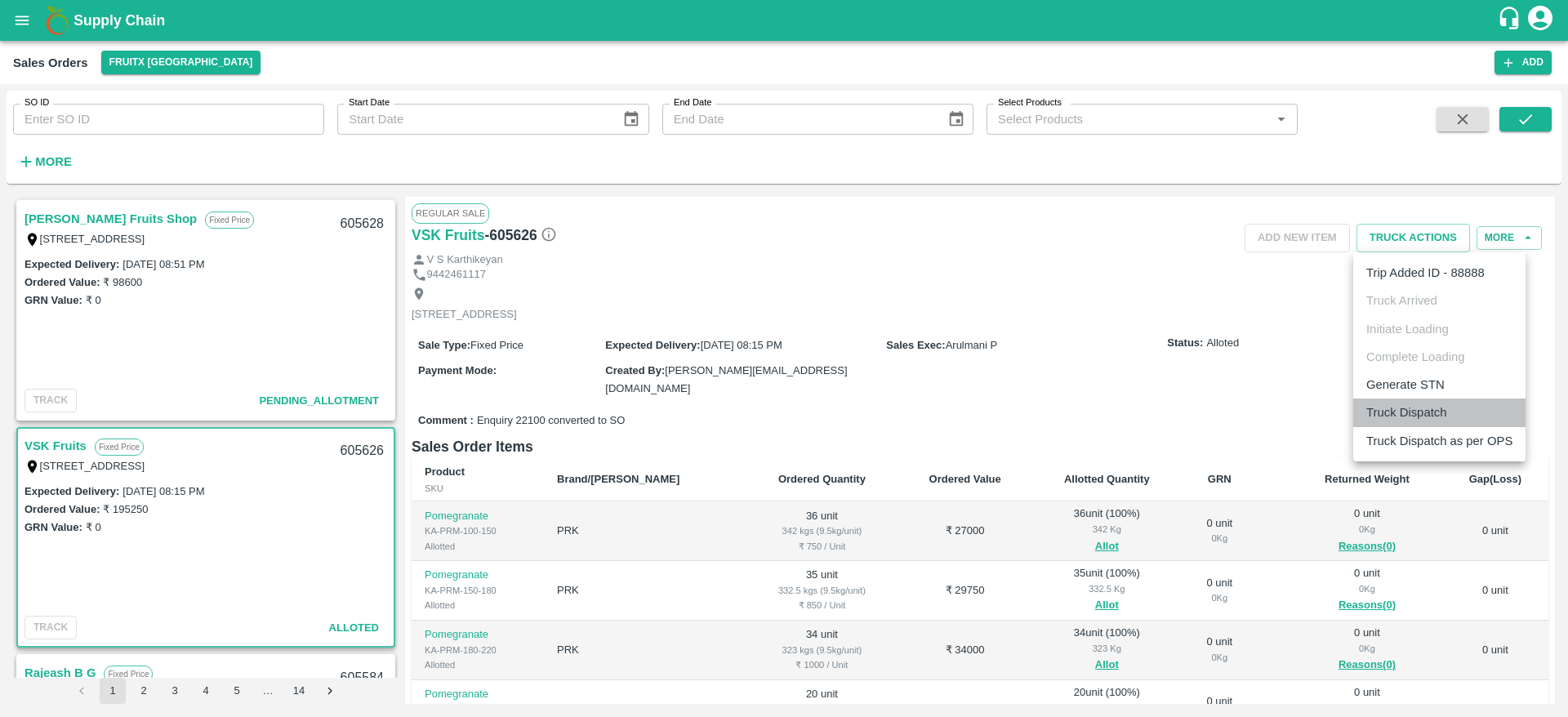
click at [1429, 404] on li "Truck Dispatch" at bounding box center [1439, 412] width 172 height 28
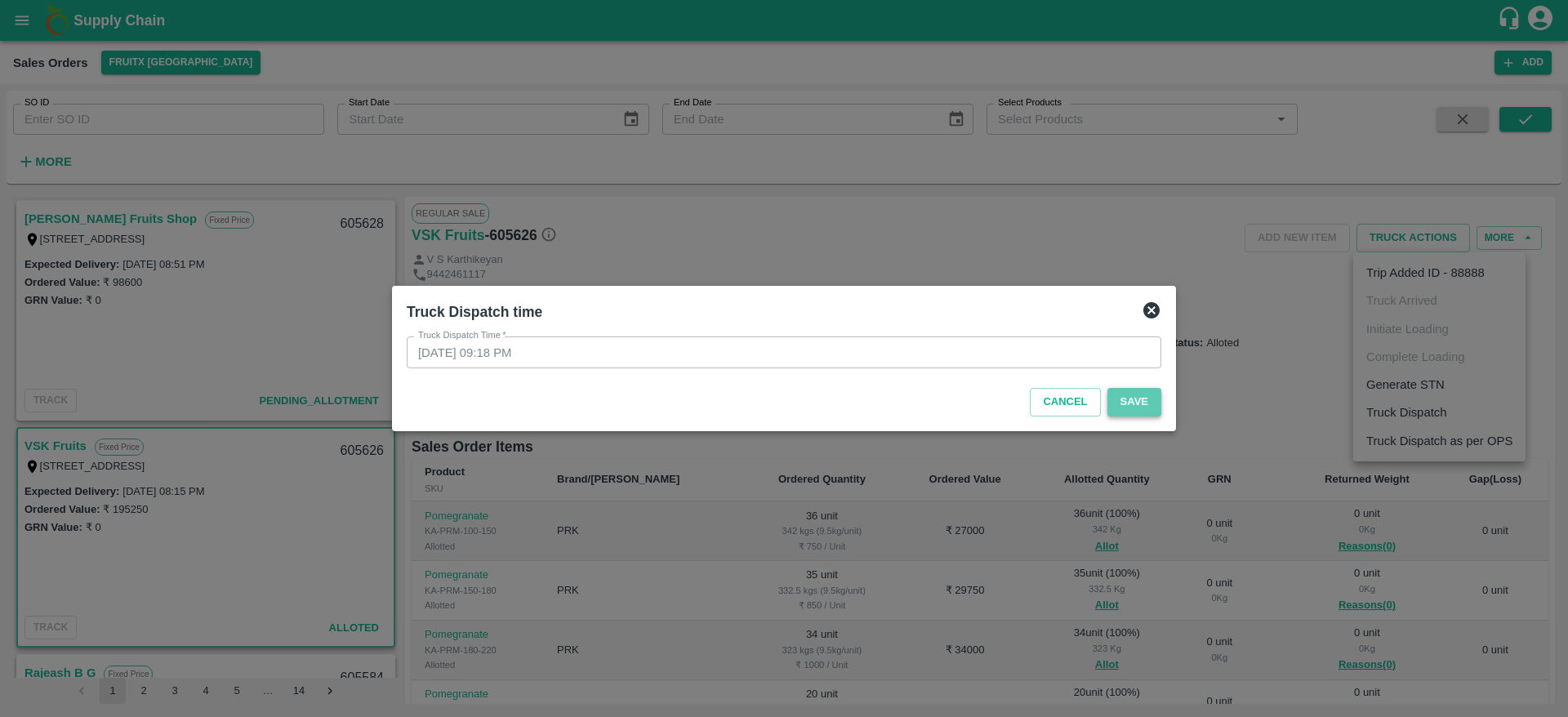
click at [1124, 397] on button "Save" at bounding box center [1134, 402] width 53 height 29
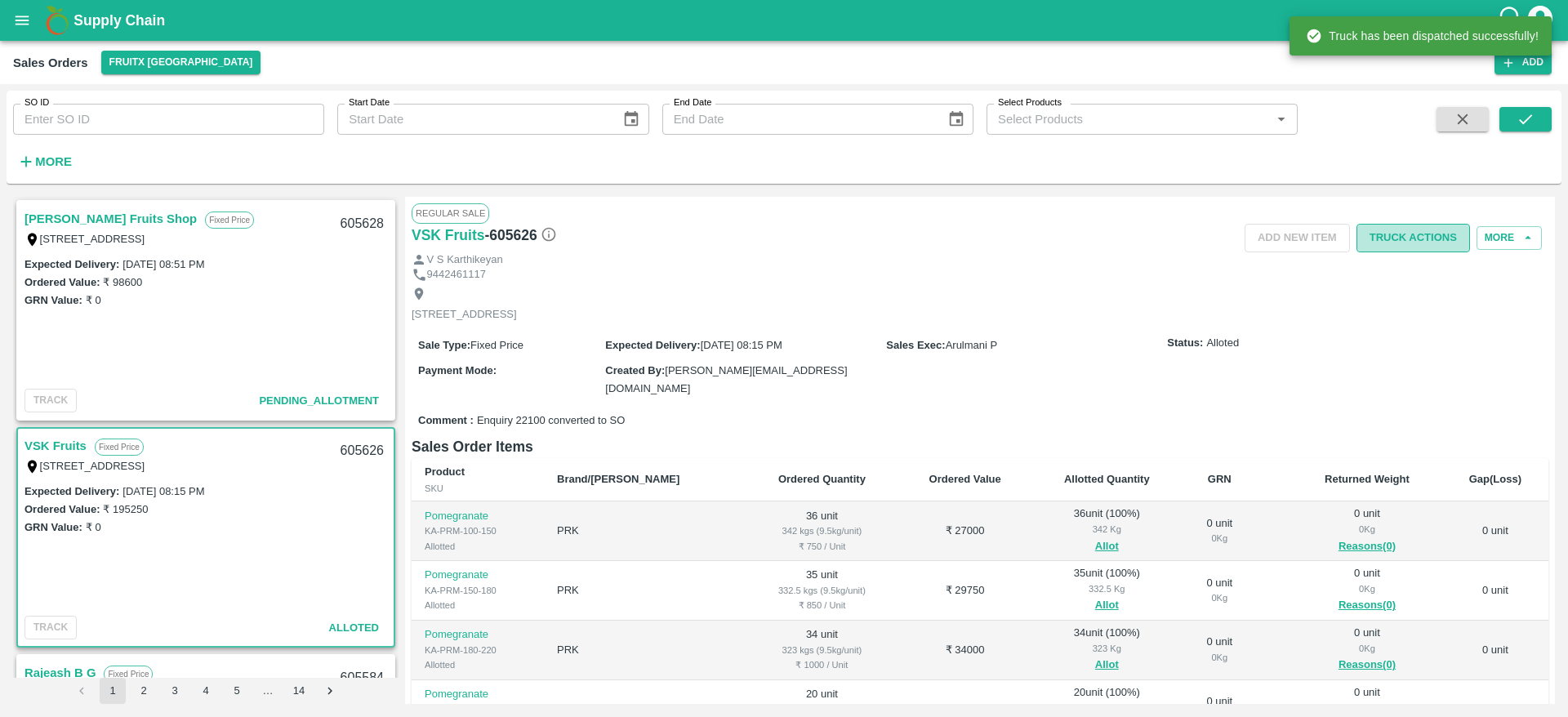
click at [1395, 235] on button "Truck Actions" at bounding box center [1412, 238] width 114 height 29
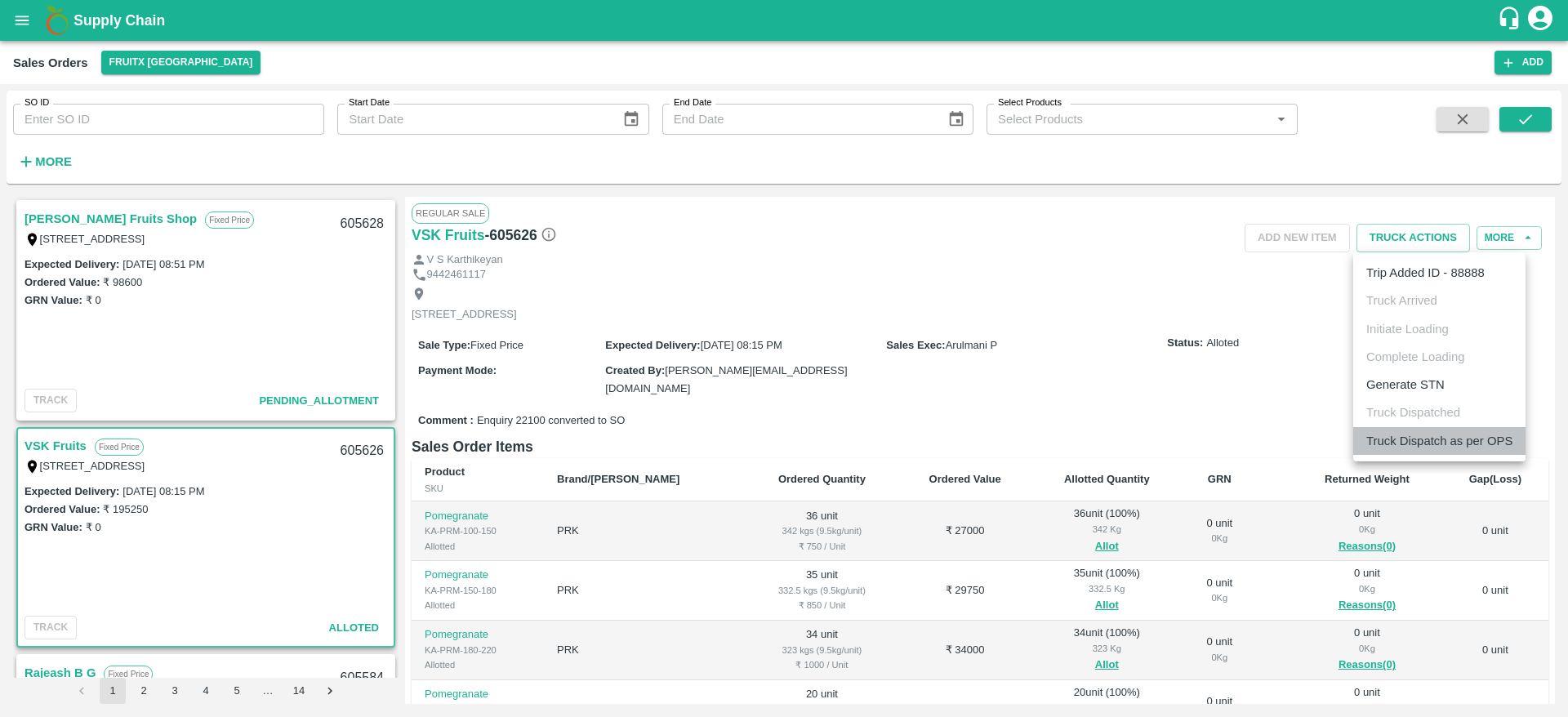
click at [1411, 440] on li "Truck Dispatch as per OPS" at bounding box center [1439, 441] width 172 height 28
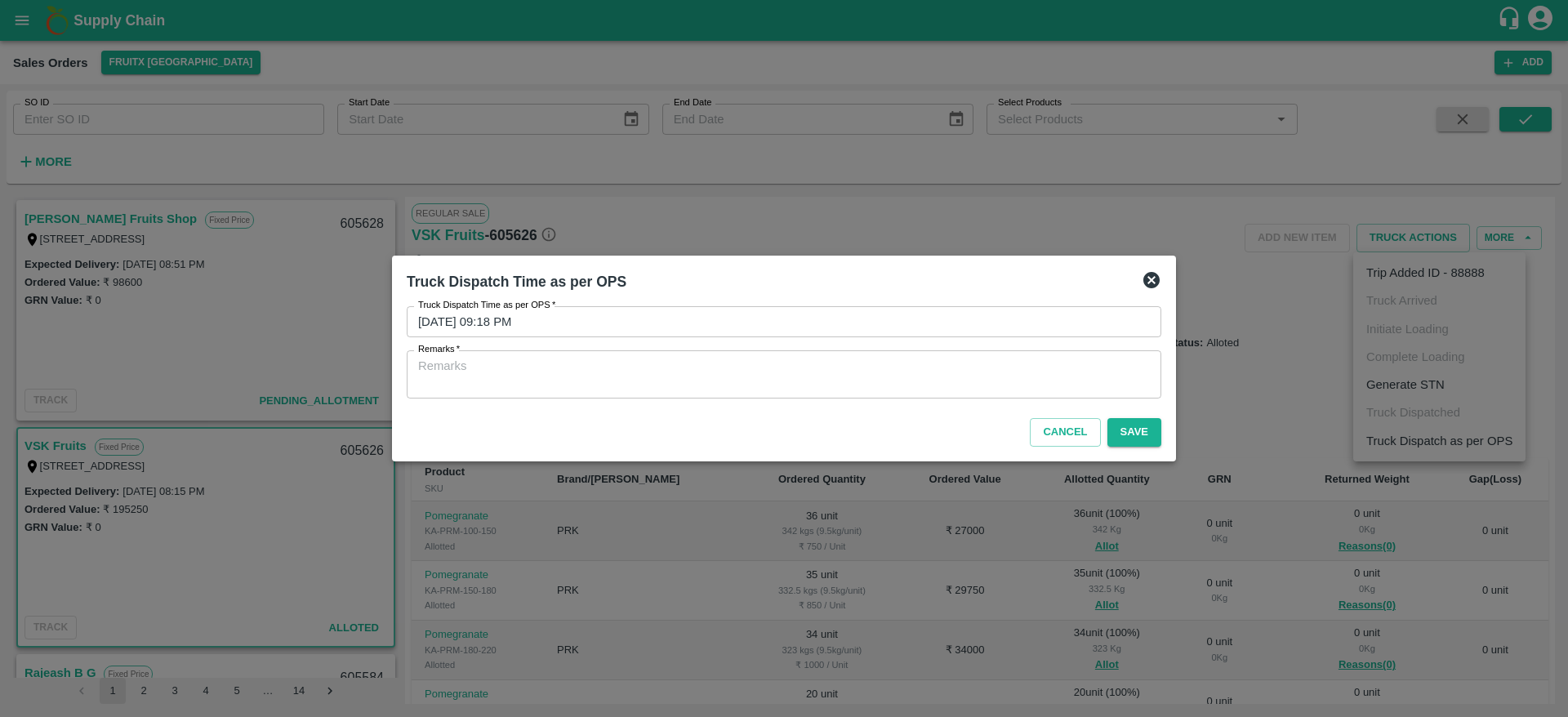
click at [1065, 388] on textarea "Remarks   *" at bounding box center [784, 374] width 732 height 35
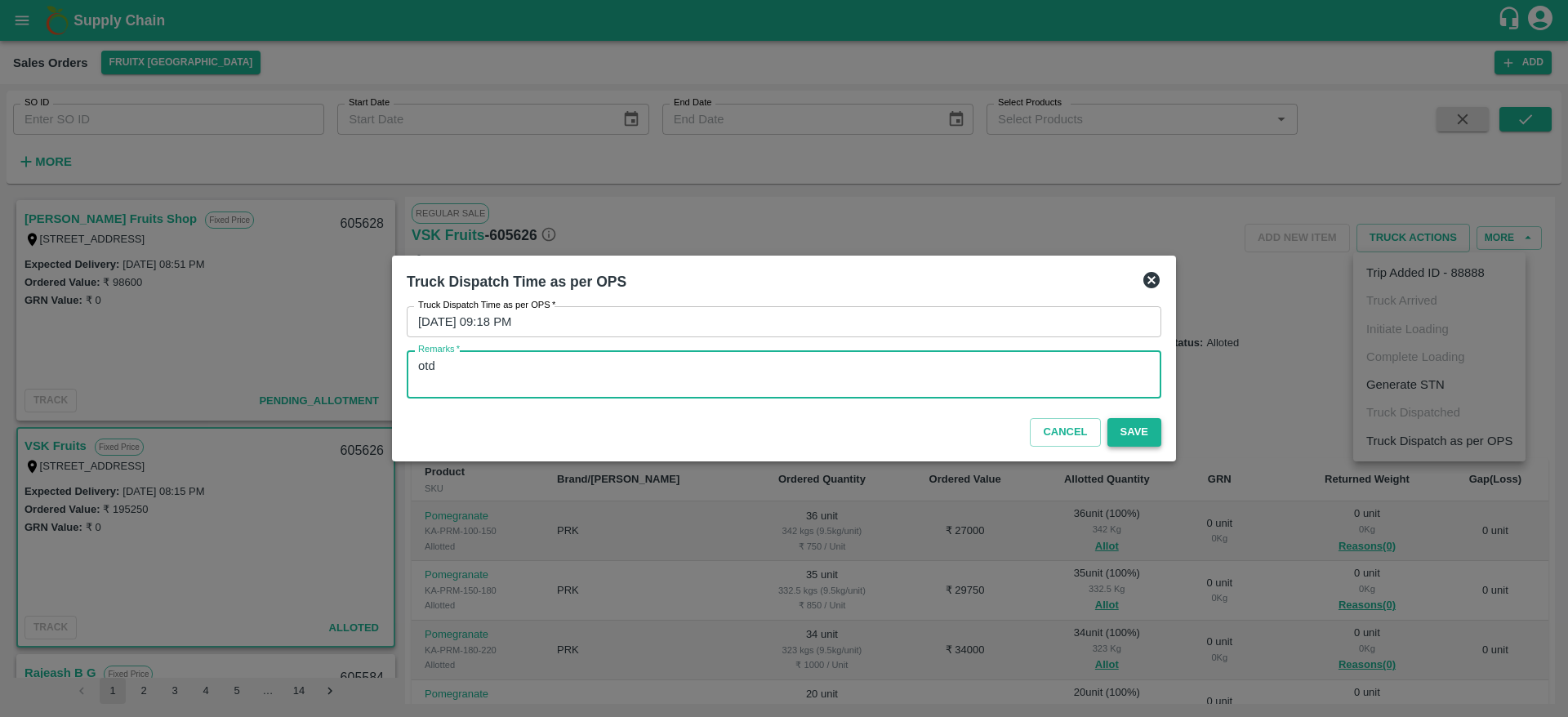
type textarea "otd"
click at [1129, 436] on button "Save" at bounding box center [1134, 432] width 53 height 29
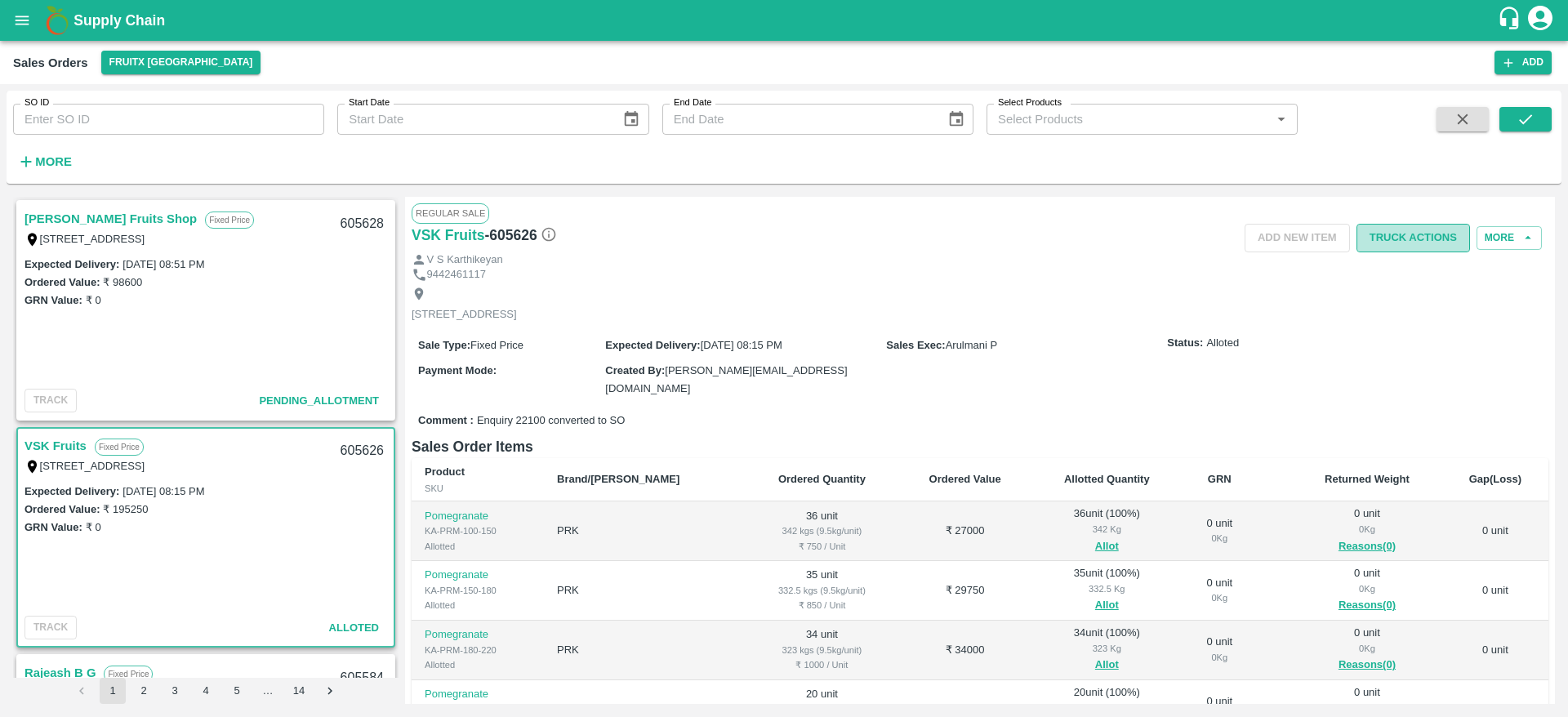
click at [1393, 230] on button "Truck Actions" at bounding box center [1412, 238] width 114 height 29
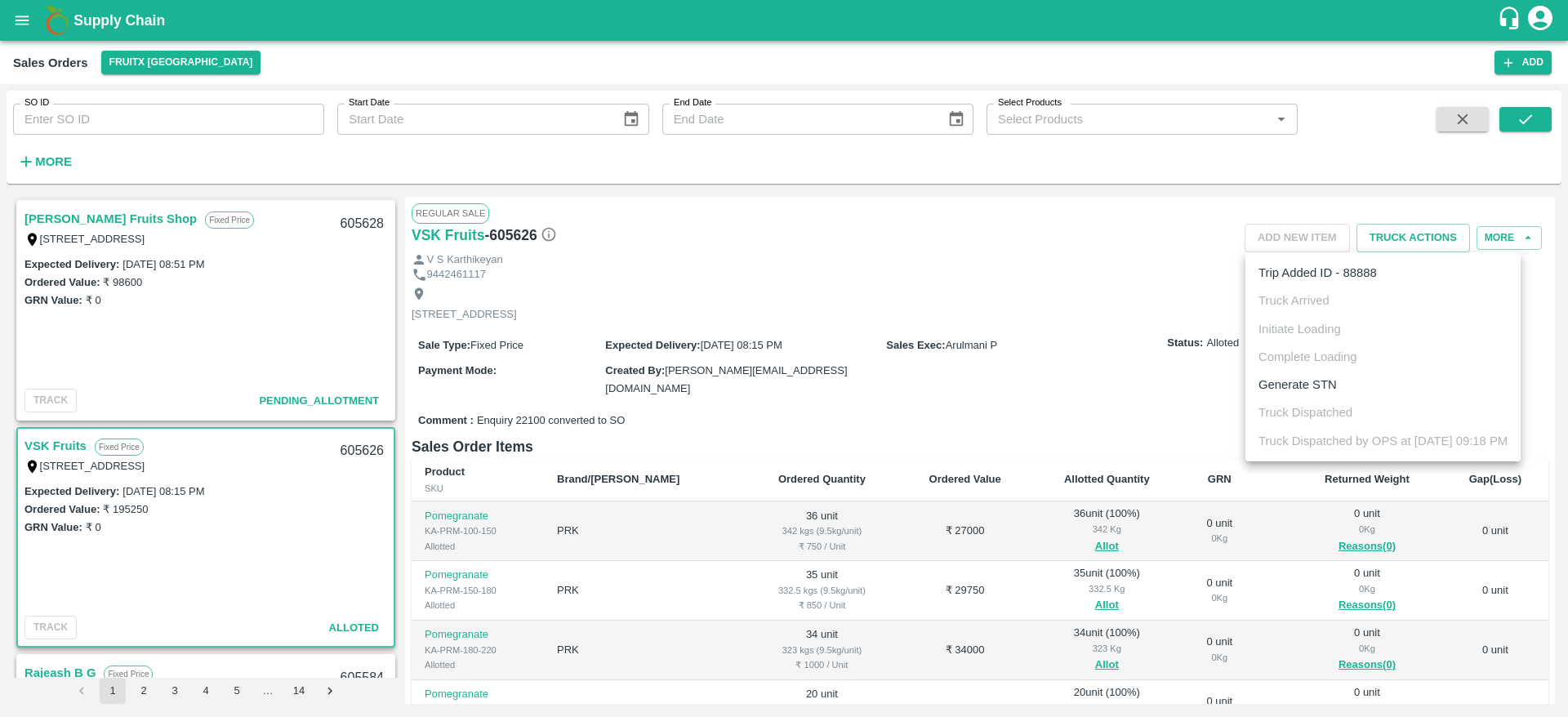
click at [1118, 360] on div at bounding box center [784, 358] width 1568 height 717
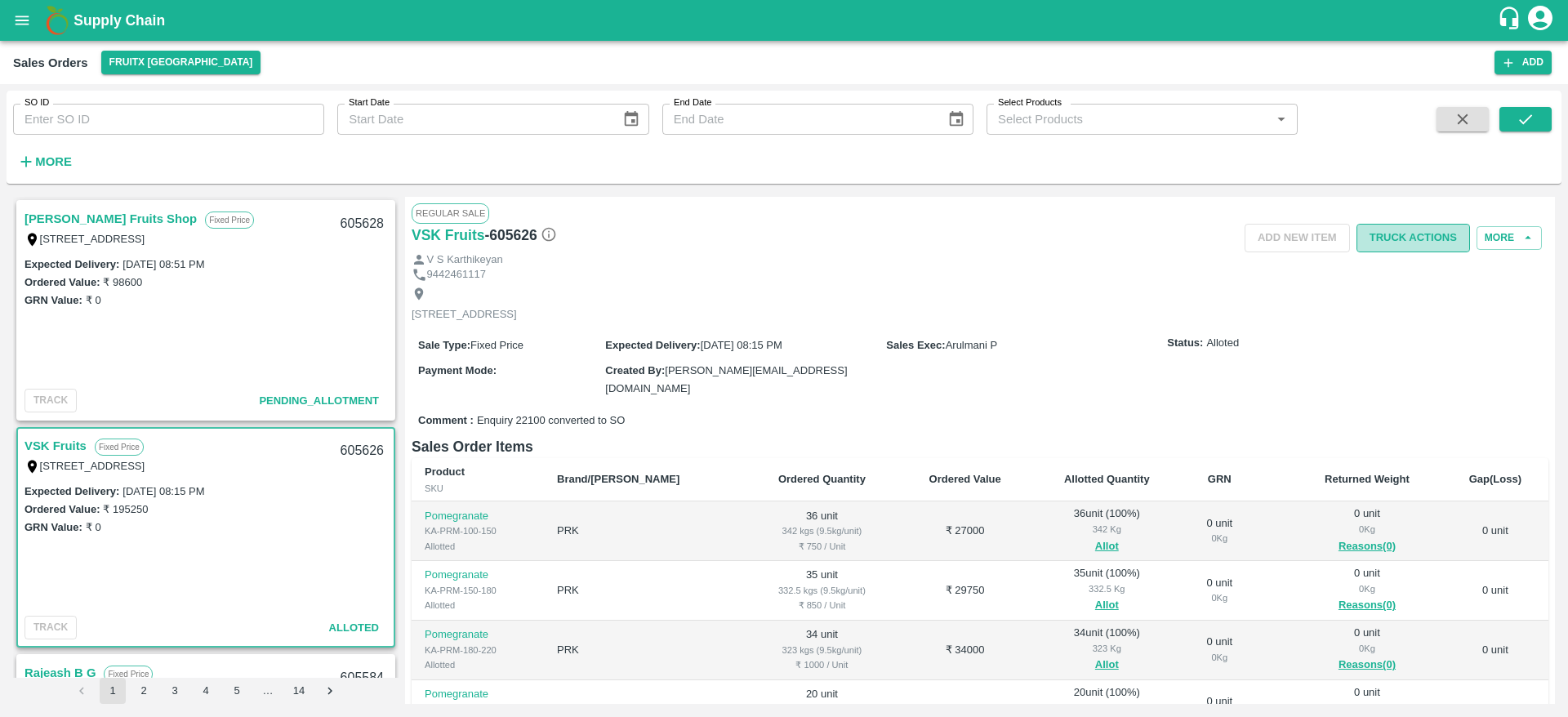
click at [1421, 240] on button "Truck Actions" at bounding box center [1412, 238] width 114 height 29
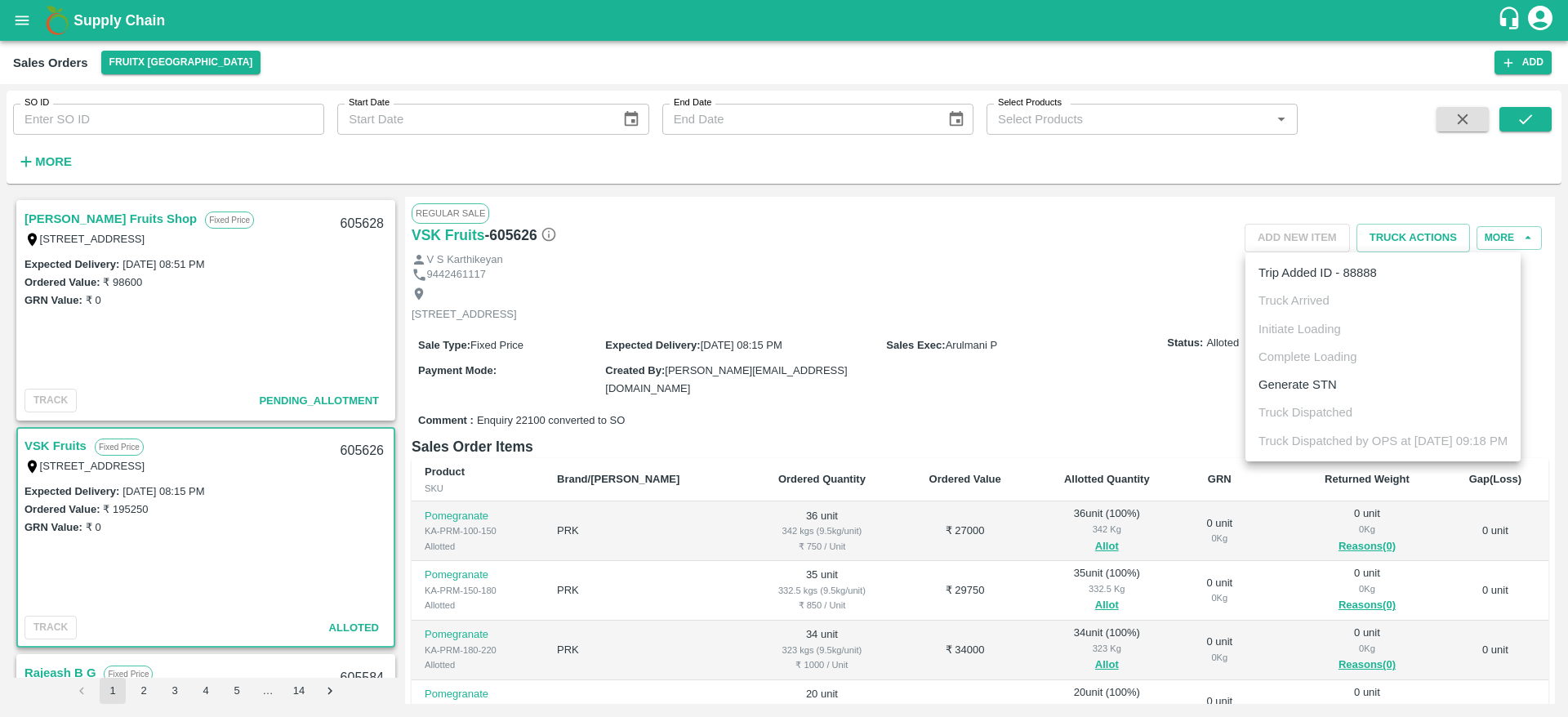
click at [942, 416] on div at bounding box center [784, 358] width 1568 height 717
click at [101, 211] on link "[PERSON_NAME] Fruits Shop" at bounding box center [111, 218] width 172 height 21
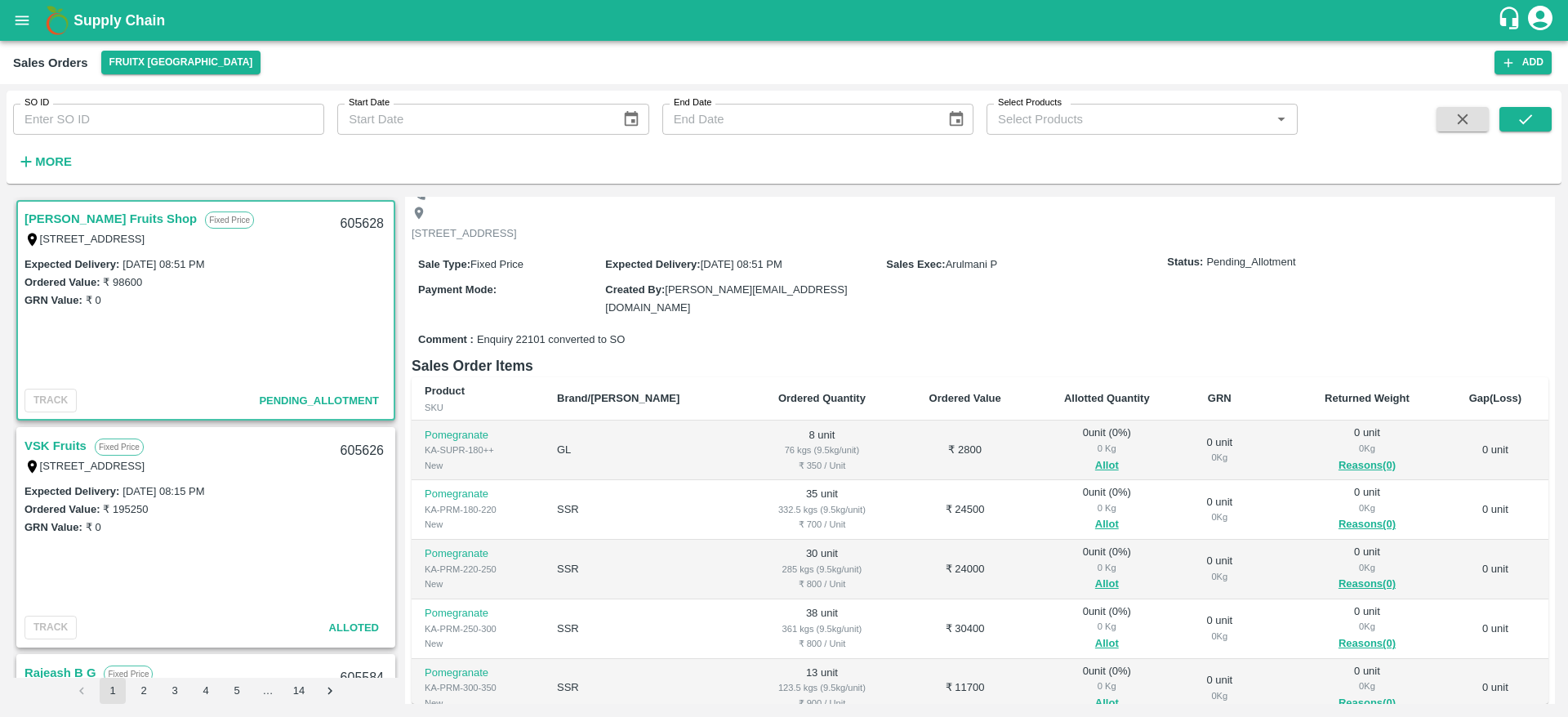
scroll to position [103, 0]
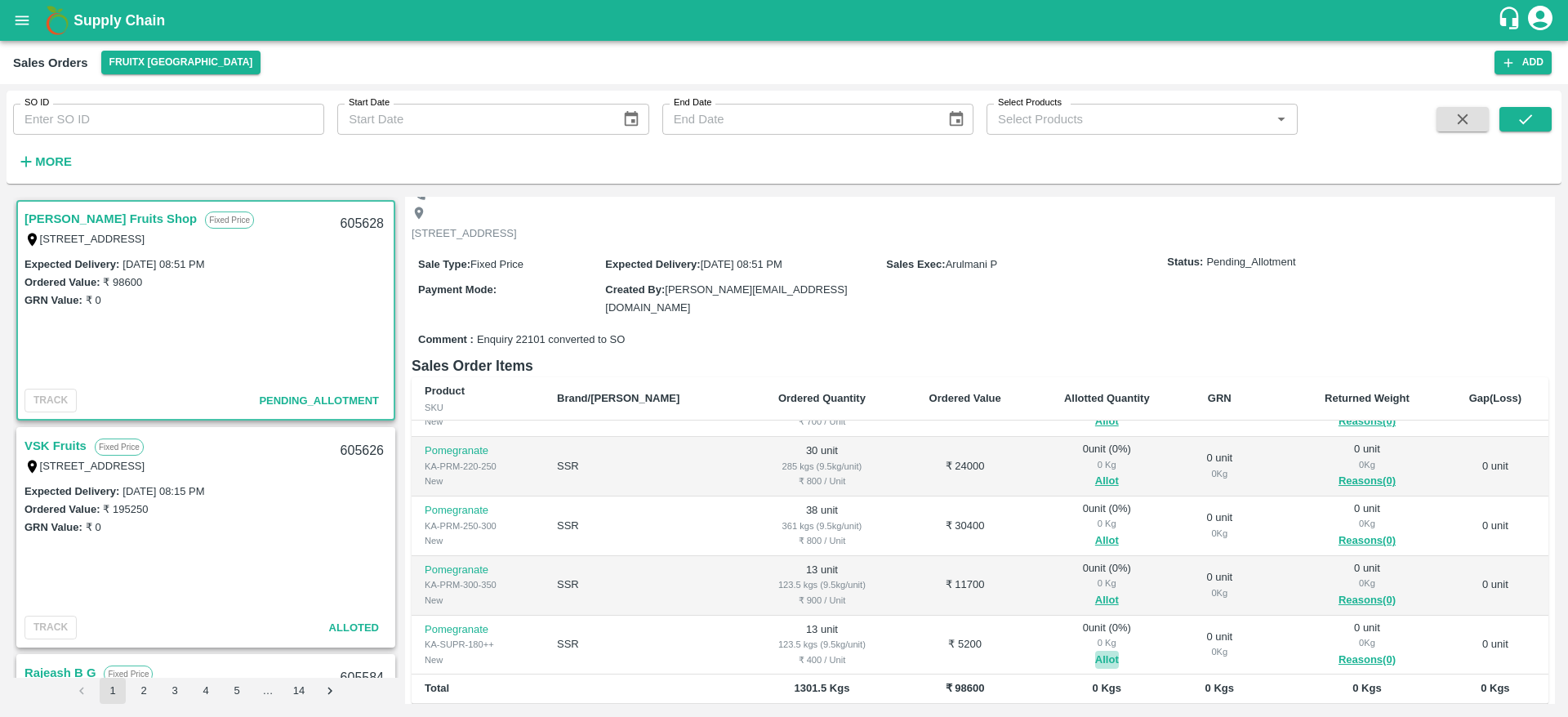
click at [1096, 651] on button "Allot" at bounding box center [1107, 660] width 24 height 19
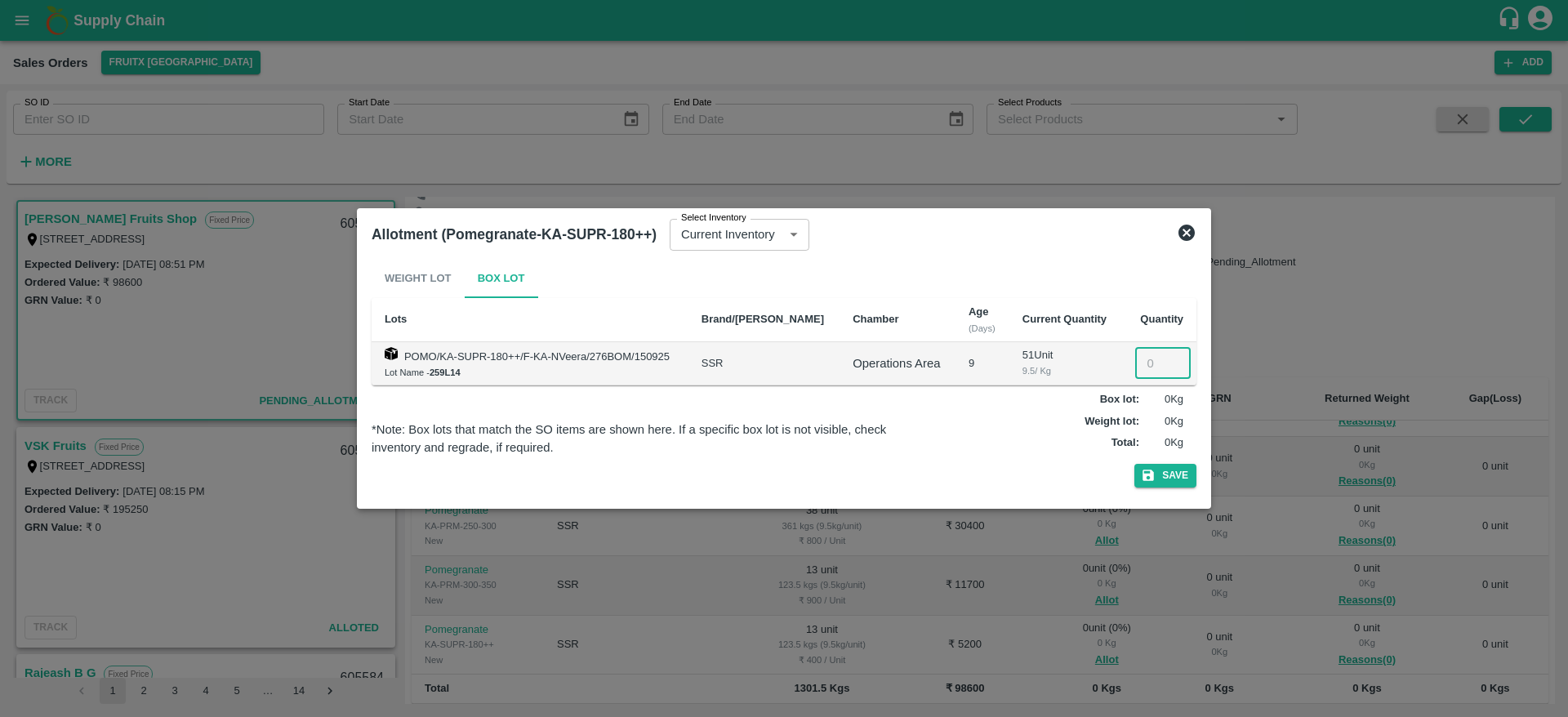
click at [1148, 362] on input "number" at bounding box center [1163, 362] width 55 height 31
type input "13"
click at [1134, 463] on button "Save" at bounding box center [1165, 475] width 62 height 24
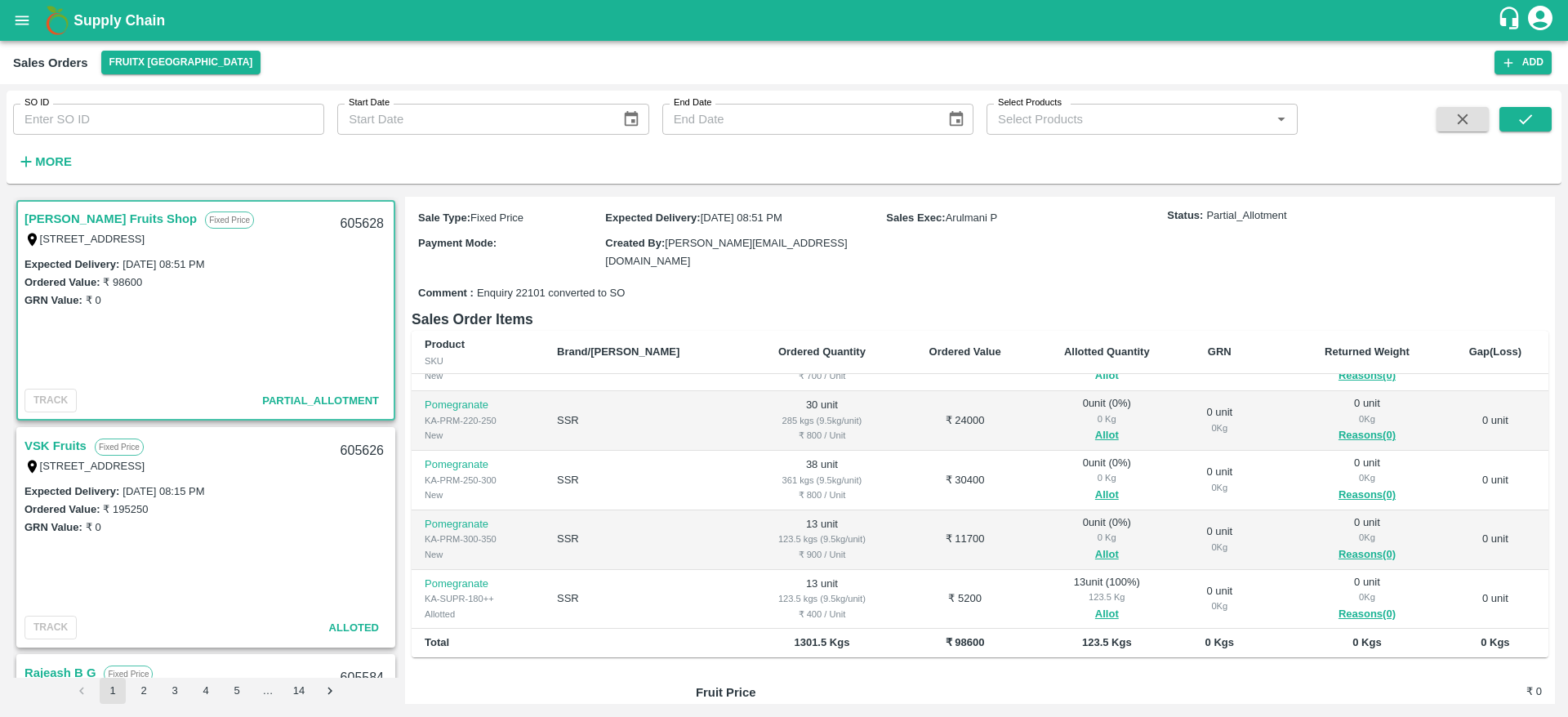
scroll to position [0, 0]
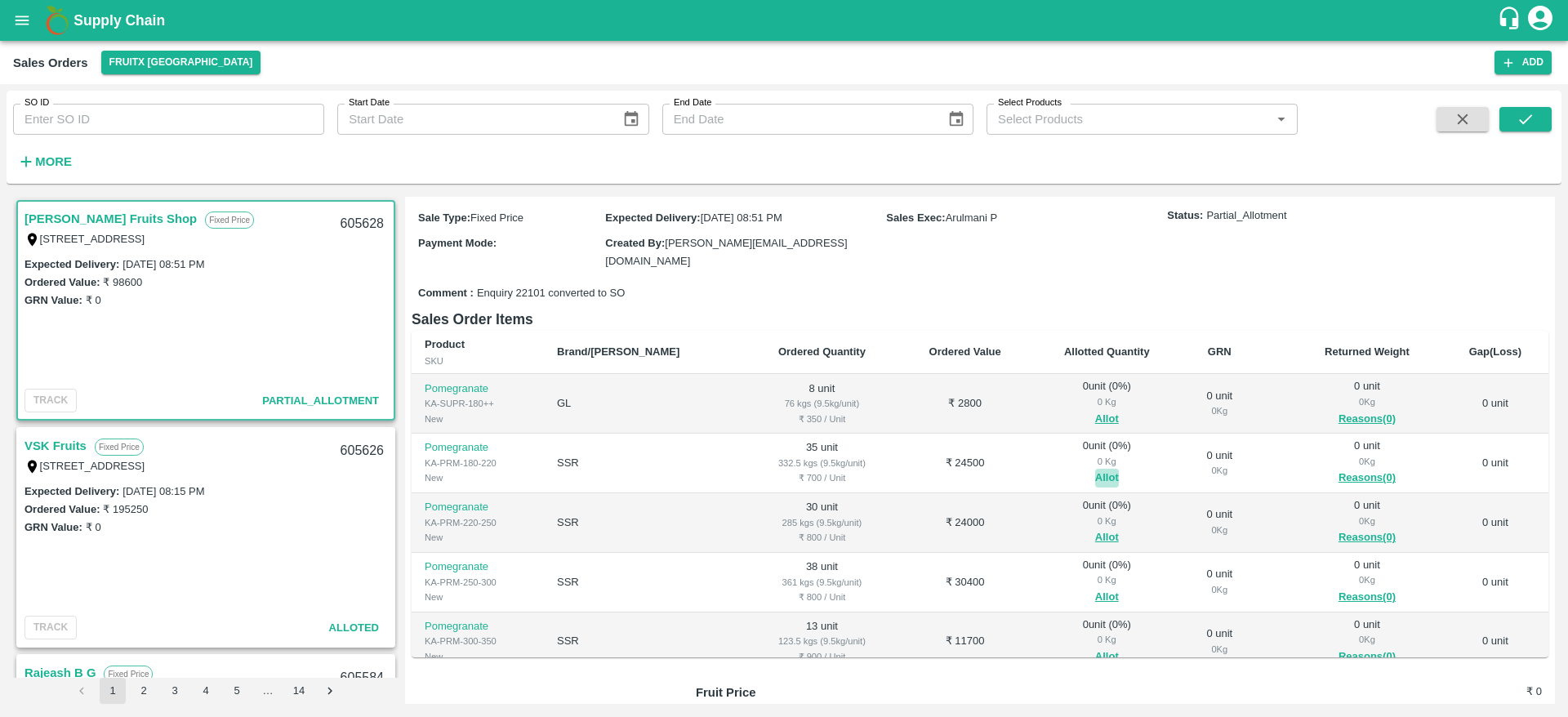
click at [1096, 468] on button "Allot" at bounding box center [1107, 477] width 24 height 19
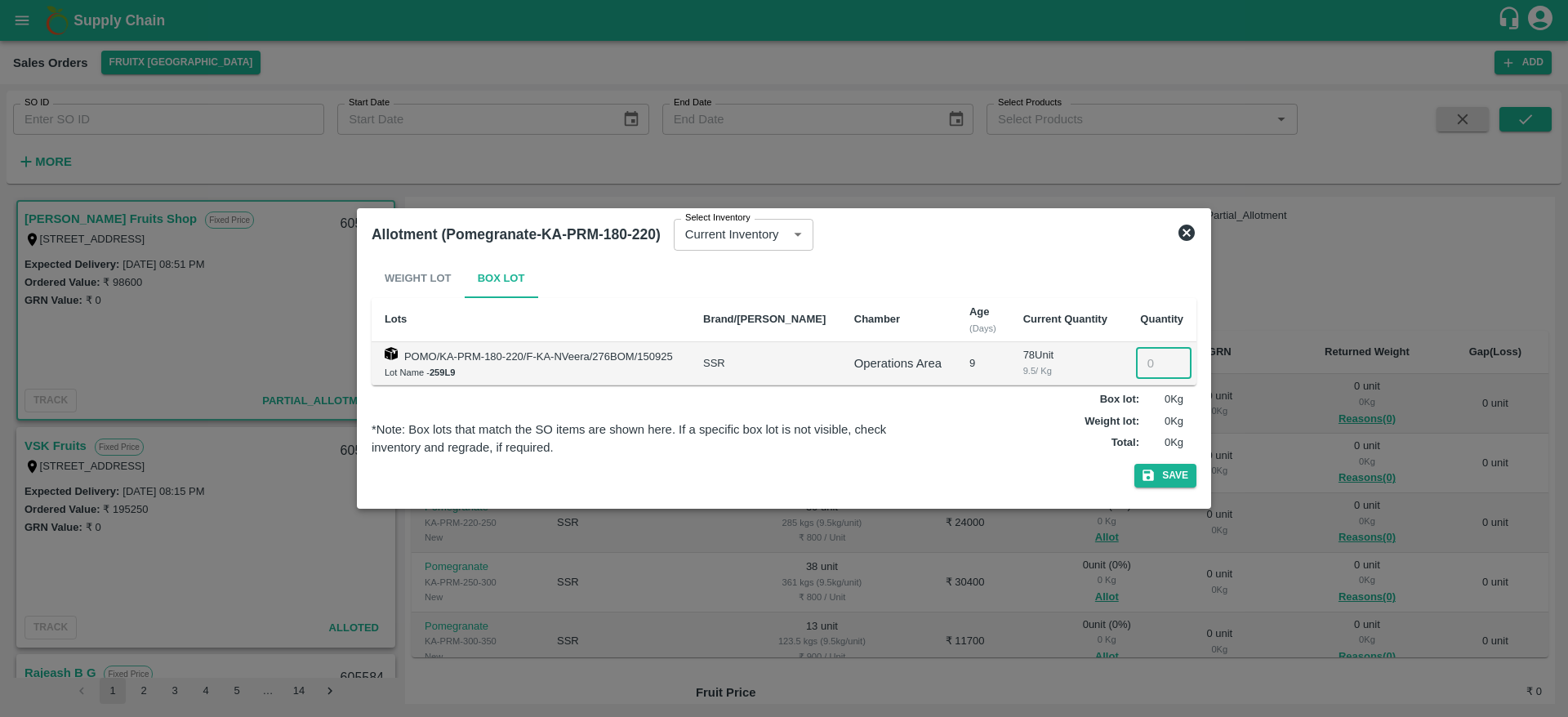
click at [1157, 358] on input "number" at bounding box center [1164, 362] width 55 height 31
type input "35"
click at [1134, 463] on button "Save" at bounding box center [1165, 475] width 62 height 24
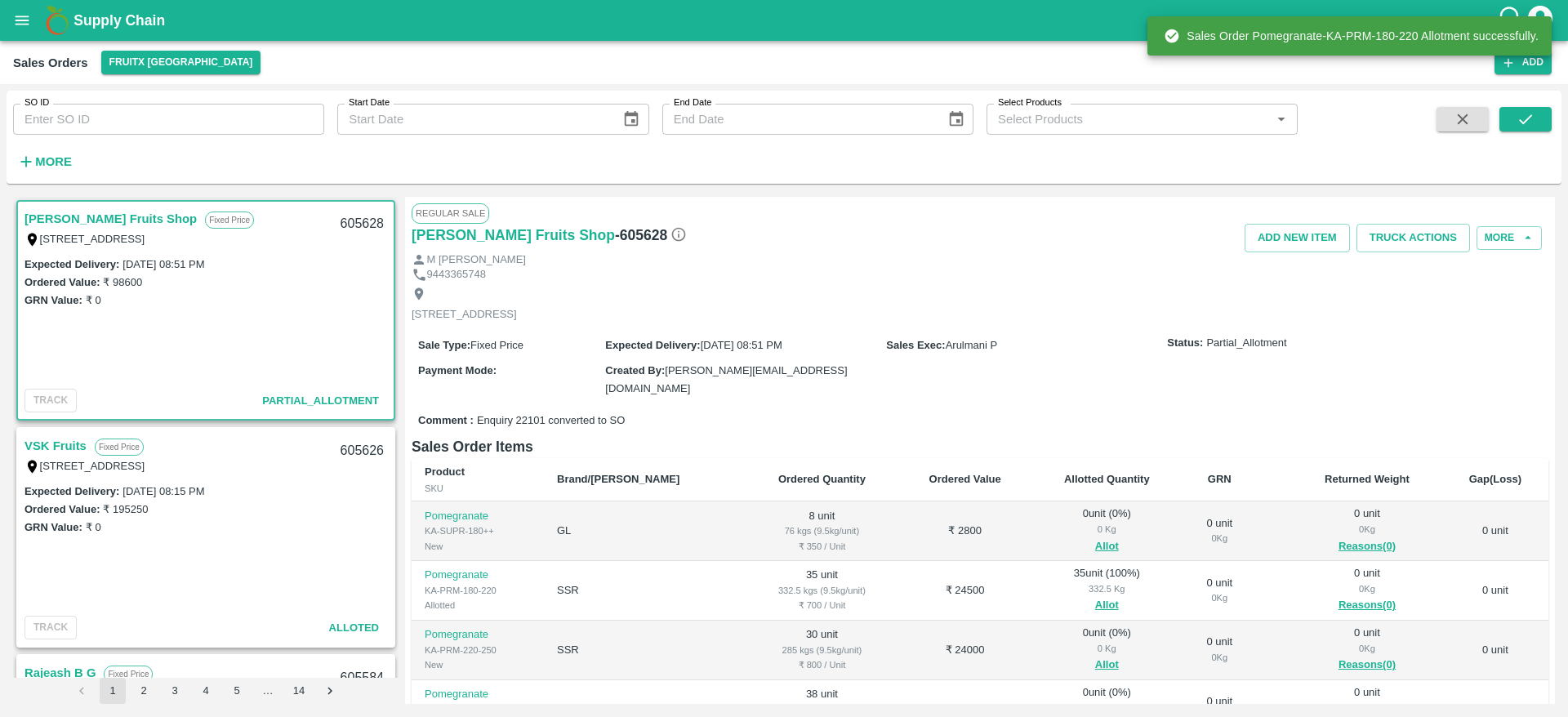
scroll to position [188, 0]
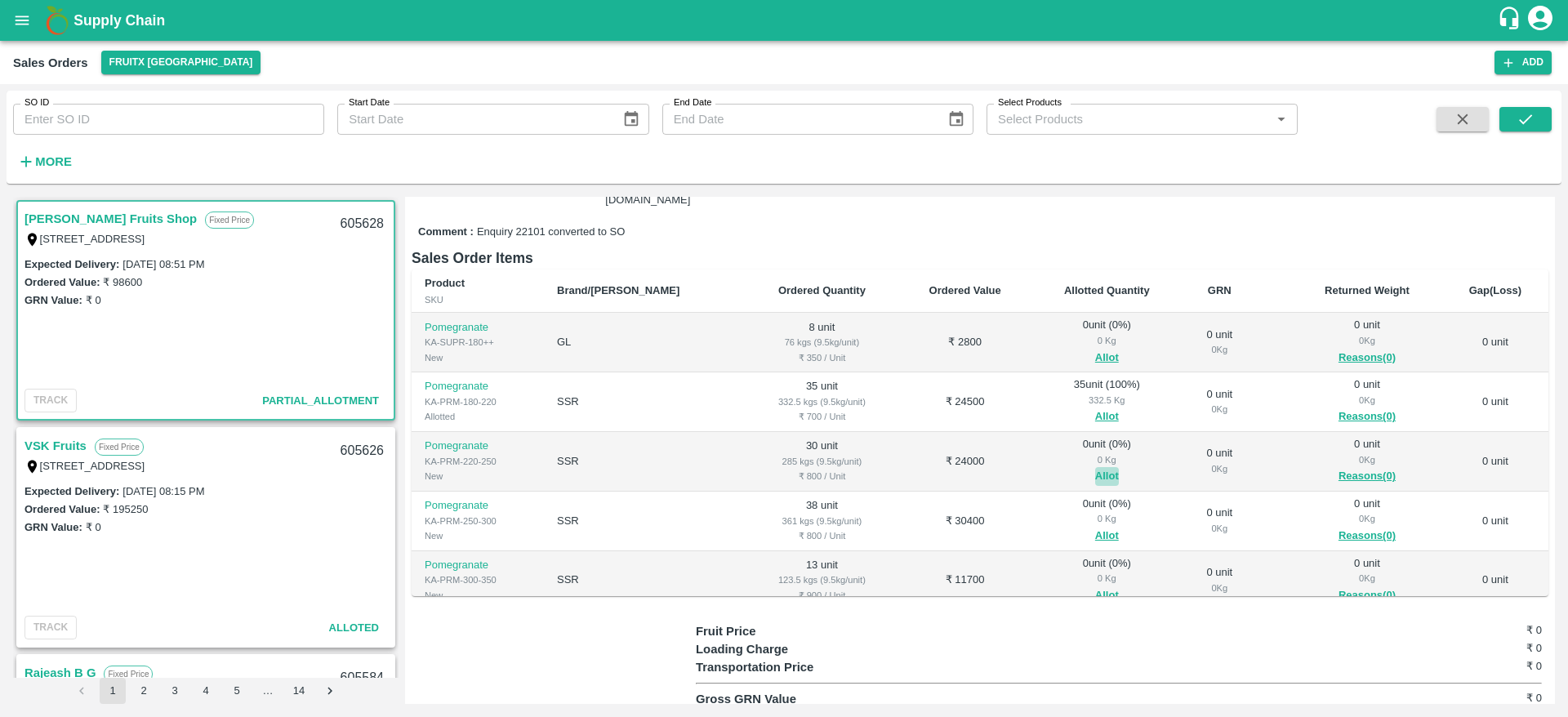
click at [1096, 467] on button "Allot" at bounding box center [1107, 476] width 24 height 19
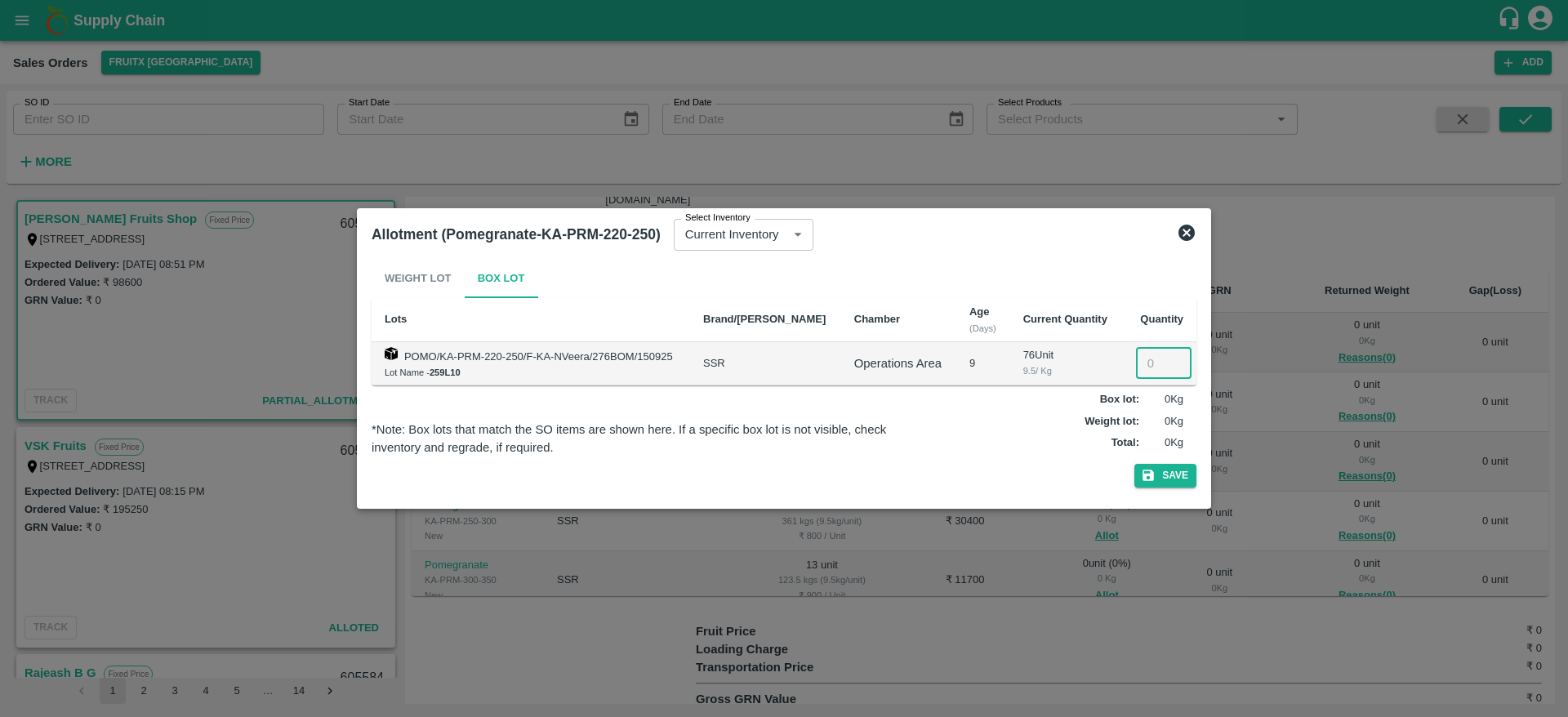
click at [1144, 367] on input "number" at bounding box center [1164, 362] width 55 height 31
type input "30"
click at [1134, 463] on button "Save" at bounding box center [1165, 475] width 62 height 24
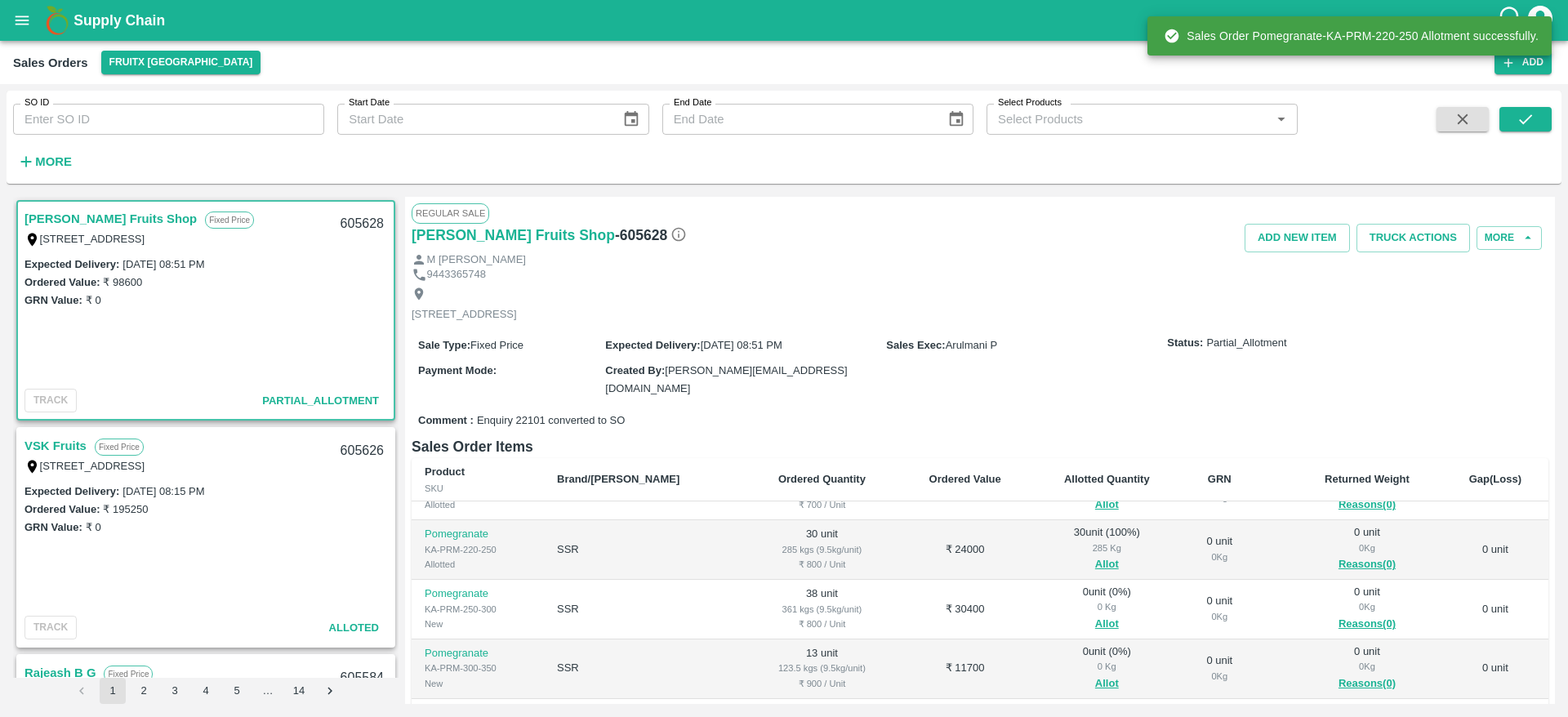
scroll to position [103, 0]
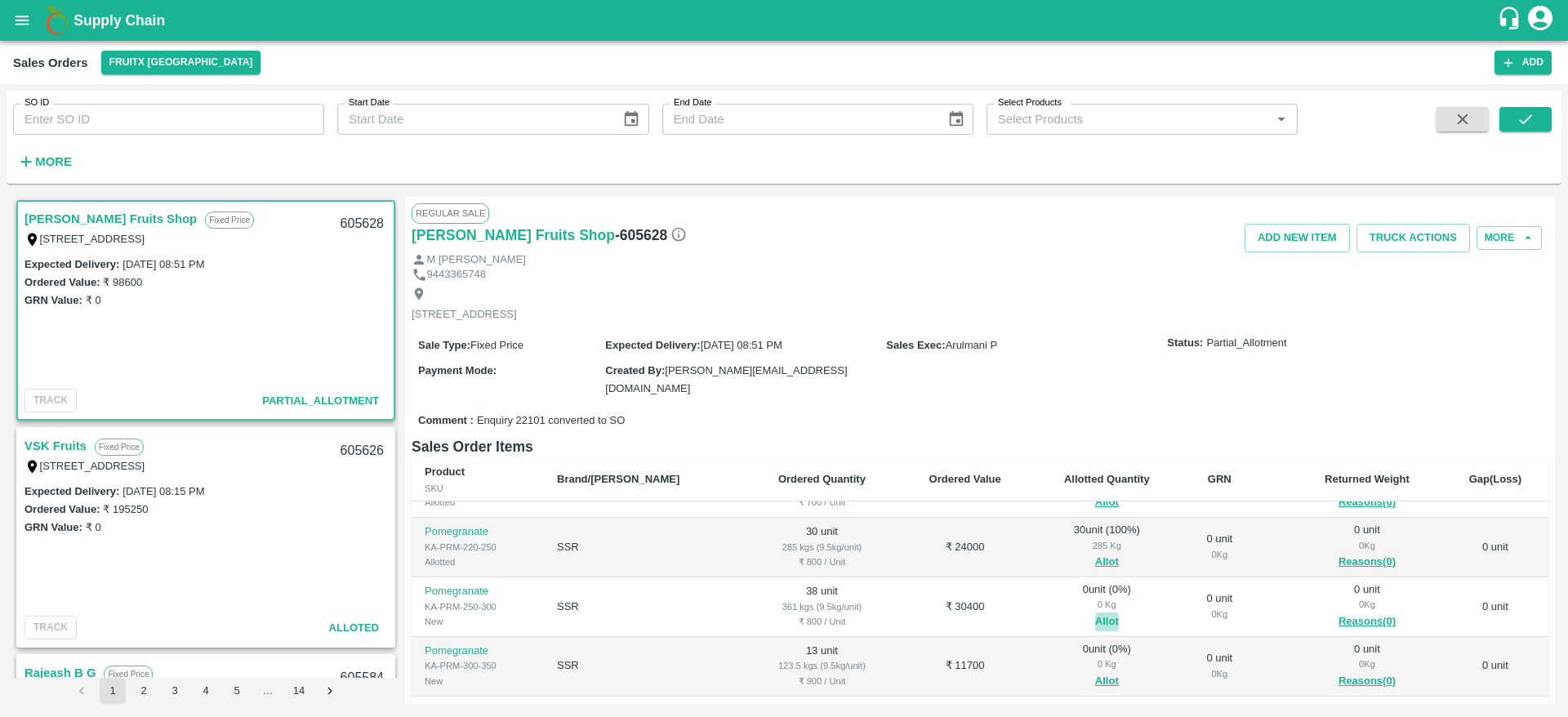
click at [1096, 612] on button "Allot" at bounding box center [1107, 621] width 24 height 19
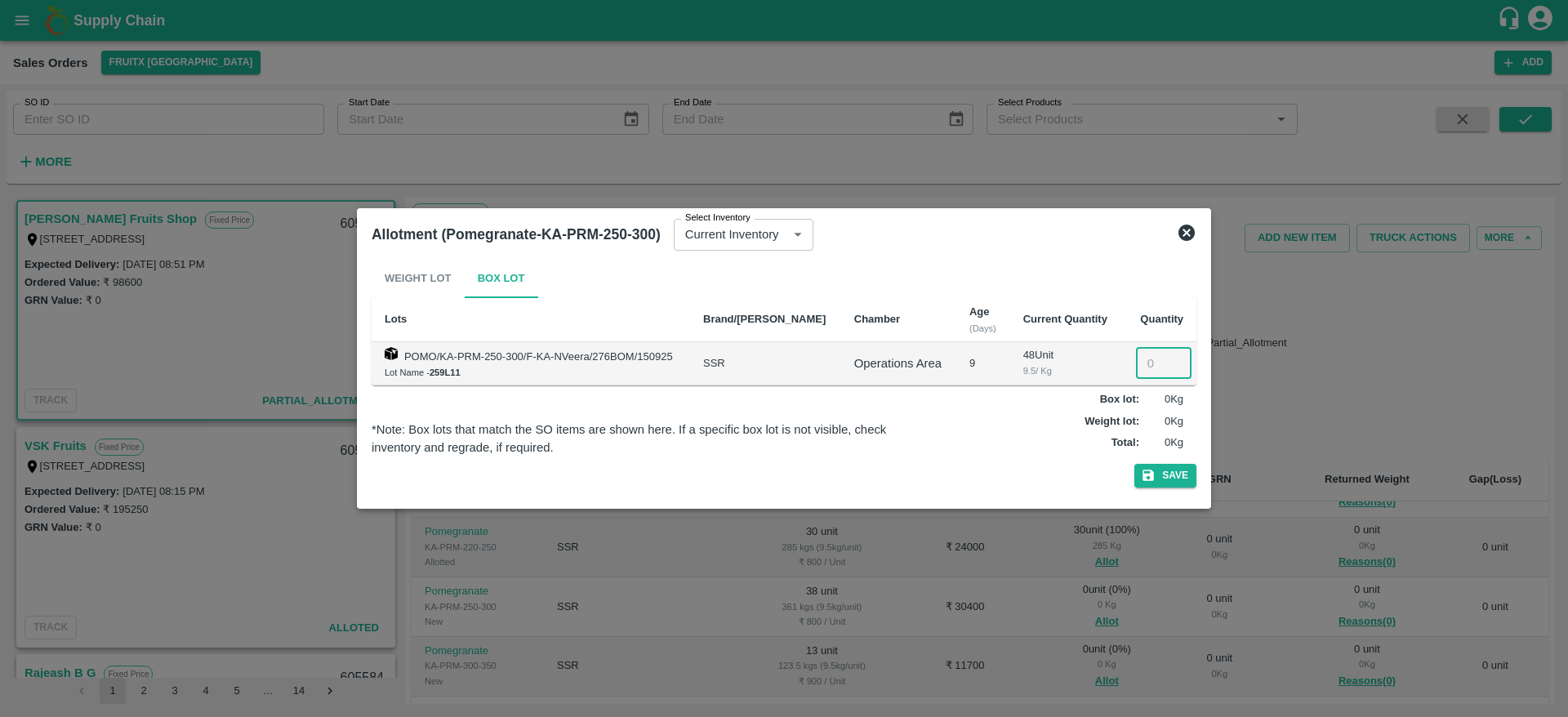
click at [1143, 355] on input "number" at bounding box center [1164, 362] width 55 height 31
type input "38"
click at [1134, 463] on button "Save" at bounding box center [1165, 475] width 62 height 24
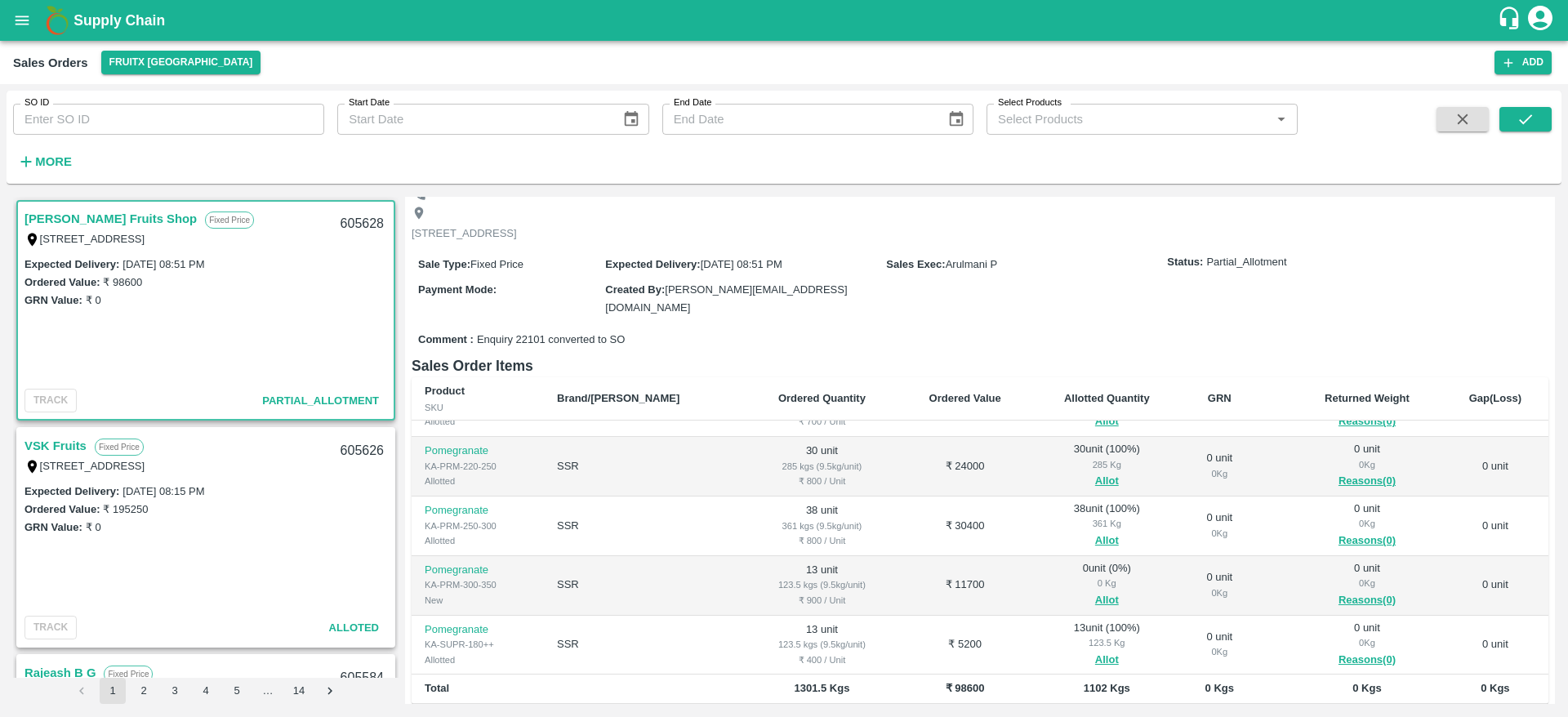
scroll to position [83, 0]
click at [1096, 649] on button "Allot" at bounding box center [1107, 658] width 24 height 19
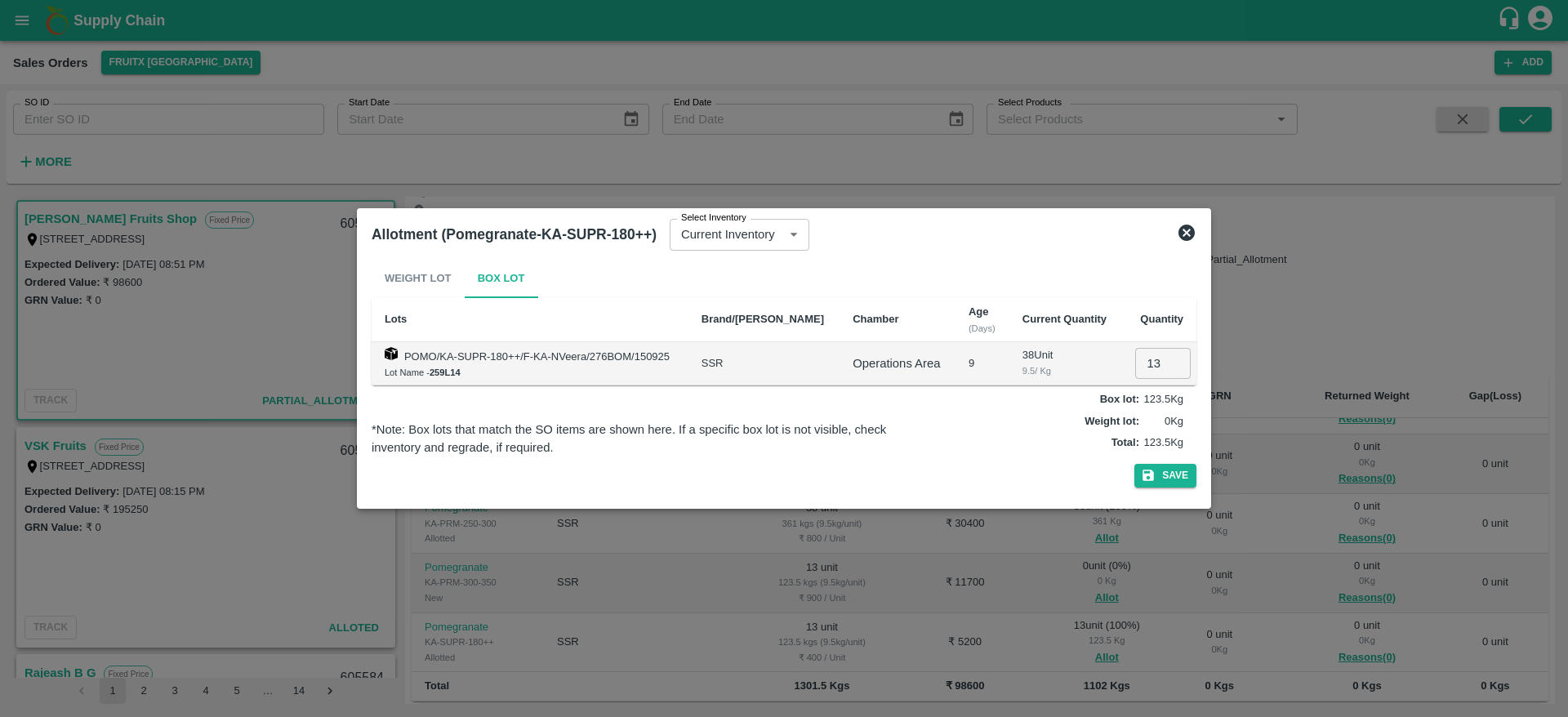
click at [1180, 556] on div at bounding box center [784, 358] width 1568 height 717
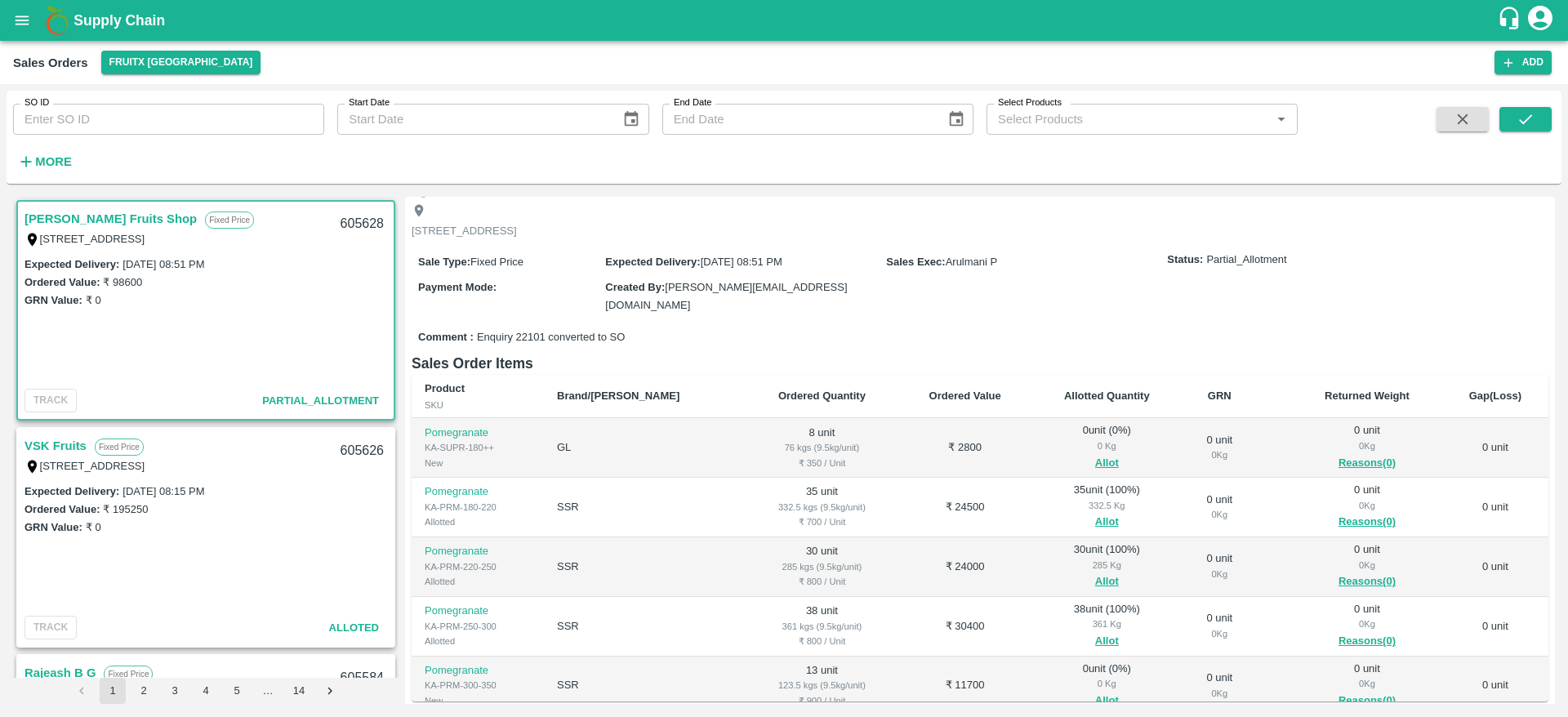
scroll to position [103, 0]
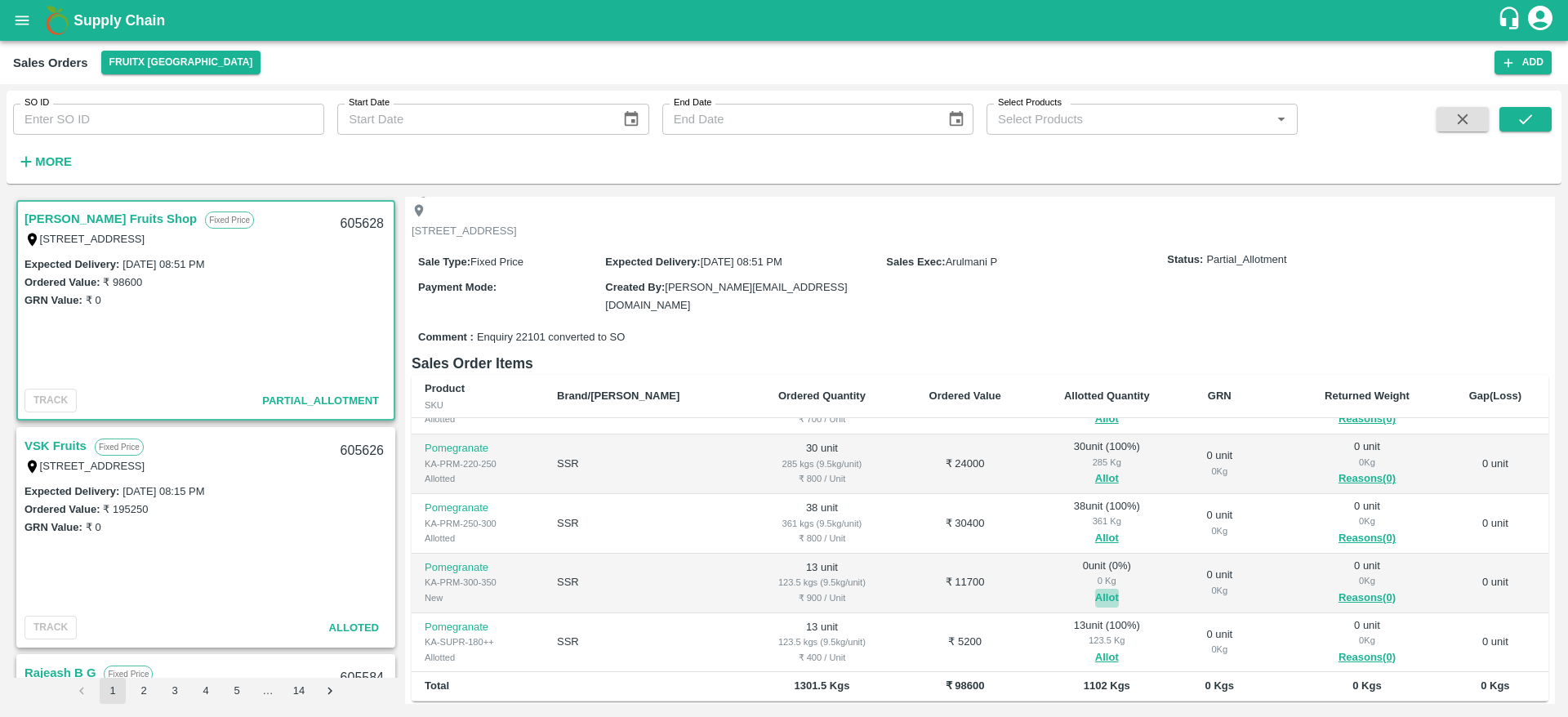
click at [1096, 588] on button "Allot" at bounding box center [1107, 597] width 24 height 19
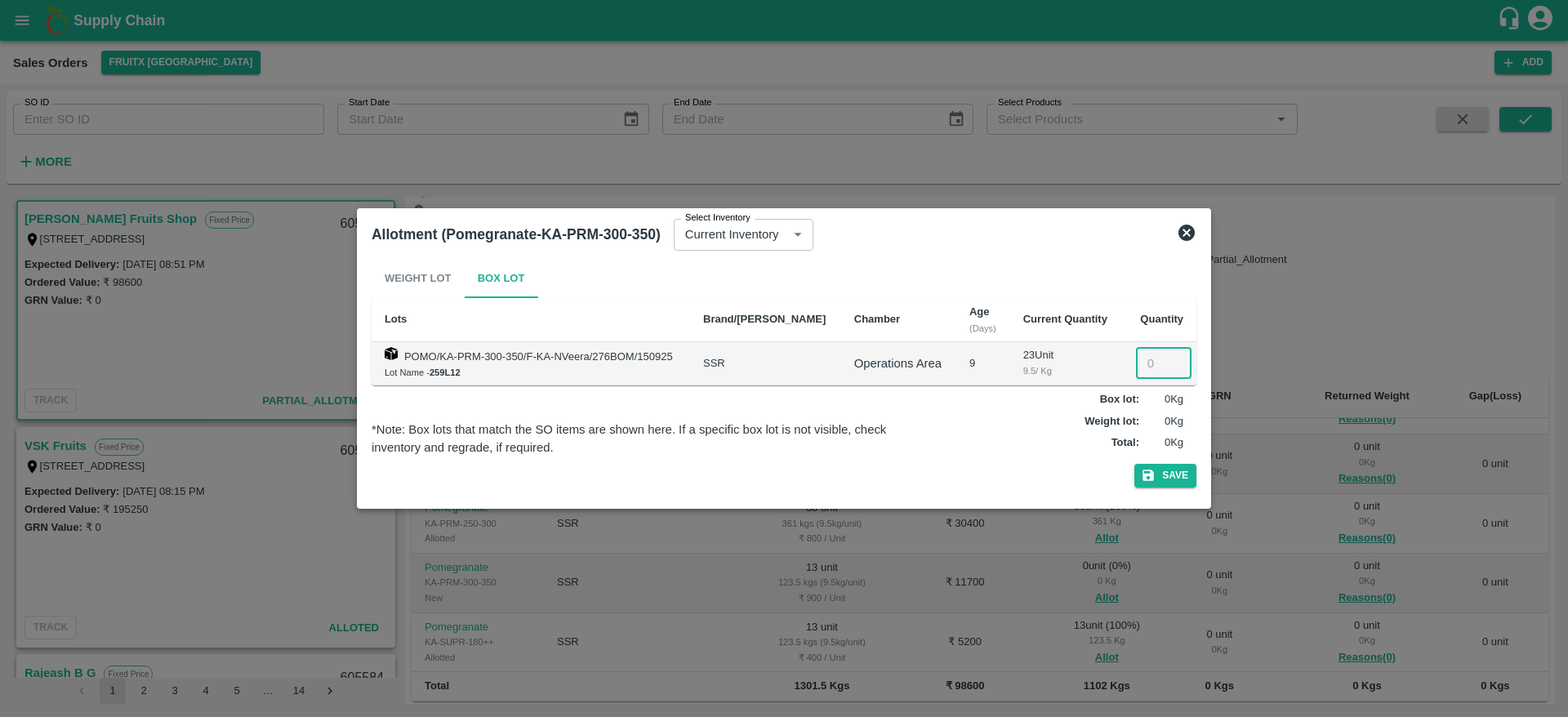
click at [1142, 357] on input "number" at bounding box center [1164, 362] width 55 height 31
type input "13"
click at [1134, 463] on button "Save" at bounding box center [1165, 475] width 62 height 24
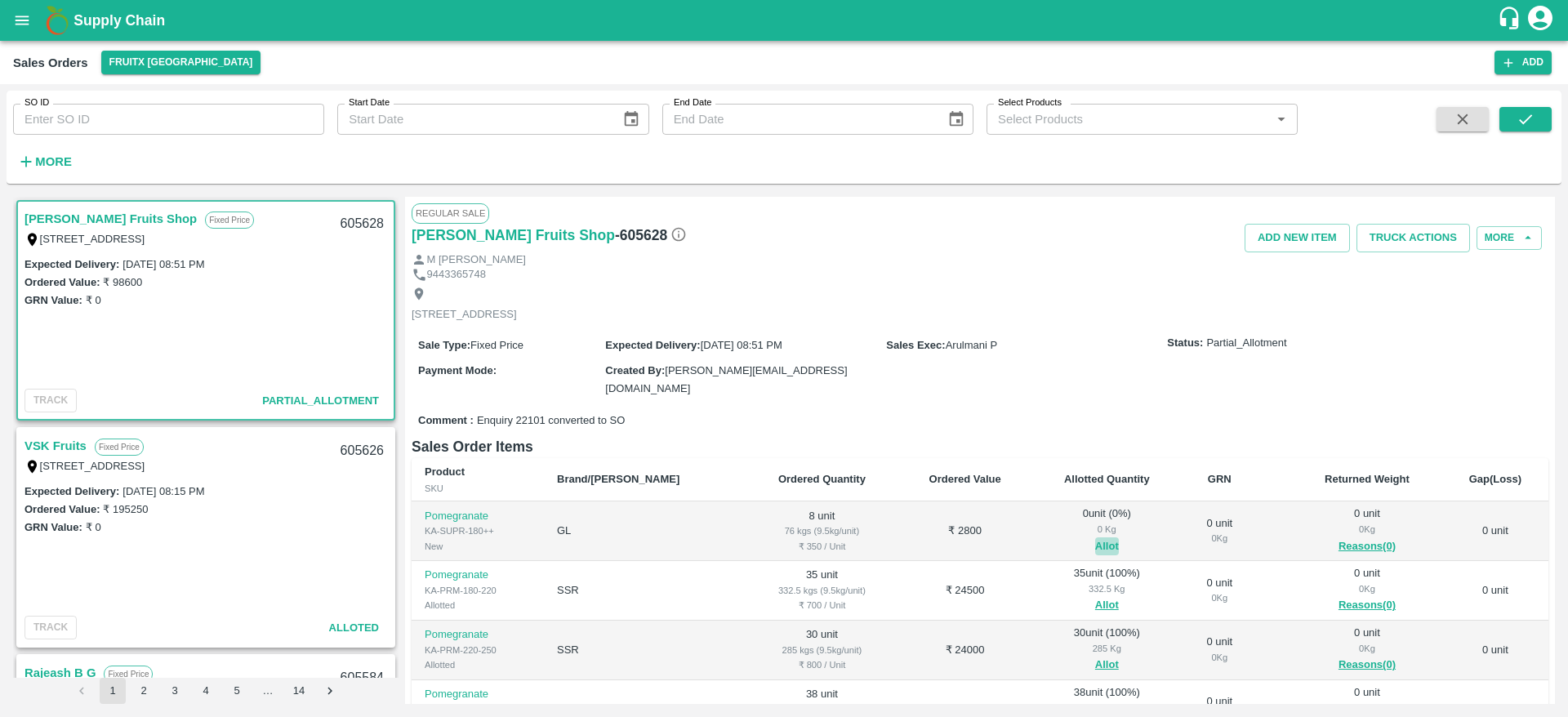
click at [1096, 537] on button "Allot" at bounding box center [1107, 546] width 24 height 19
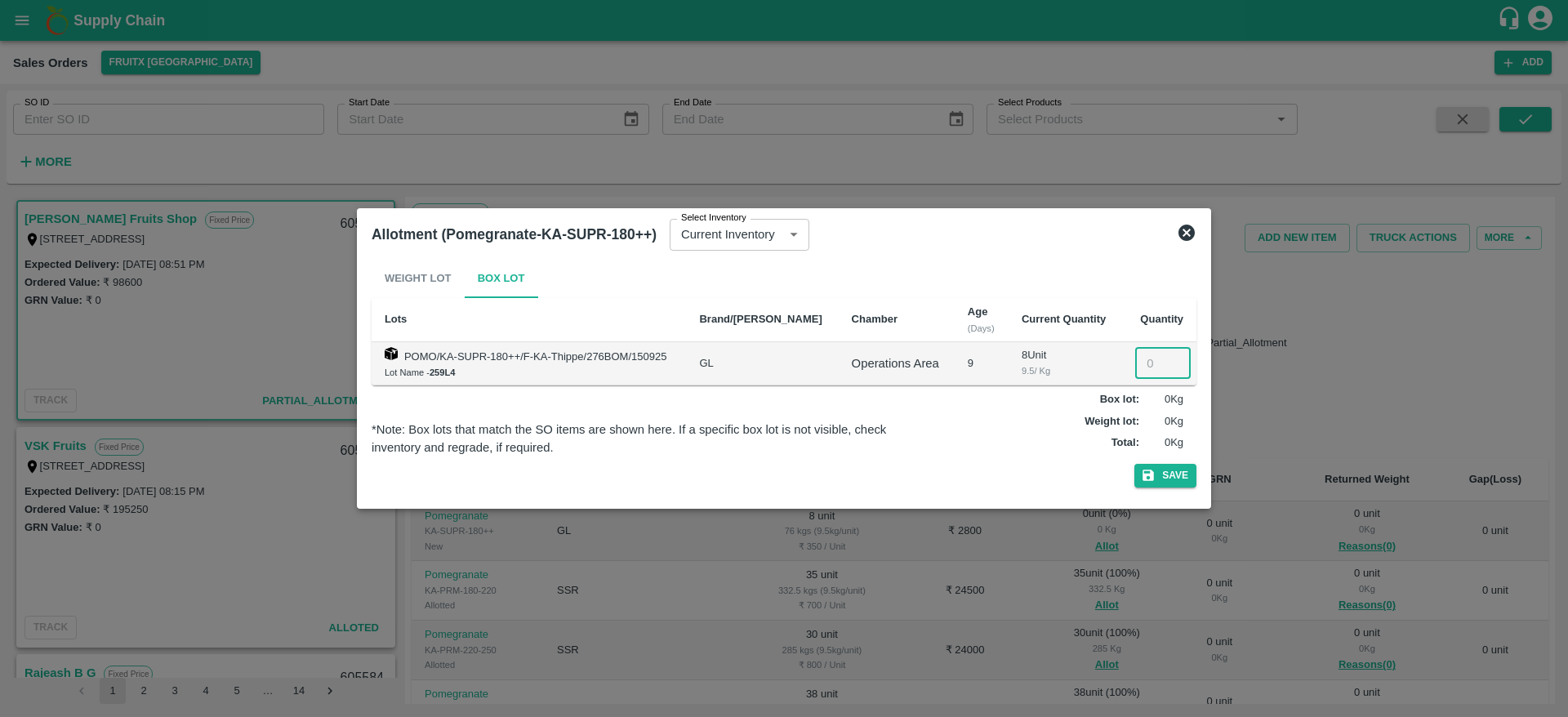
click at [1150, 354] on input "number" at bounding box center [1163, 362] width 55 height 31
type input "8"
click at [1134, 463] on button "Save" at bounding box center [1165, 475] width 62 height 24
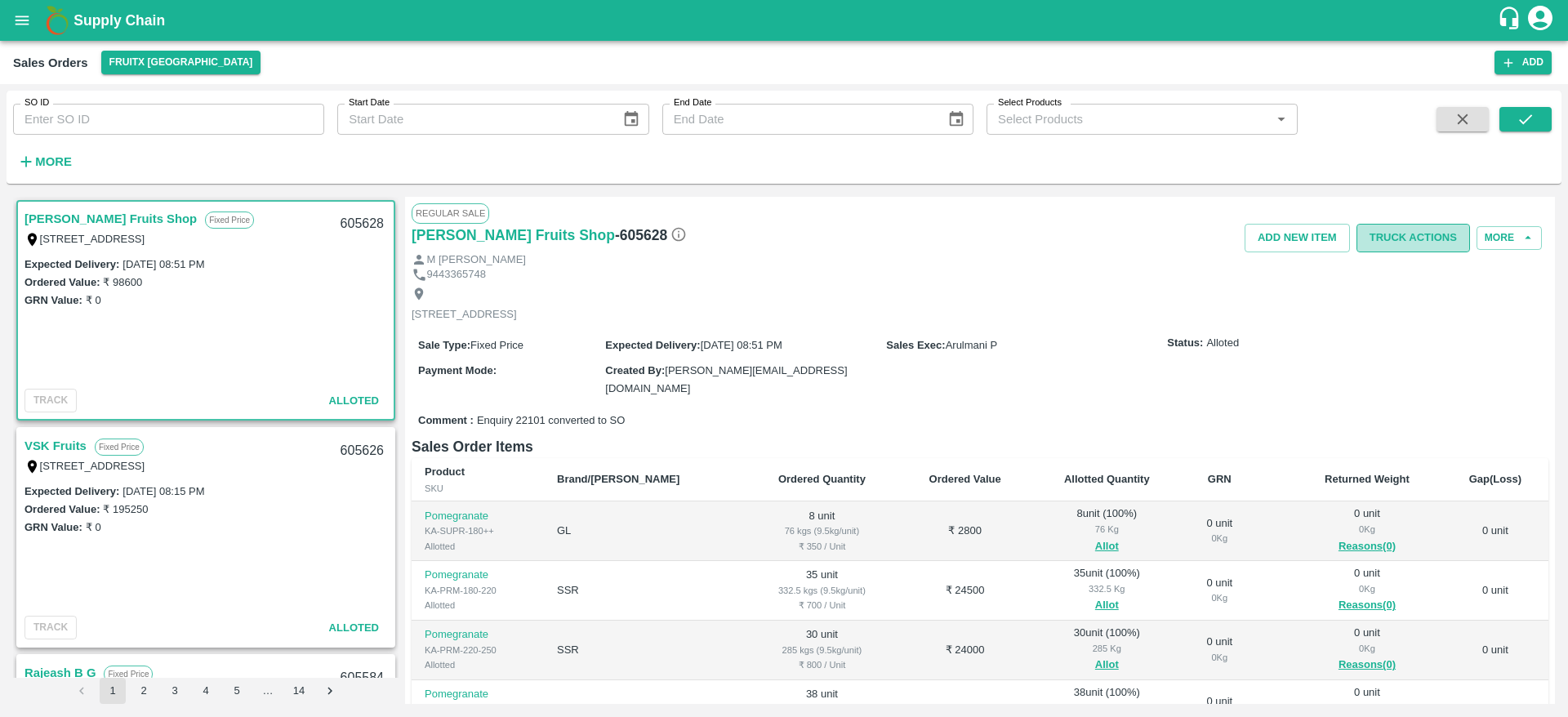
click at [1405, 229] on button "Truck Actions" at bounding box center [1412, 238] width 114 height 29
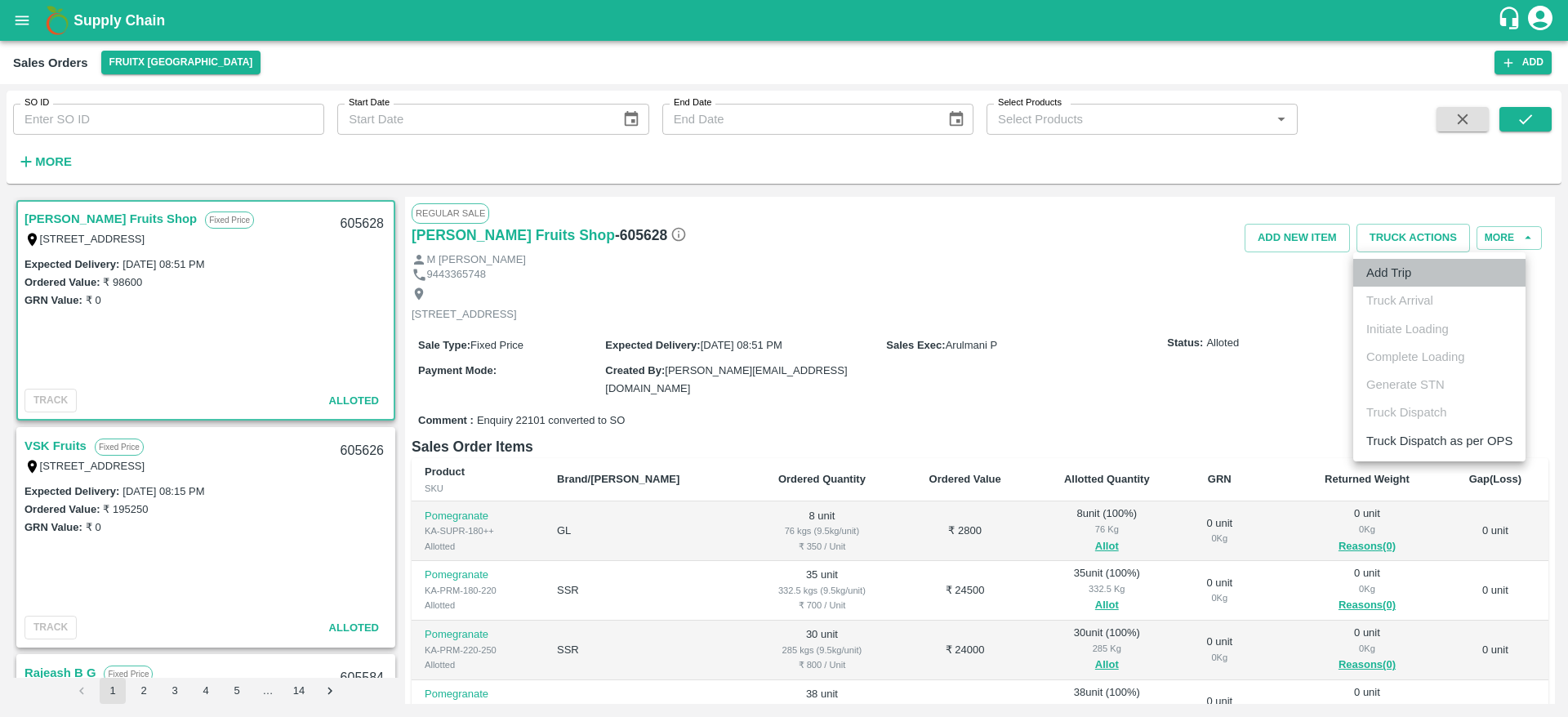
click at [1403, 271] on li "Add Trip" at bounding box center [1439, 272] width 172 height 28
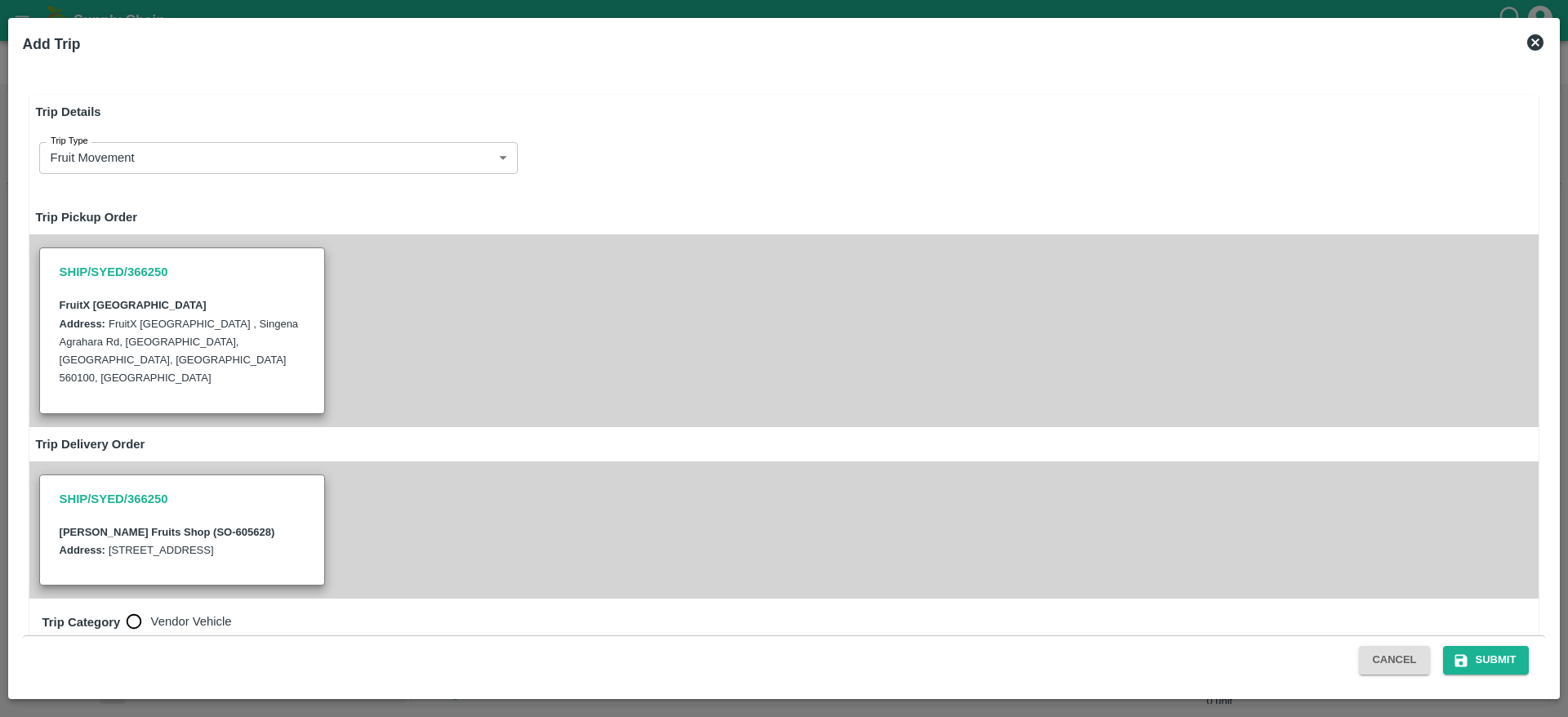
radio input "true"
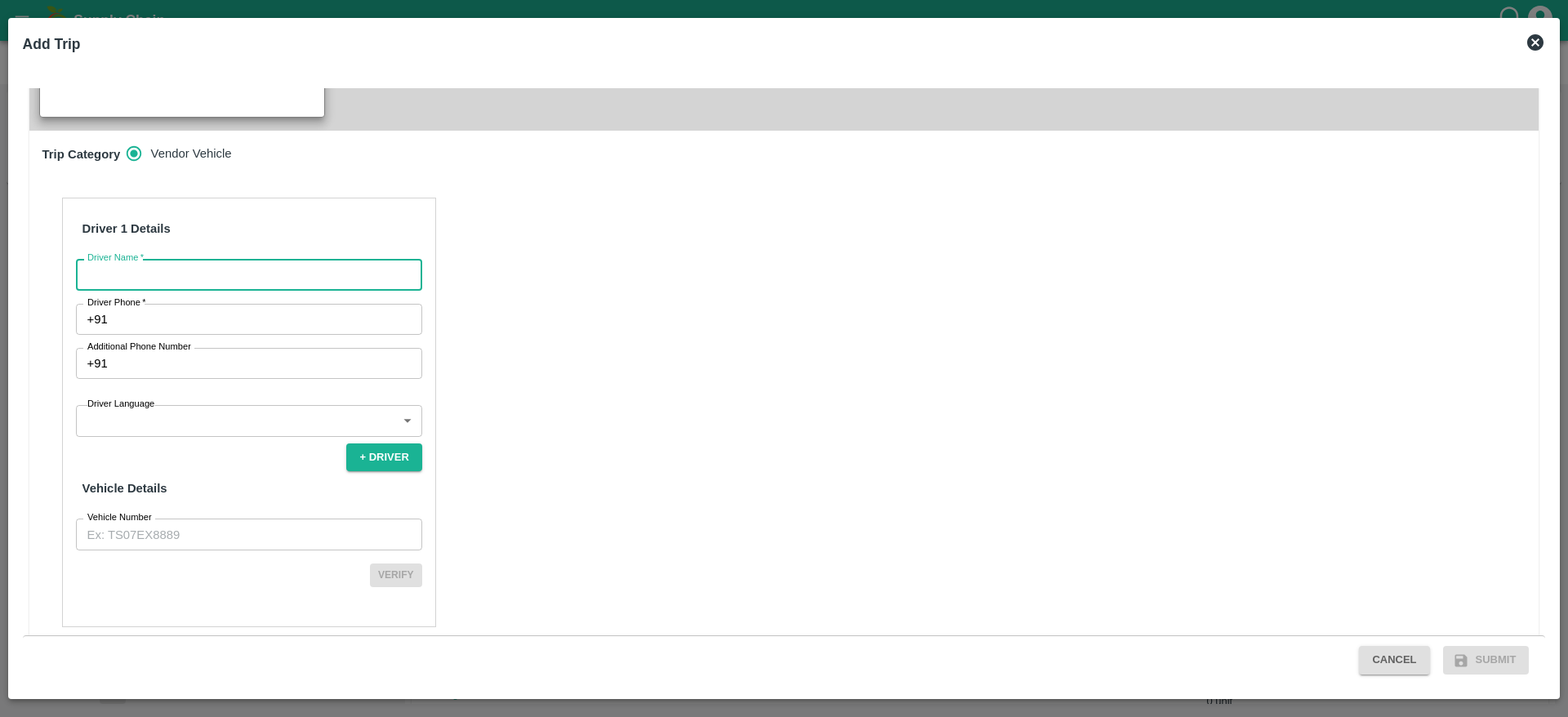
click at [236, 258] on input "Driver Name   *" at bounding box center [250, 273] width 347 height 31
type input "[PERSON_NAME]"
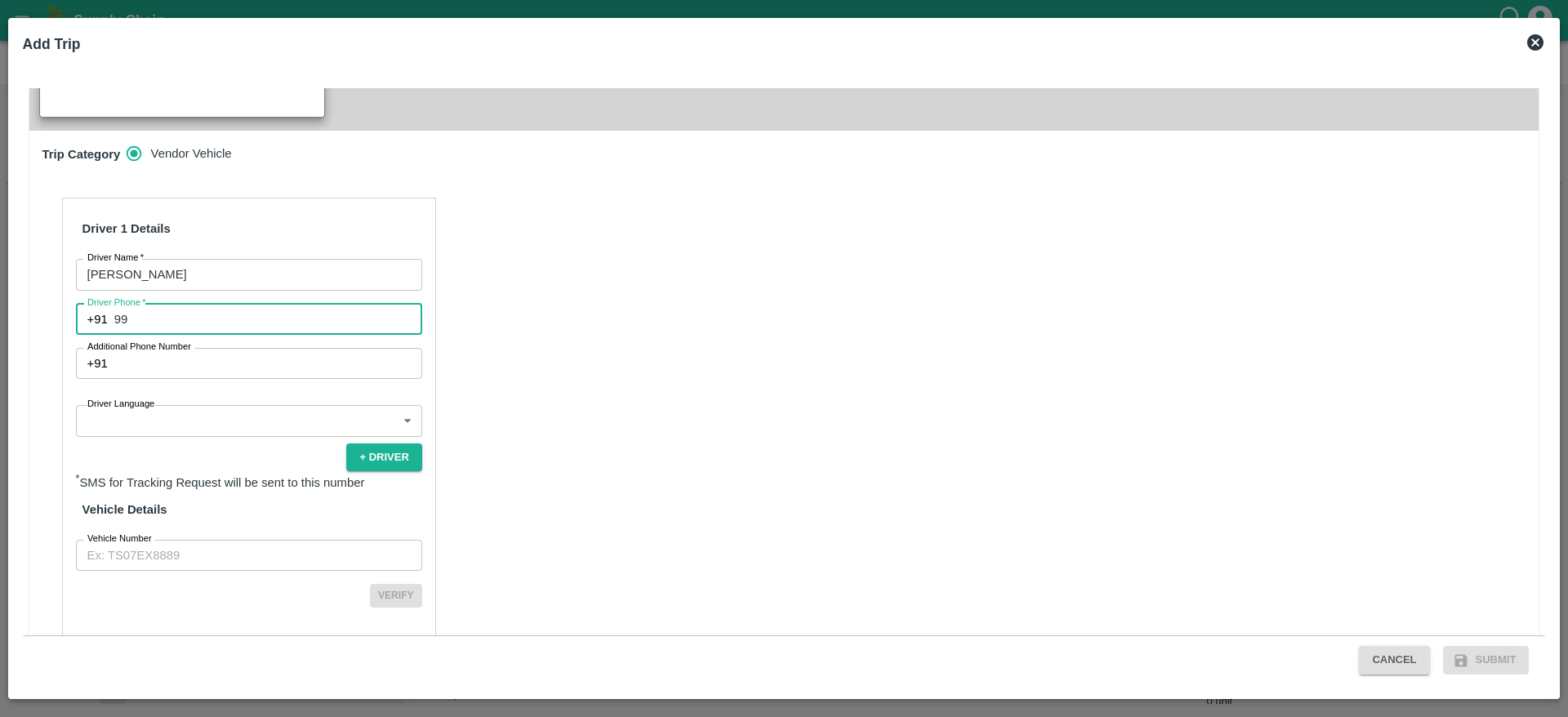
type input "9916929498"
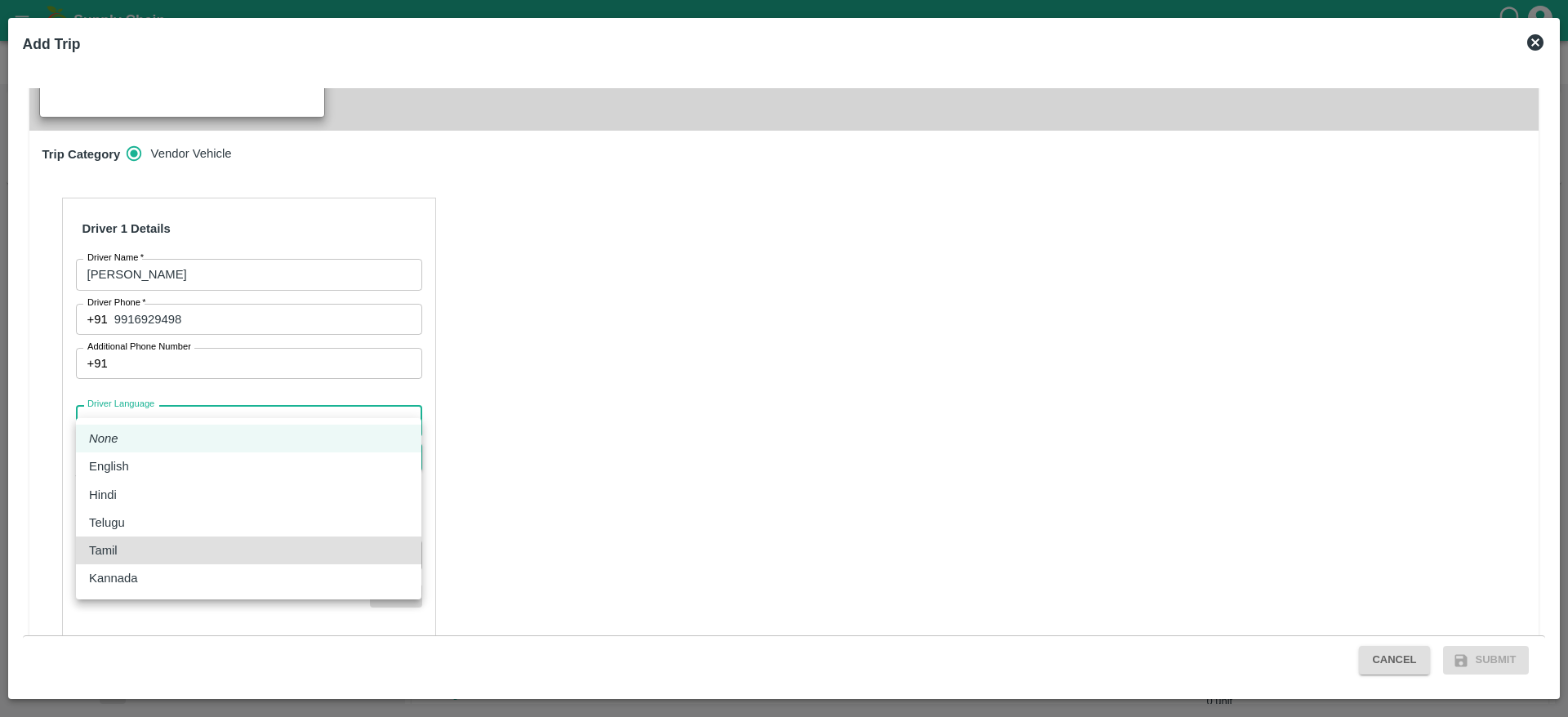
type input "ta"
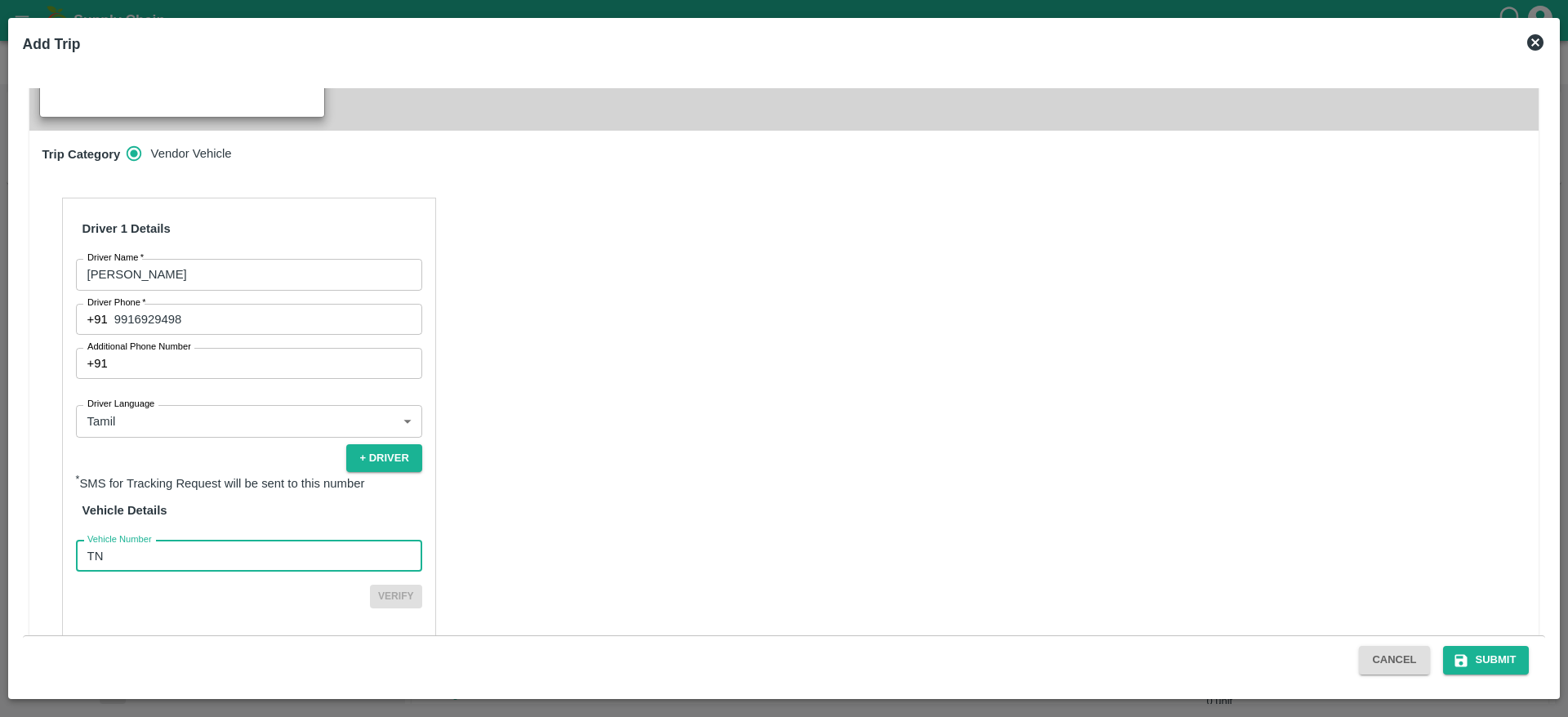
type input "TN48AR5859"
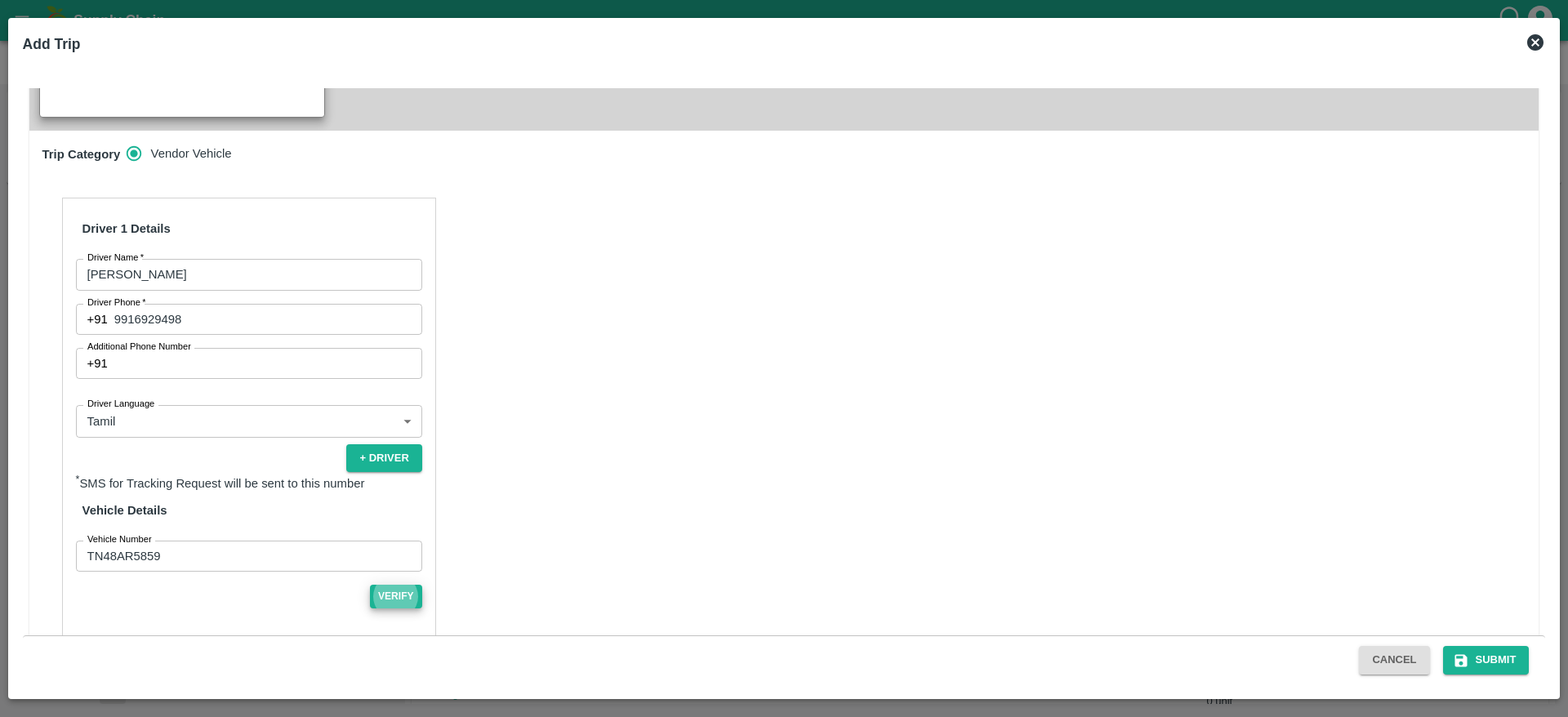
click at [369, 584] on button "Verify" at bounding box center [395, 596] width 52 height 24
click at [1492, 663] on button "Submit" at bounding box center [1486, 660] width 86 height 29
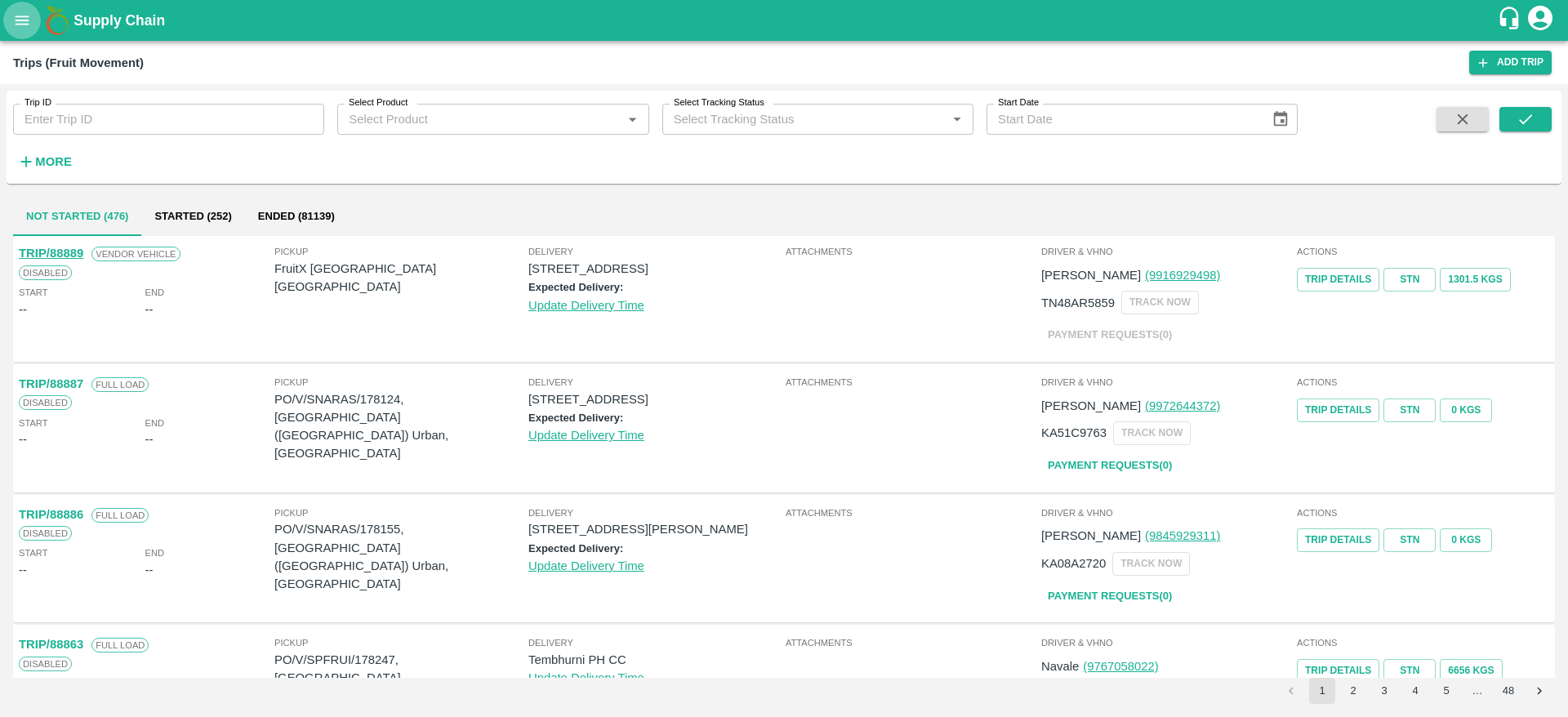
click at [14, 24] on icon "open drawer" at bounding box center [22, 21] width 18 height 18
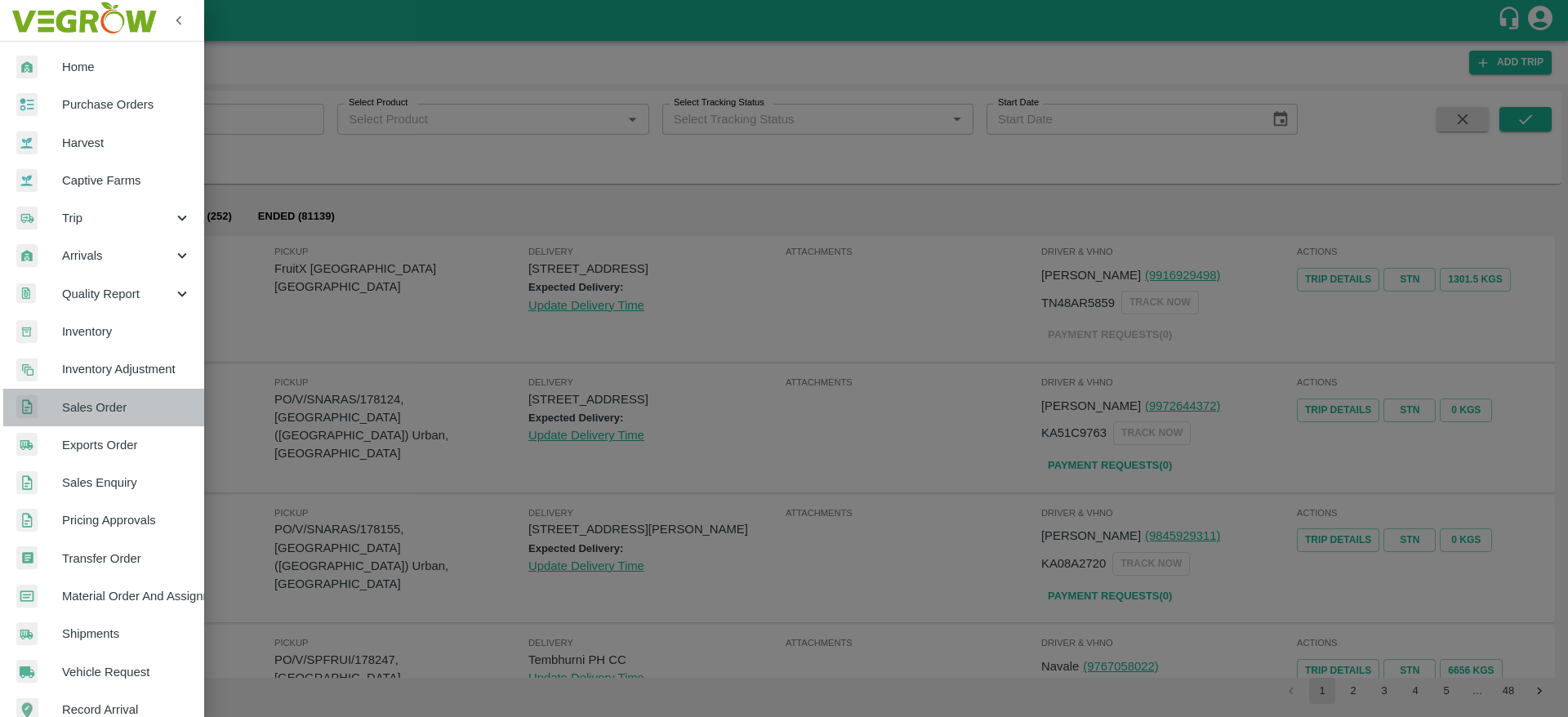
click at [121, 399] on span "Sales Order" at bounding box center [127, 407] width 129 height 18
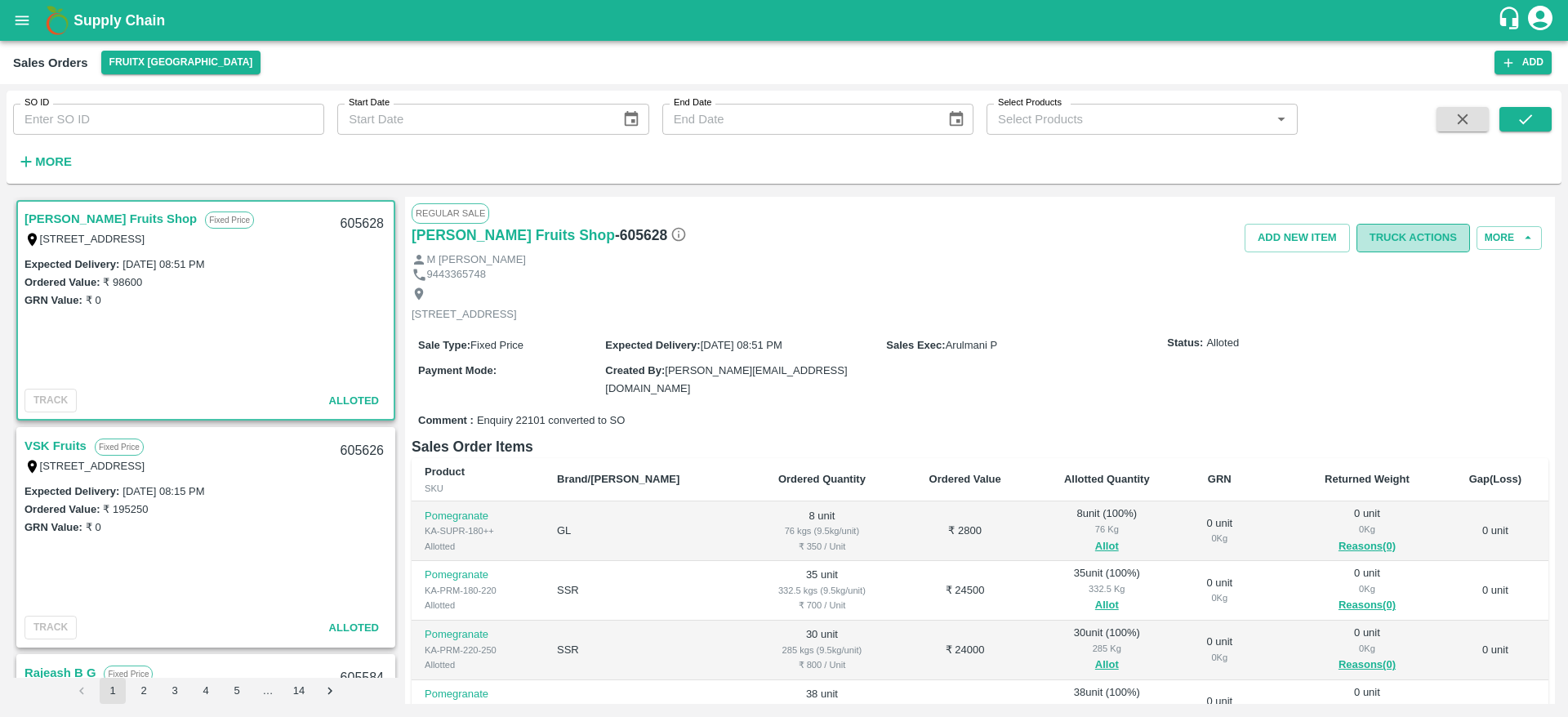
click at [1404, 233] on button "Truck Actions" at bounding box center [1412, 238] width 114 height 29
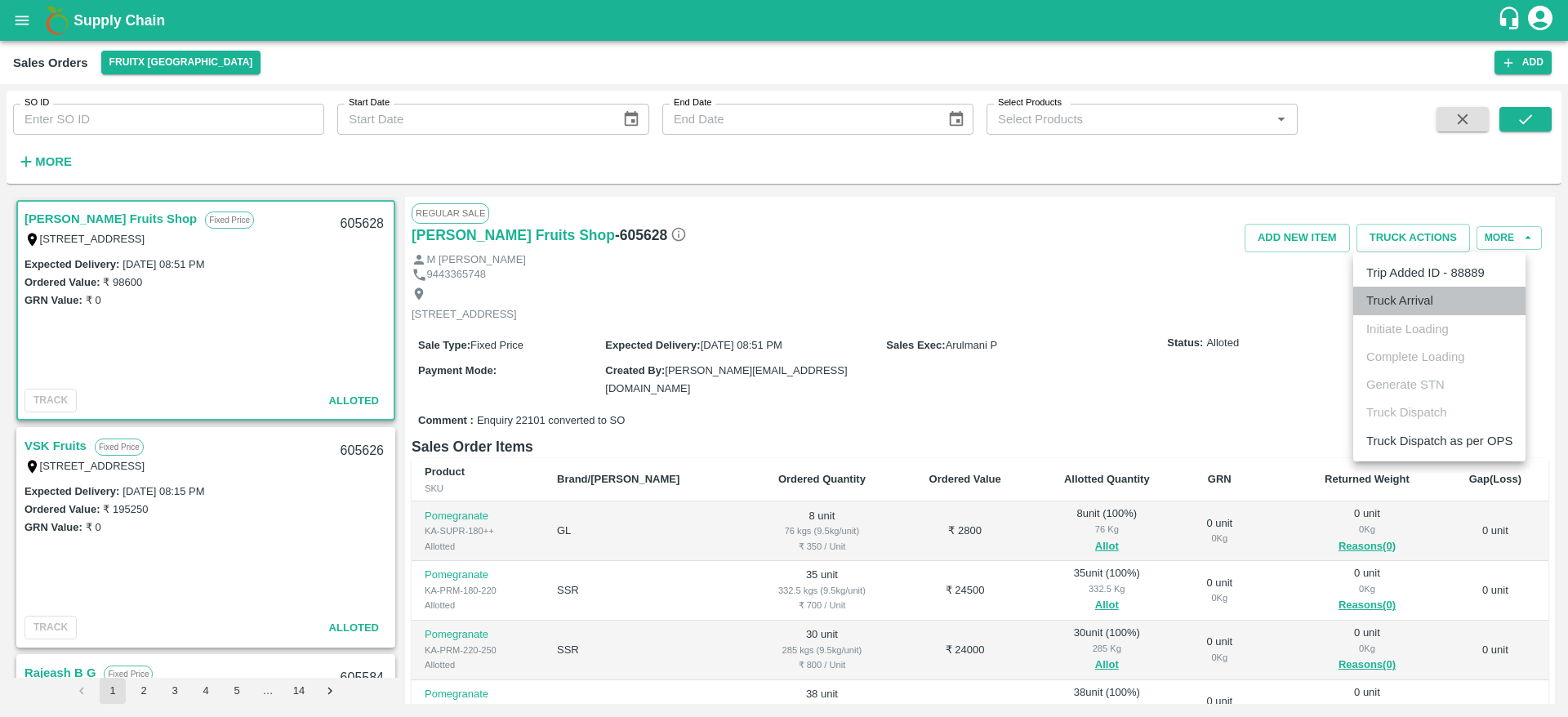
click at [1410, 293] on li "Truck Arrival" at bounding box center [1439, 300] width 172 height 28
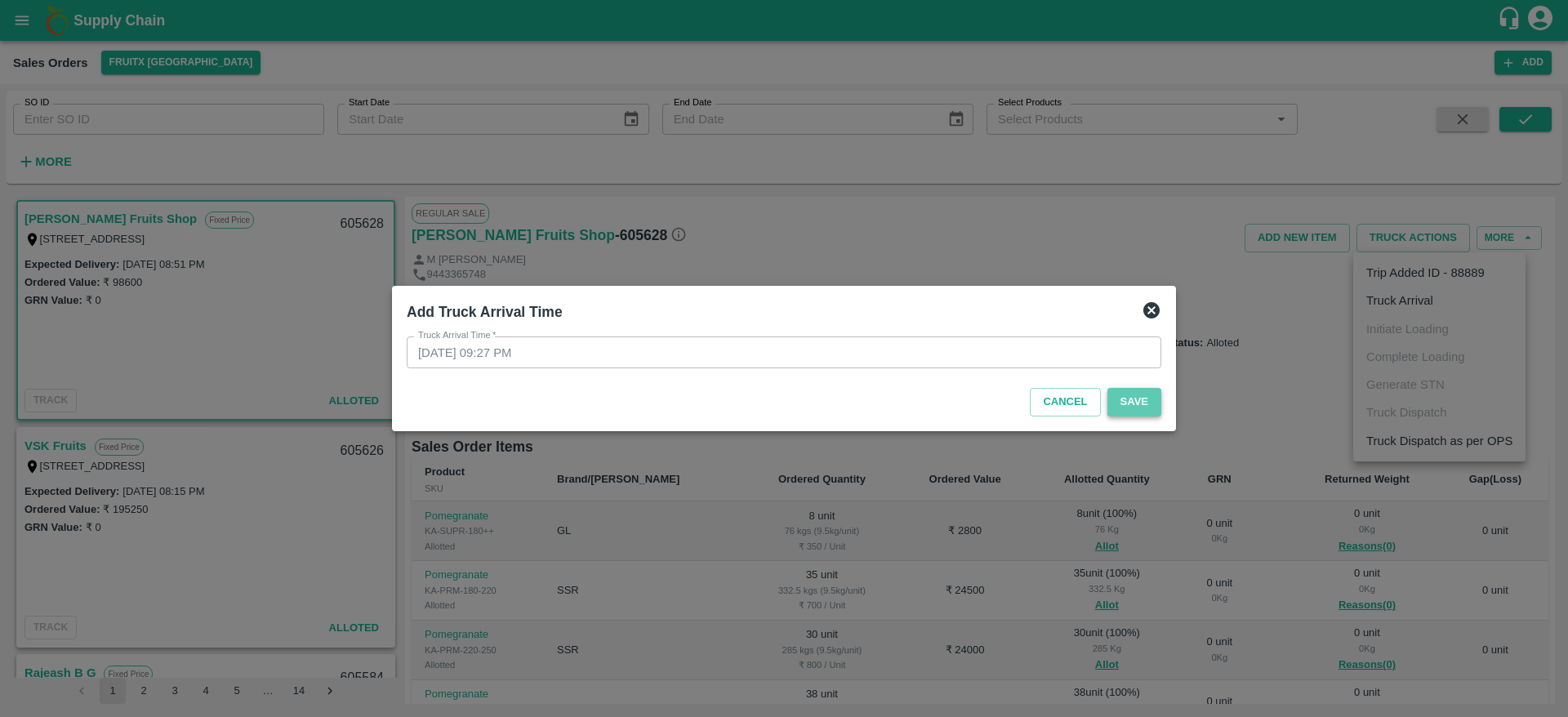
click at [1149, 409] on button "Save" at bounding box center [1134, 402] width 53 height 29
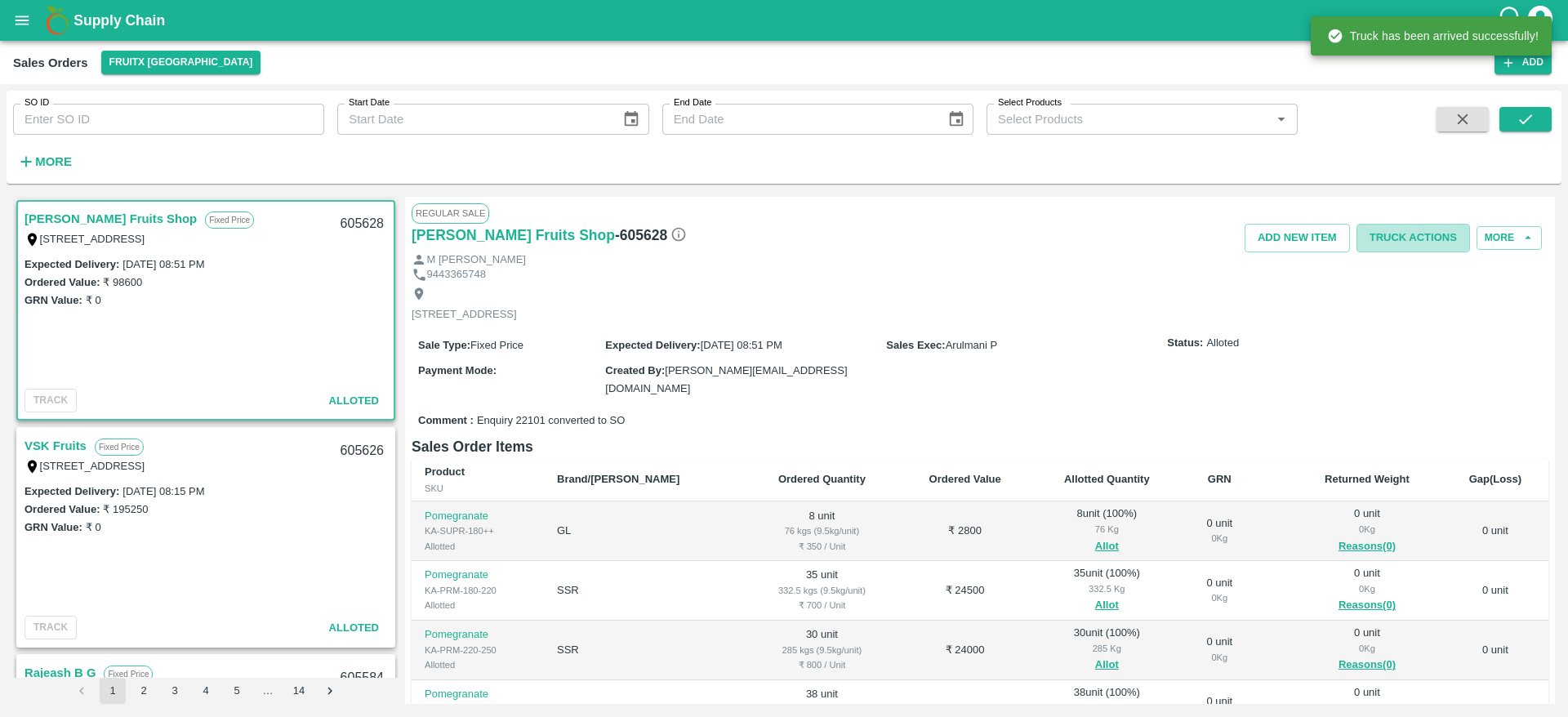
click at [1422, 241] on button "Truck Actions" at bounding box center [1412, 238] width 114 height 29
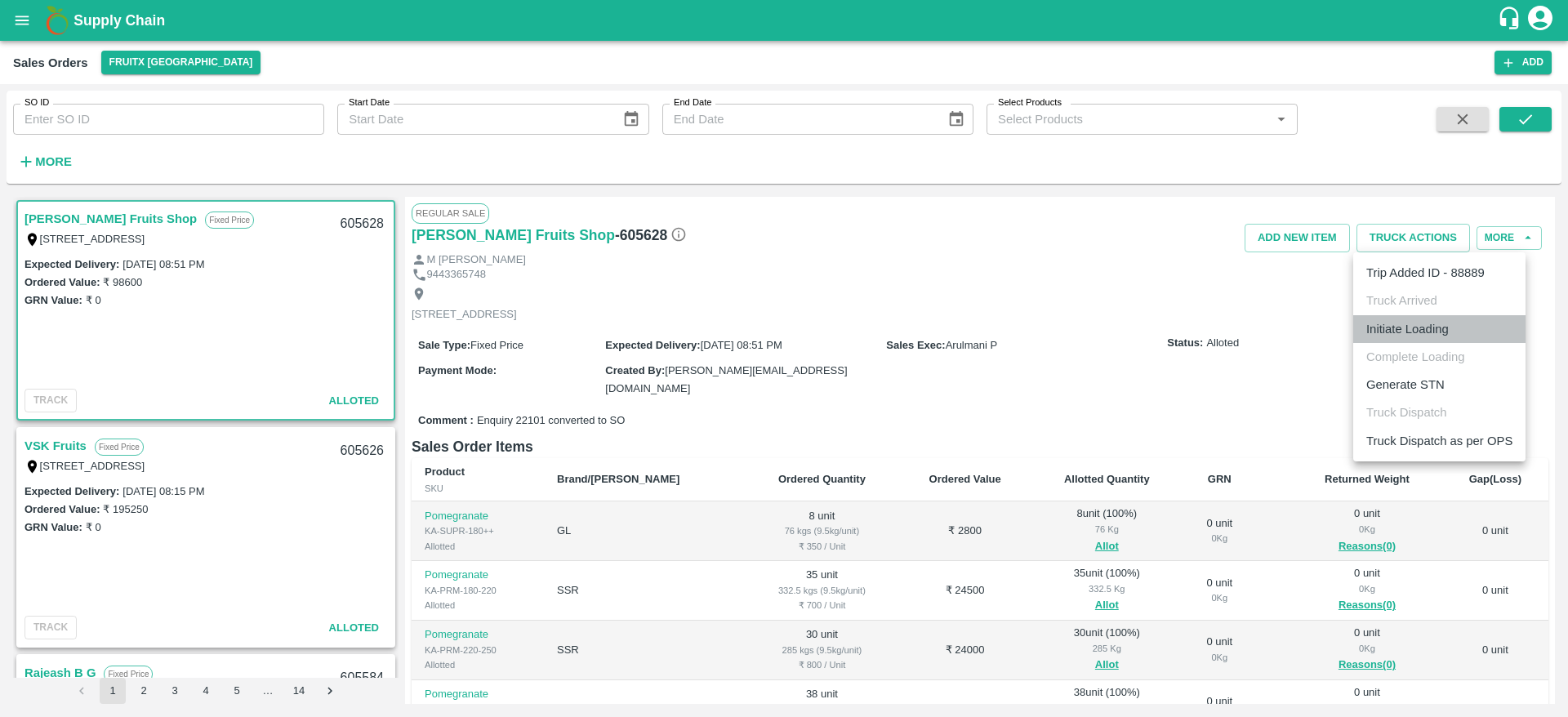
click at [1426, 340] on li "Initiate Loading" at bounding box center [1439, 329] width 172 height 28
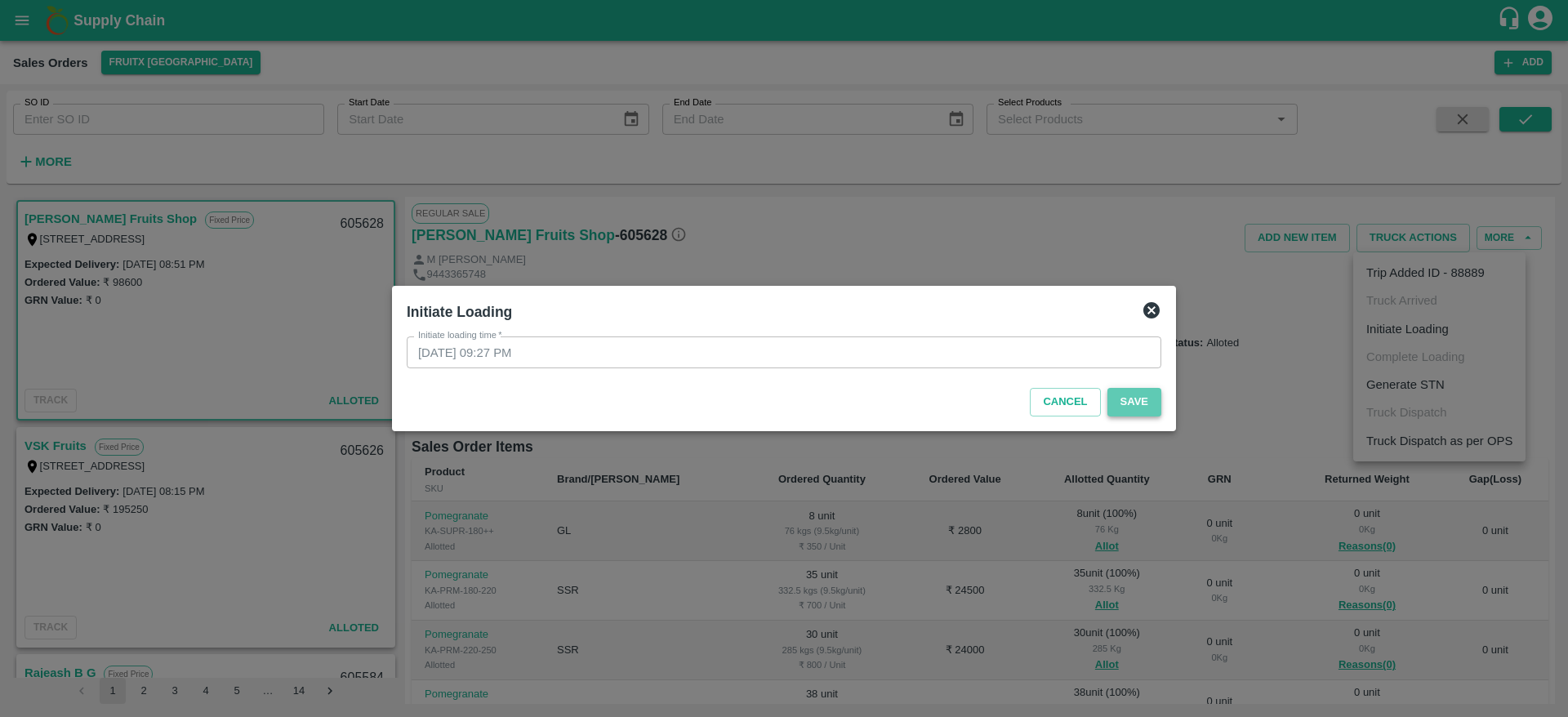
click at [1155, 396] on button "Save" at bounding box center [1134, 402] width 53 height 29
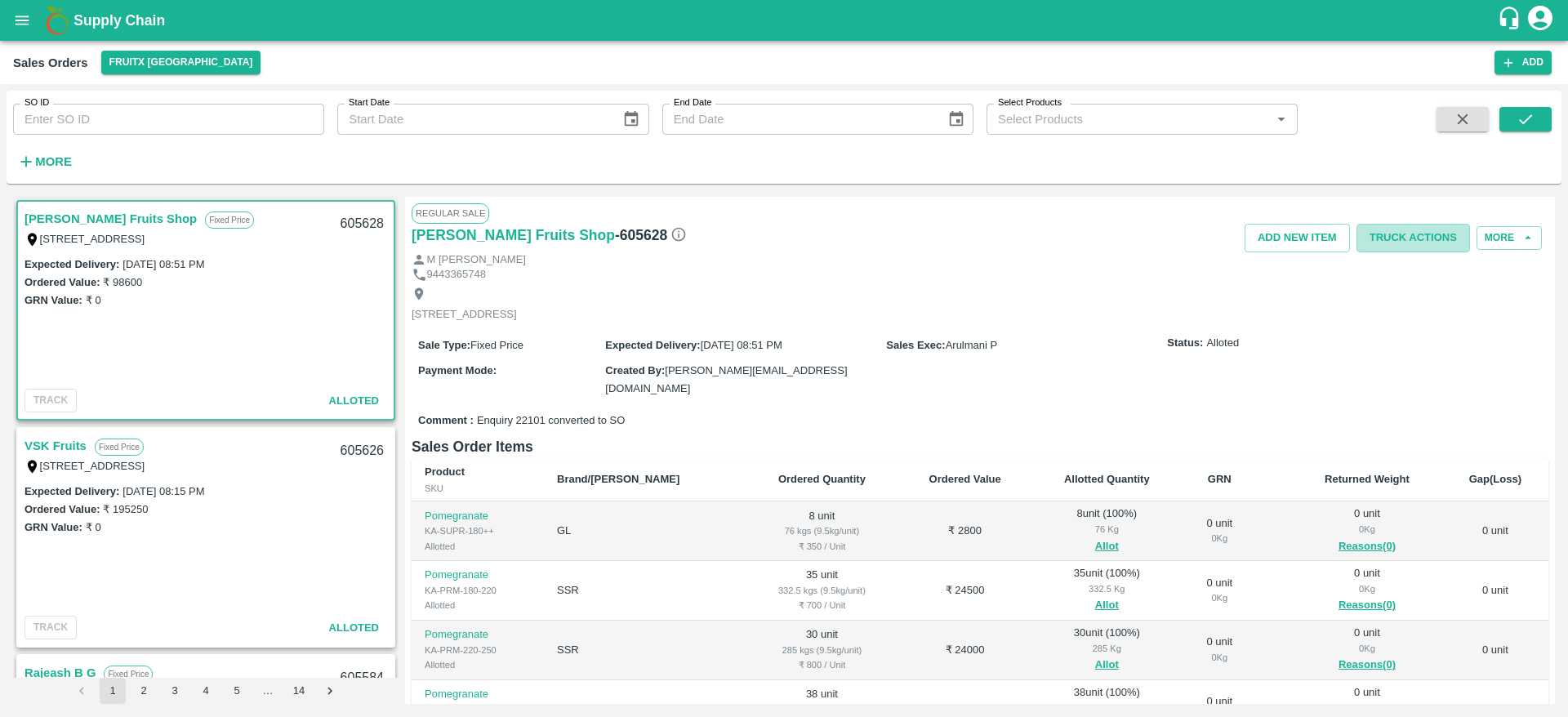
click at [1435, 226] on button "Truck Actions" at bounding box center [1412, 238] width 114 height 29
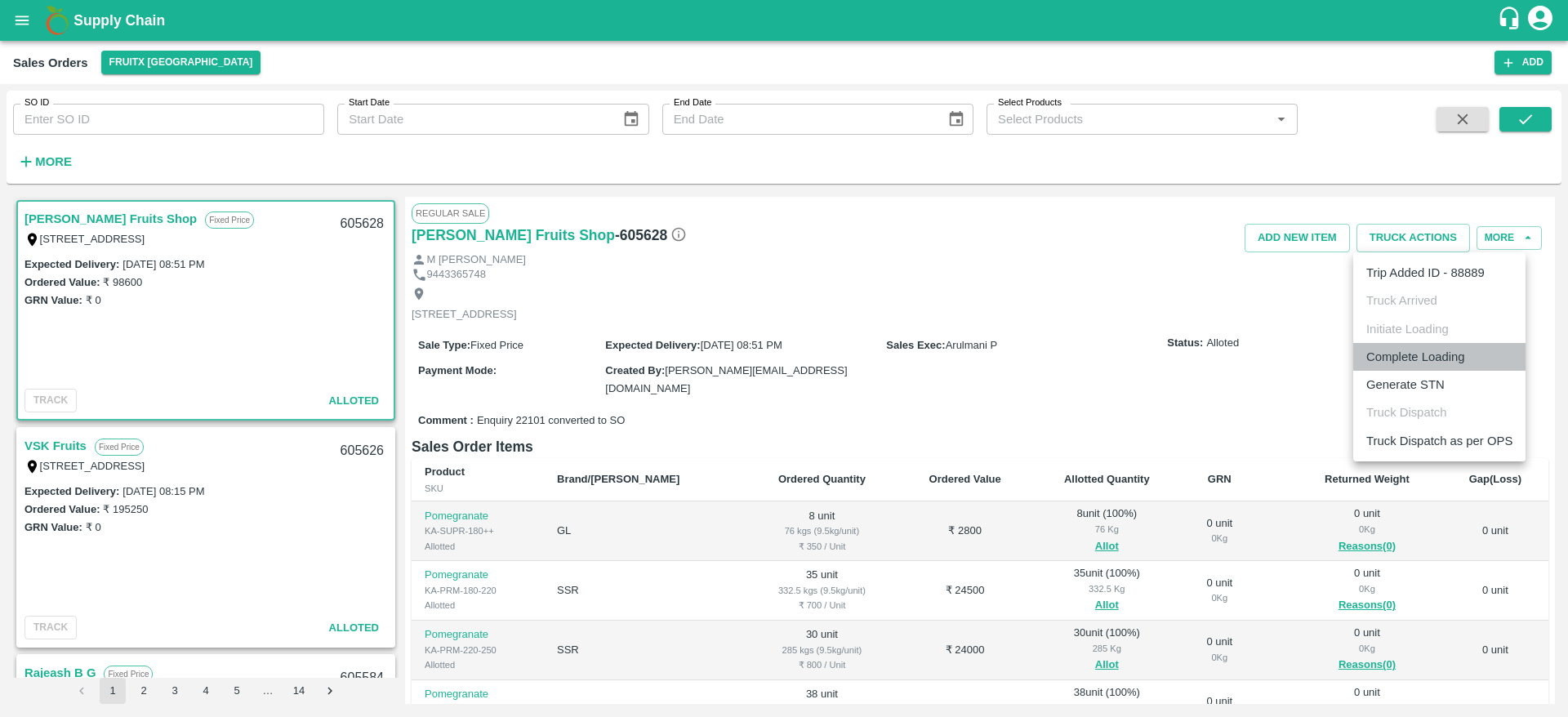
click at [1406, 353] on li "Complete Loading" at bounding box center [1439, 357] width 172 height 28
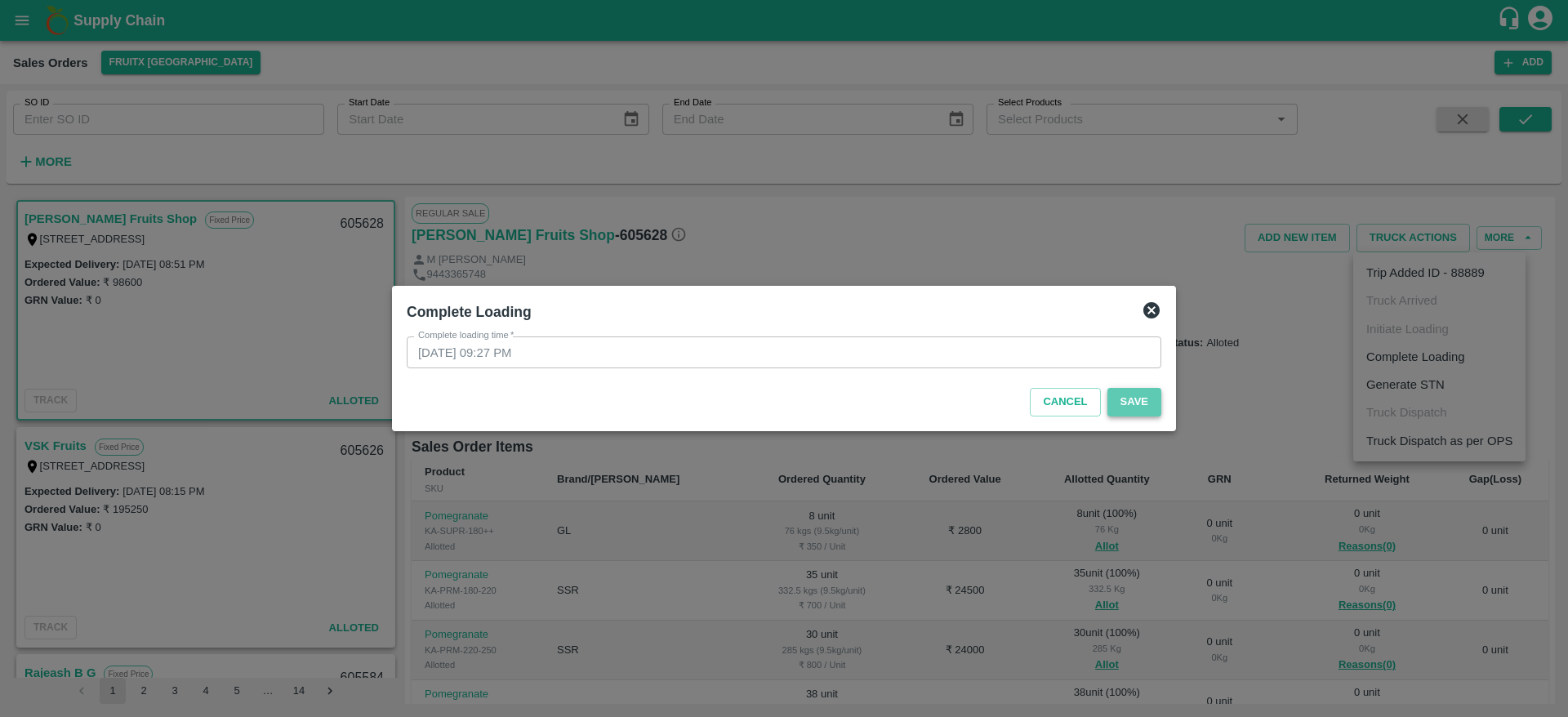
click at [1132, 401] on button "Save" at bounding box center [1134, 402] width 53 height 29
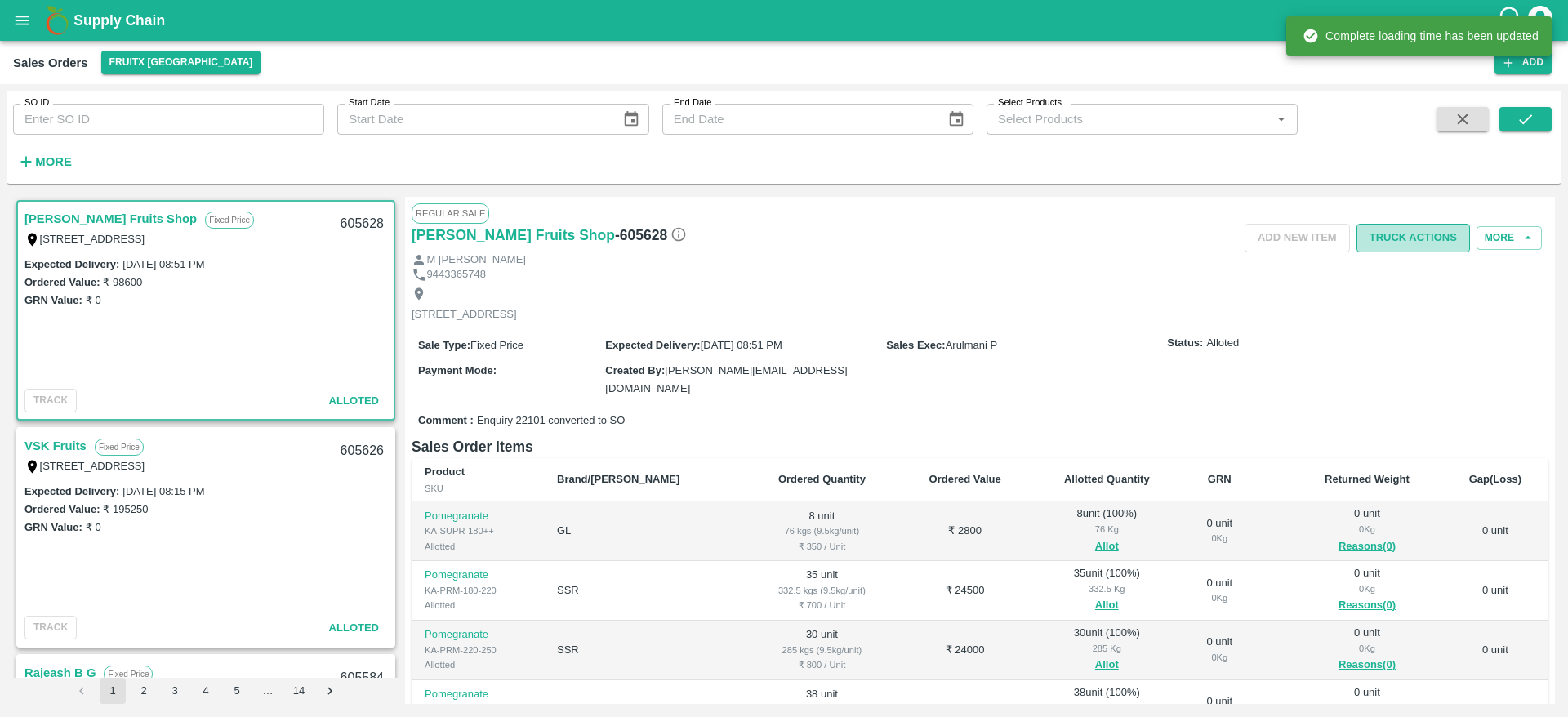
click at [1398, 235] on button "Truck Actions" at bounding box center [1412, 238] width 114 height 29
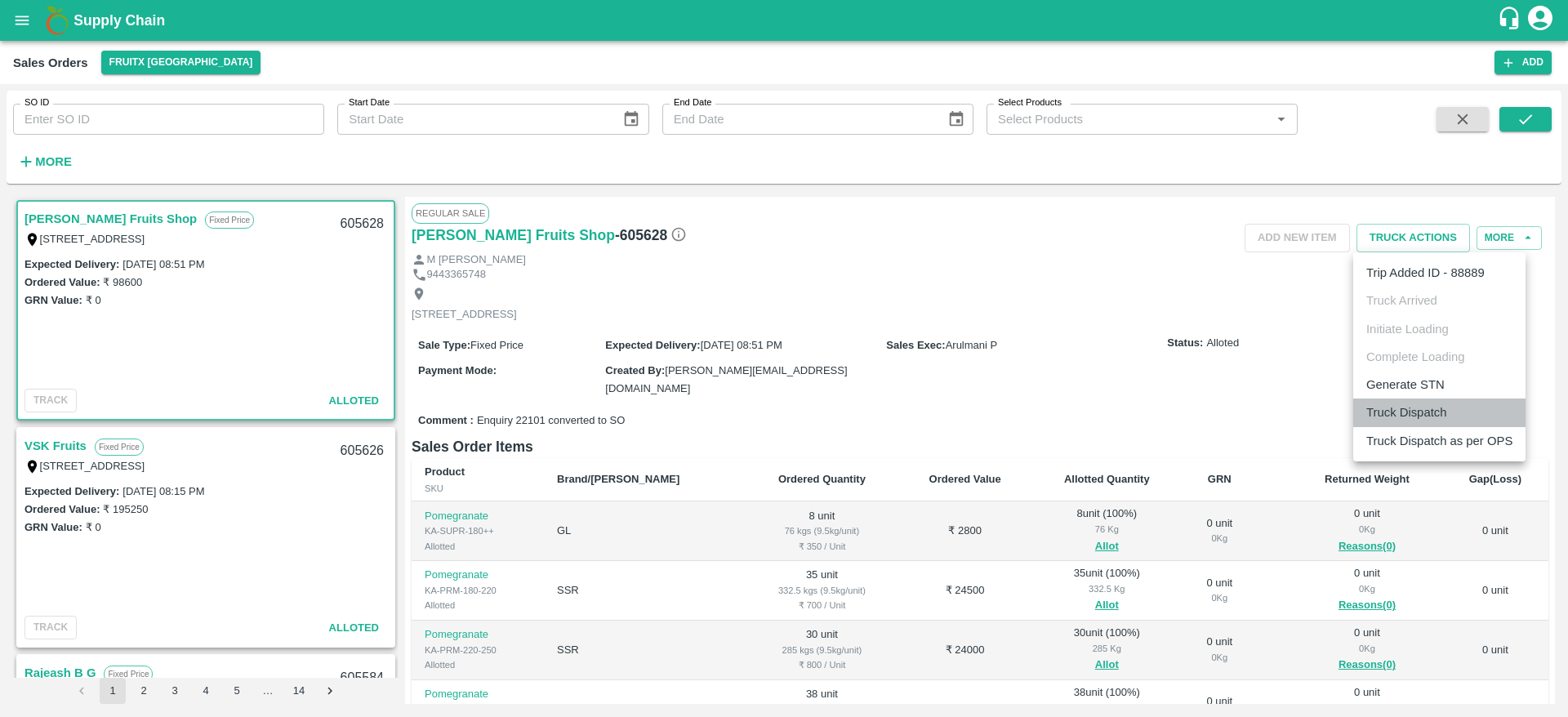
click at [1397, 404] on li "Truck Dispatch" at bounding box center [1439, 412] width 172 height 28
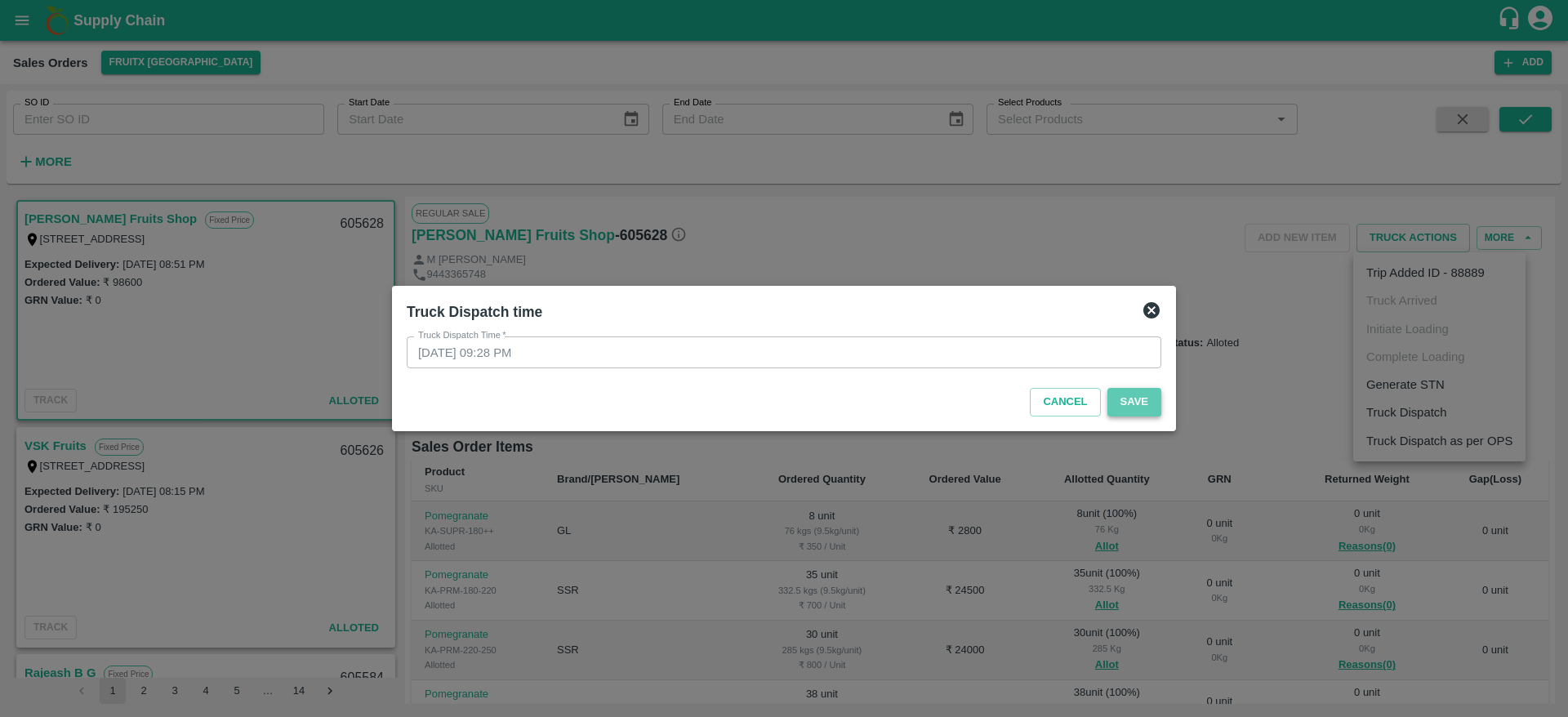
click at [1146, 408] on button "Save" at bounding box center [1134, 402] width 53 height 29
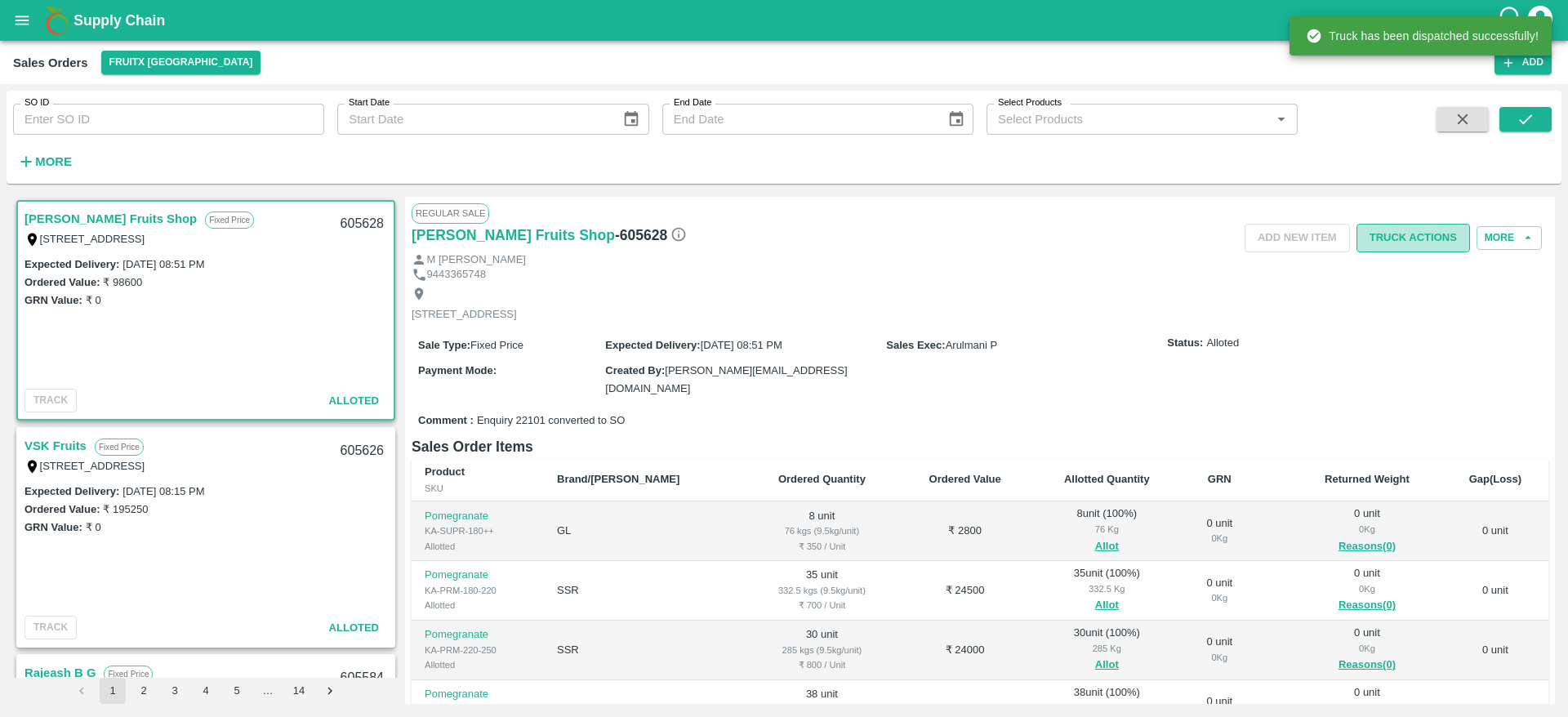
click at [1408, 246] on button "Truck Actions" at bounding box center [1412, 238] width 114 height 29
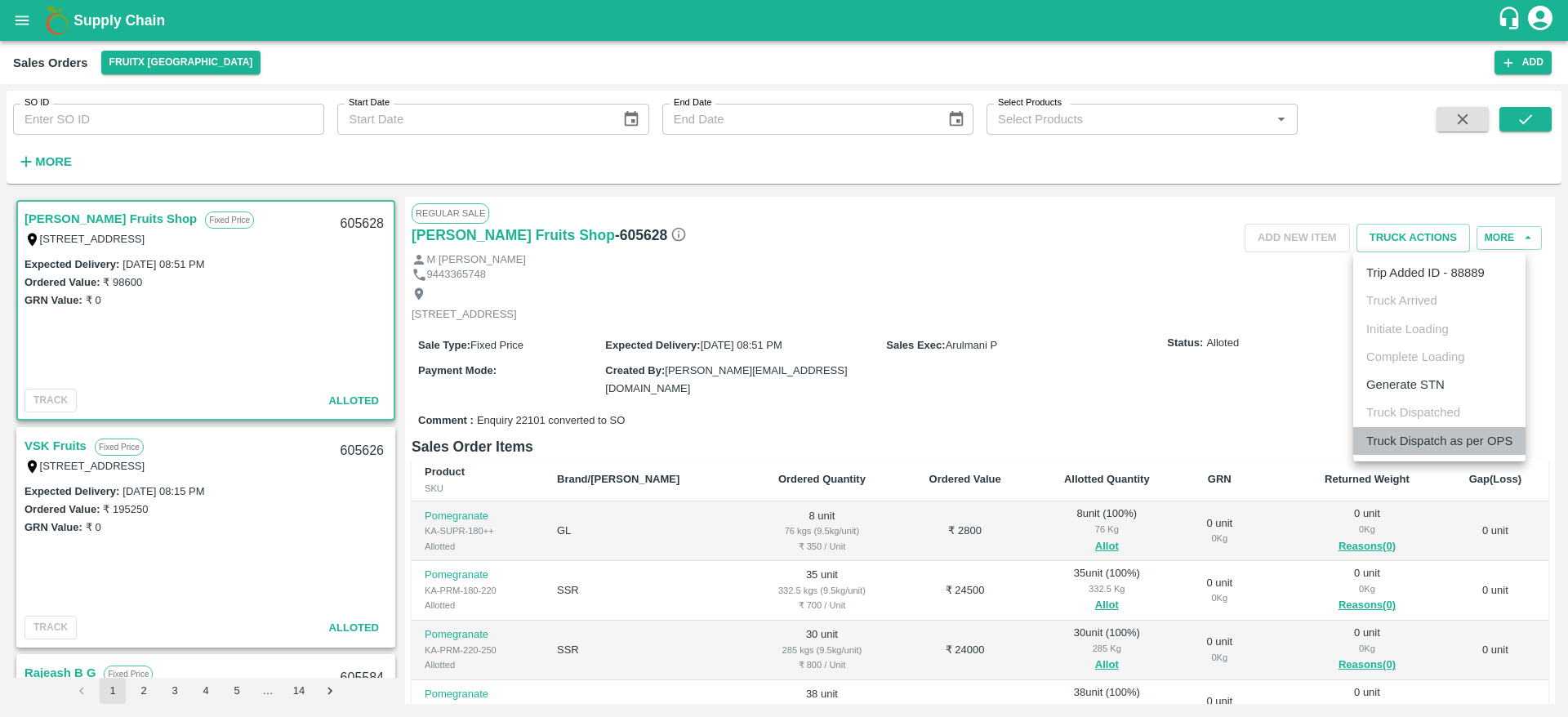
click at [1400, 432] on li "Truck Dispatch as per OPS" at bounding box center [1439, 441] width 172 height 28
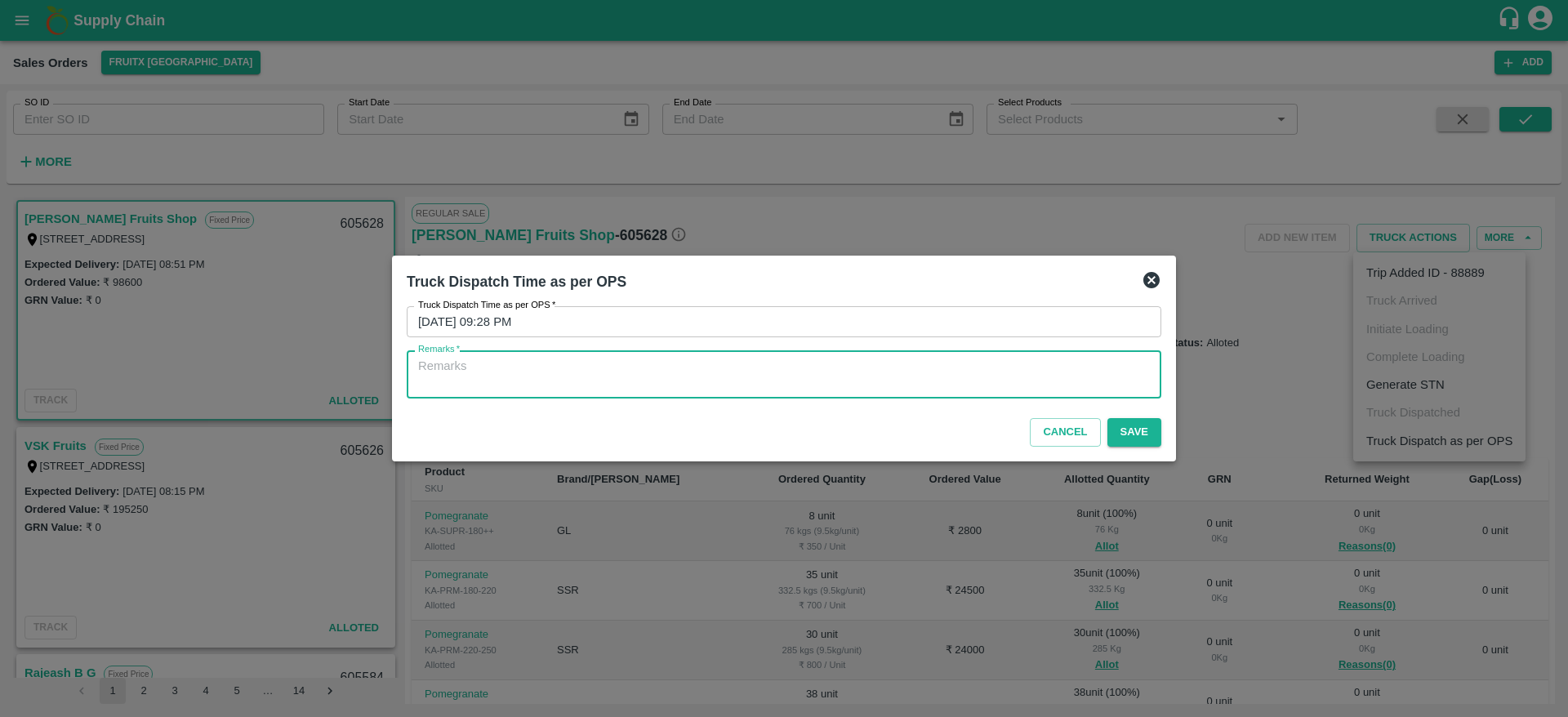
click at [950, 367] on textarea "Remarks   *" at bounding box center [784, 374] width 732 height 35
type textarea "o"
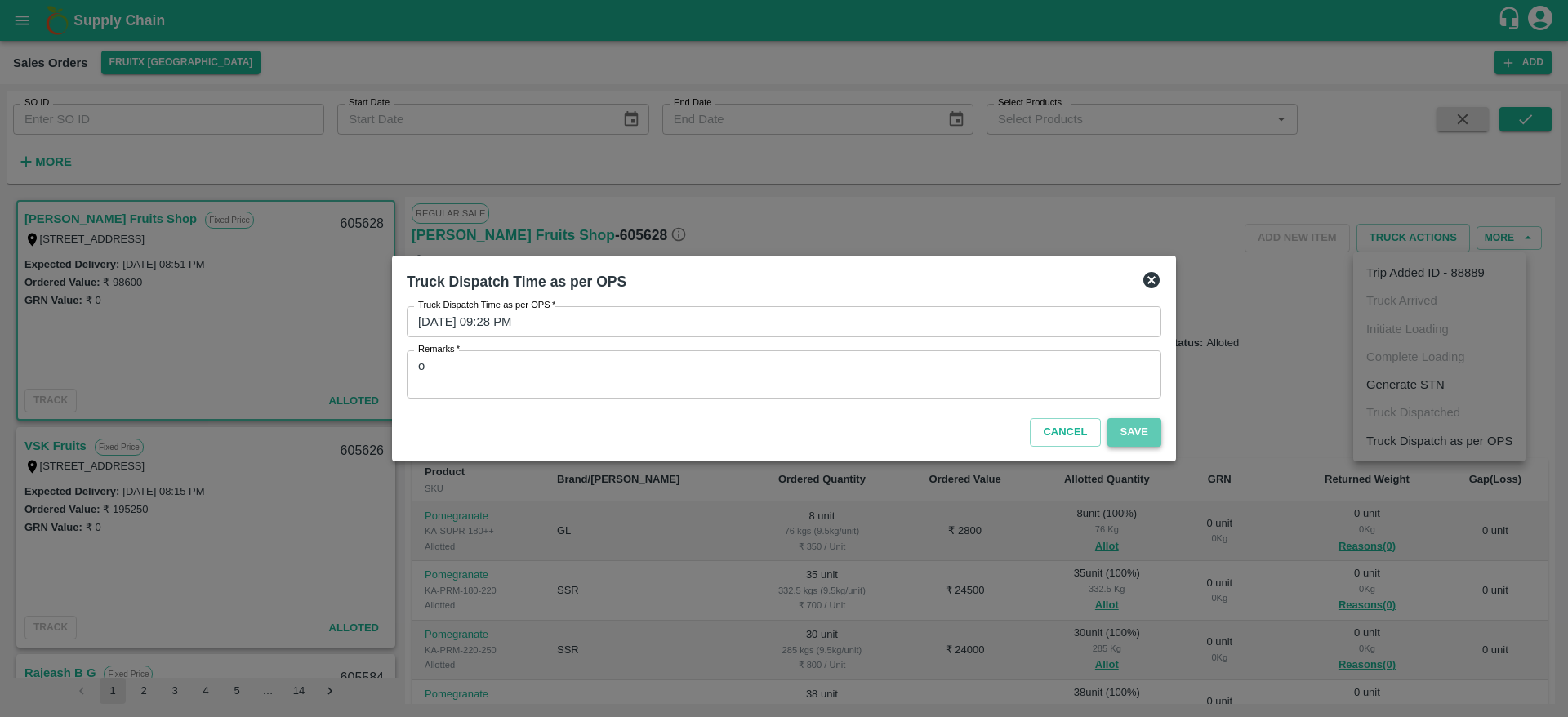
click at [1126, 431] on button "Save" at bounding box center [1134, 432] width 53 height 29
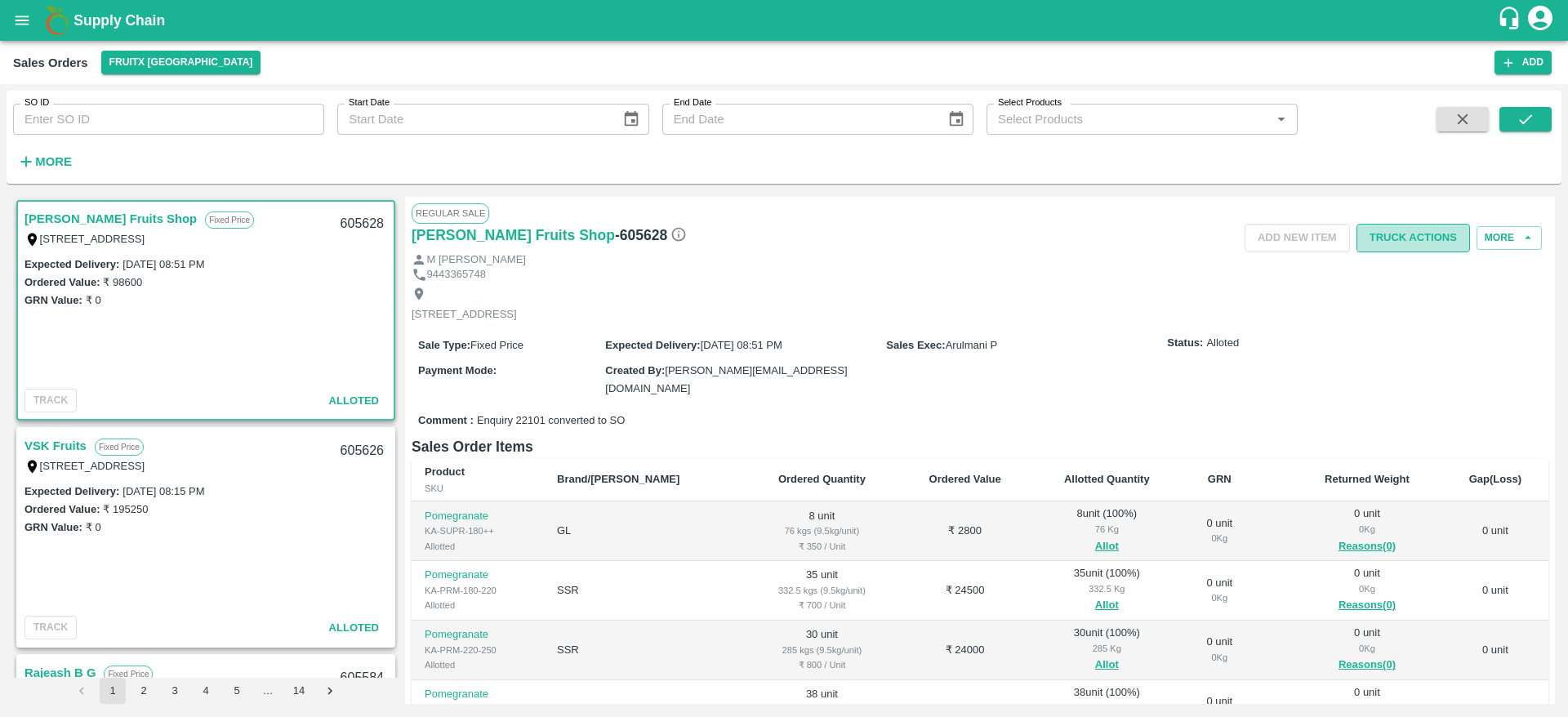
click at [1394, 236] on button "Truck Actions" at bounding box center [1412, 238] width 114 height 29
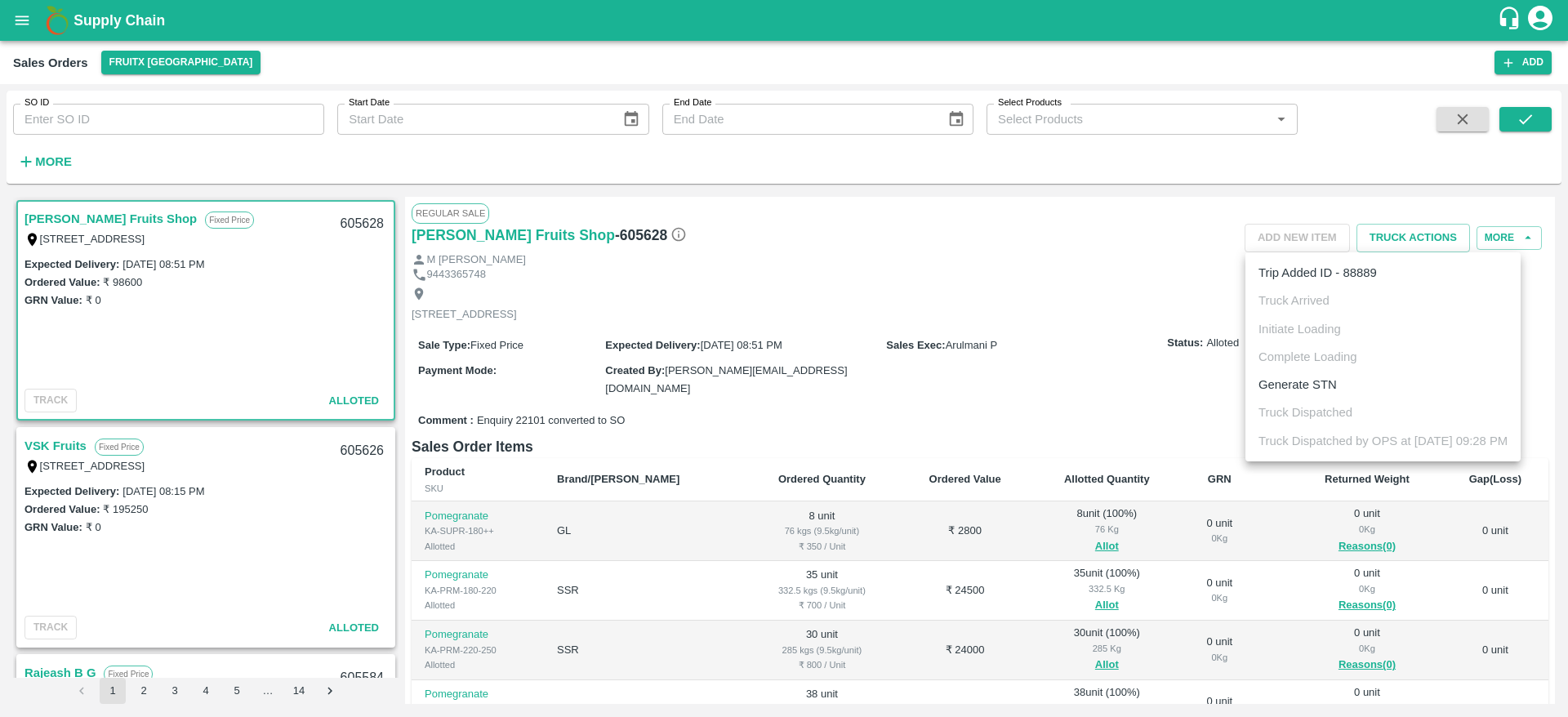
click at [1040, 387] on div at bounding box center [784, 358] width 1568 height 717
